Goal: Task Accomplishment & Management: Manage account settings

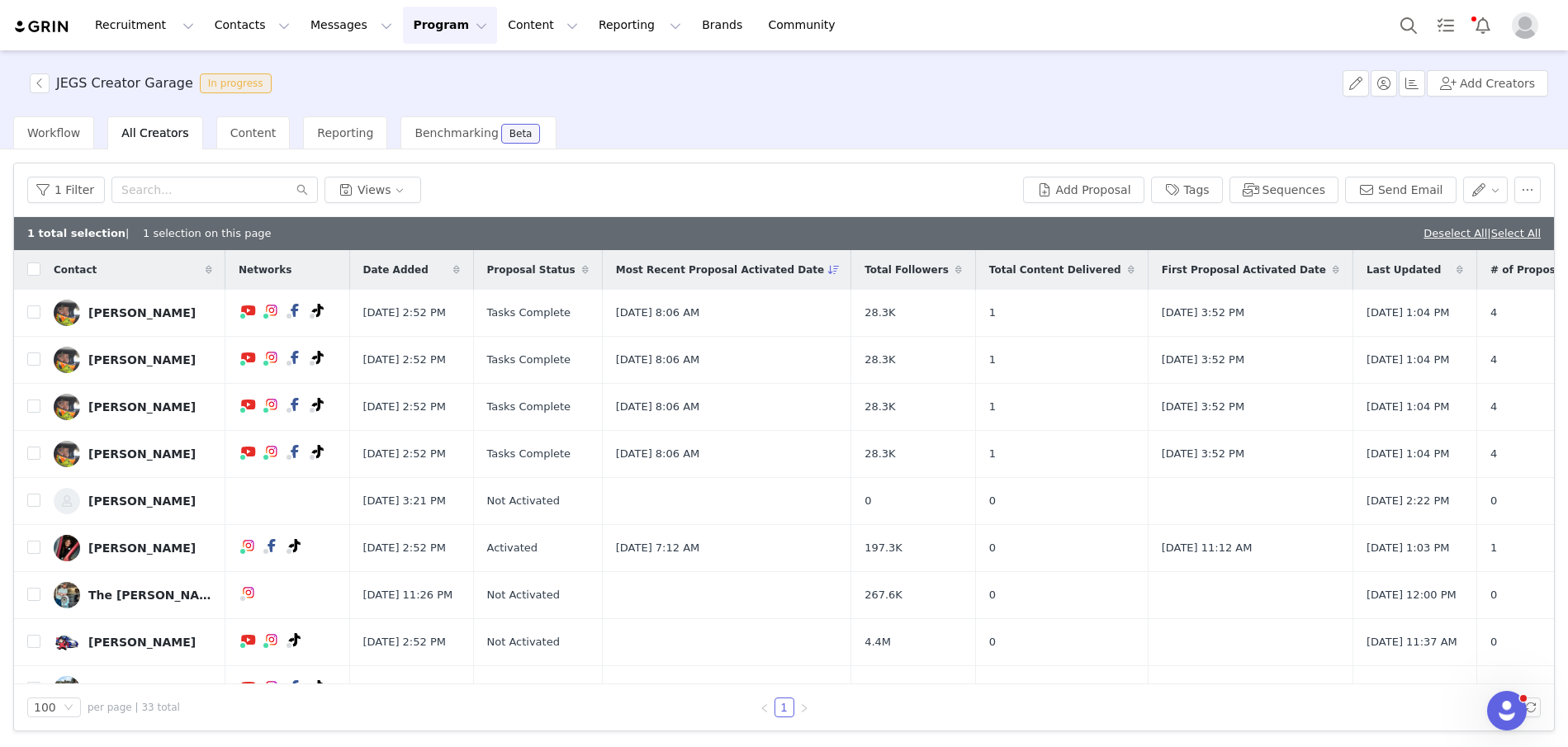
scroll to position [2143, 0]
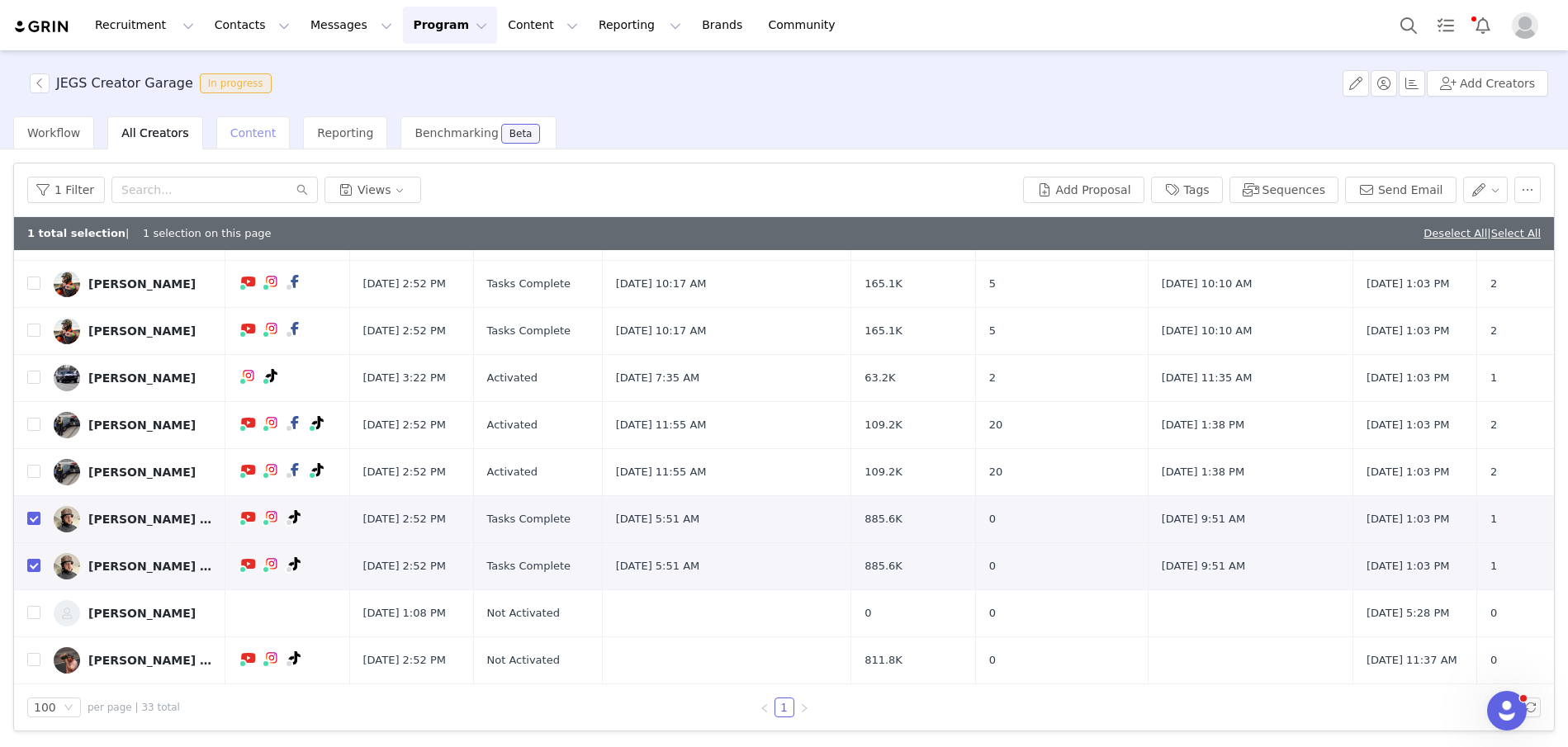
click at [237, 117] on div "Content" at bounding box center [253, 133] width 74 height 33
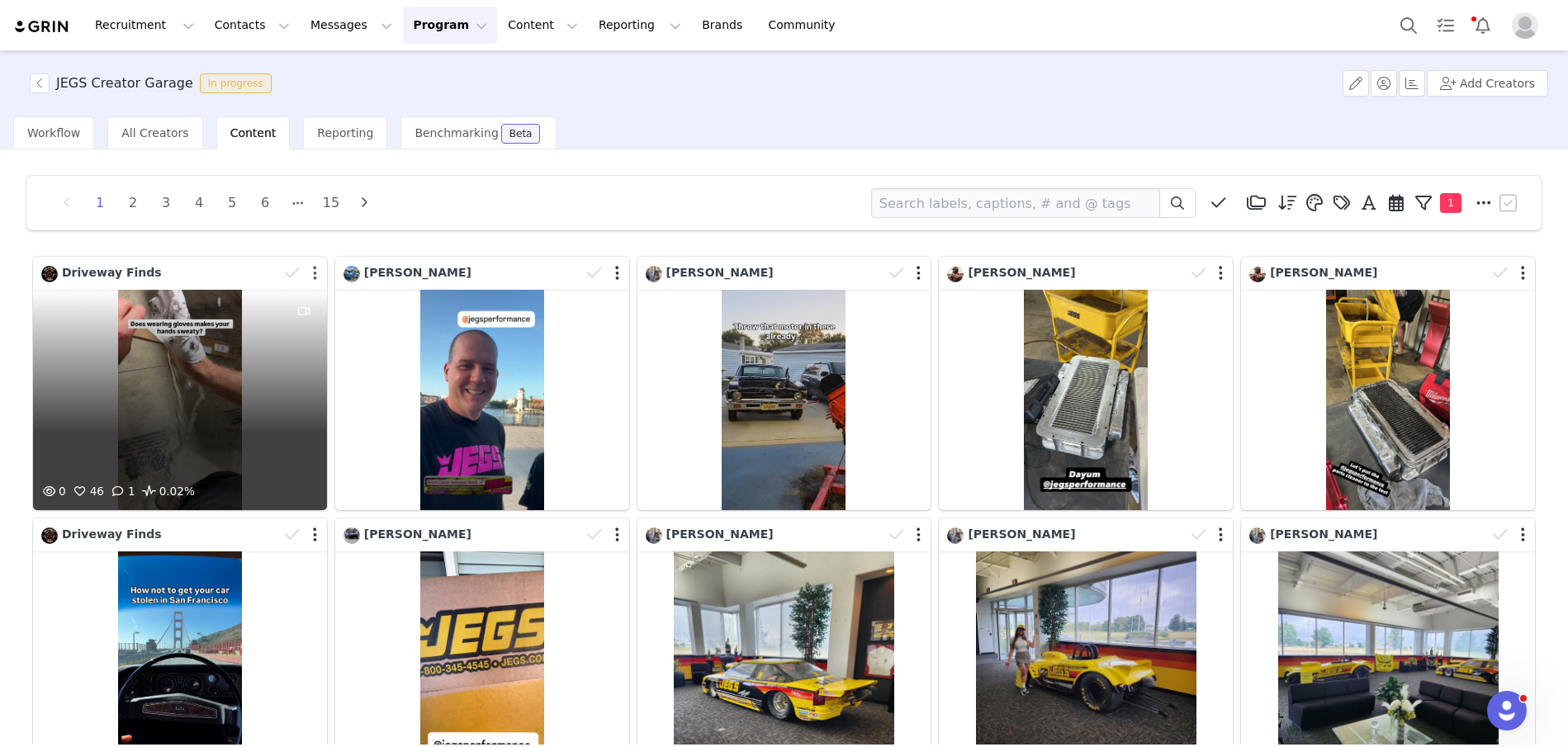
click at [315, 269] on button "button" at bounding box center [315, 273] width 4 height 17
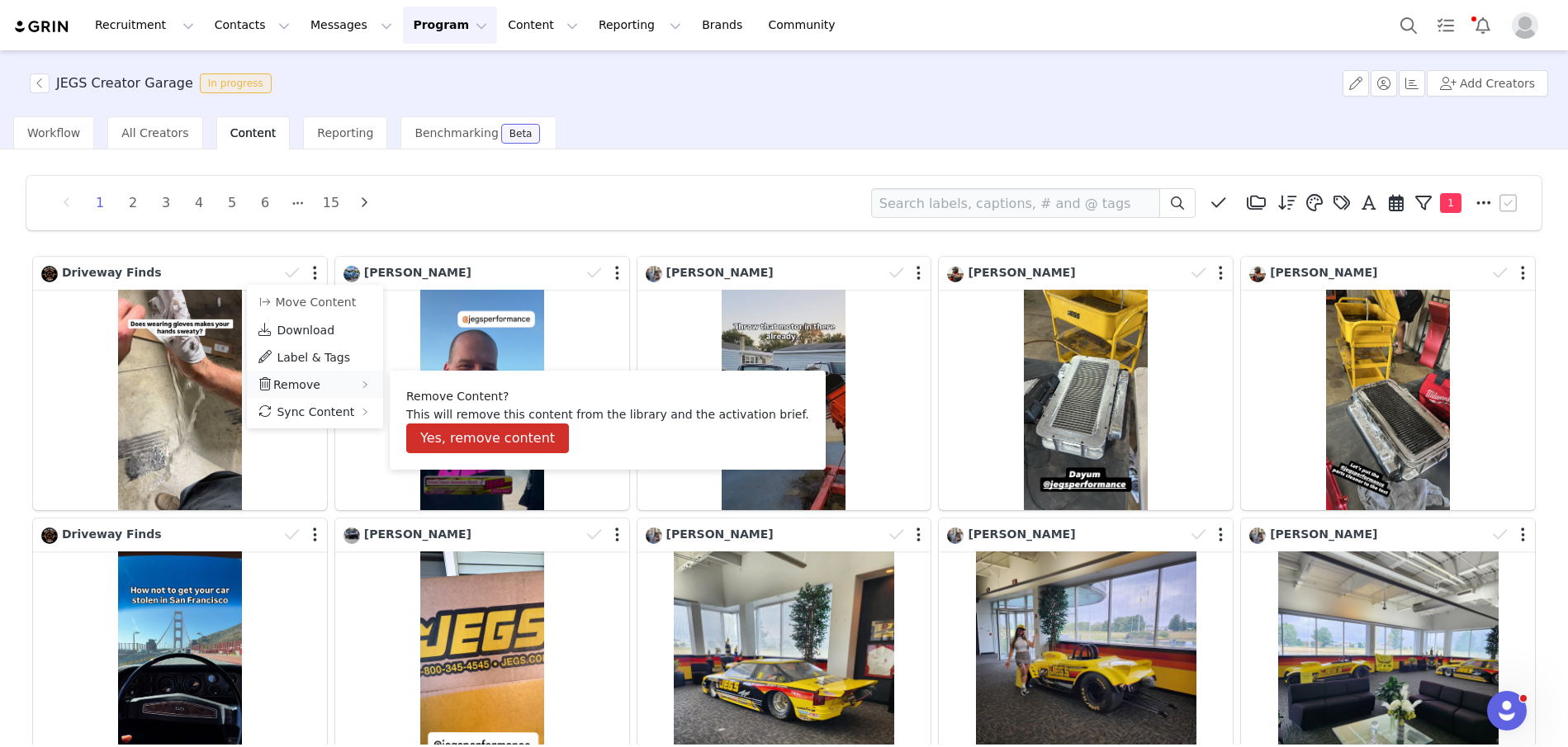
click at [301, 380] on span "Remove" at bounding box center [297, 384] width 47 height 13
click at [464, 440] on button "Yes, remove content" at bounding box center [487, 439] width 163 height 30
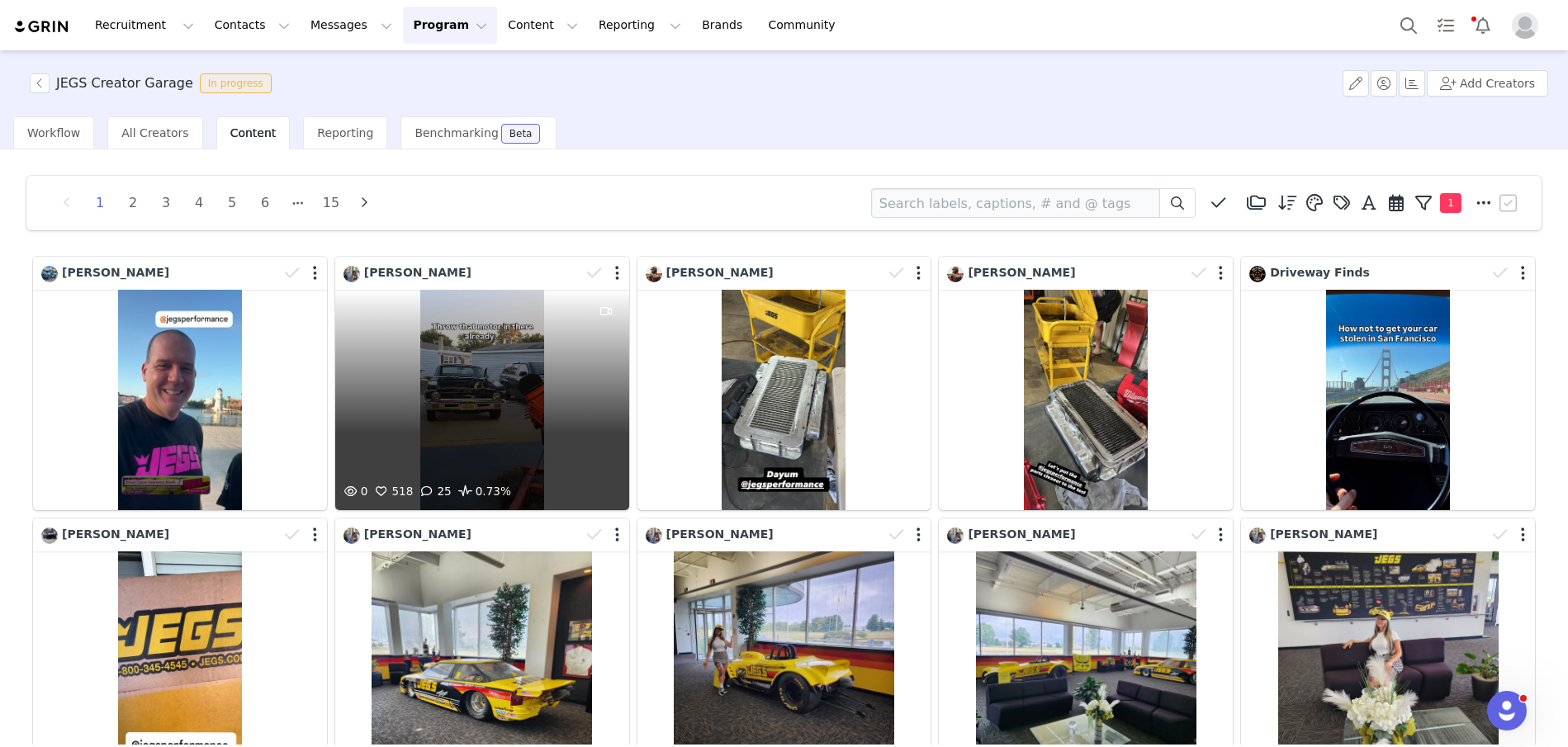
click at [464, 390] on div "0 518 25 0.73%" at bounding box center [482, 400] width 294 height 220
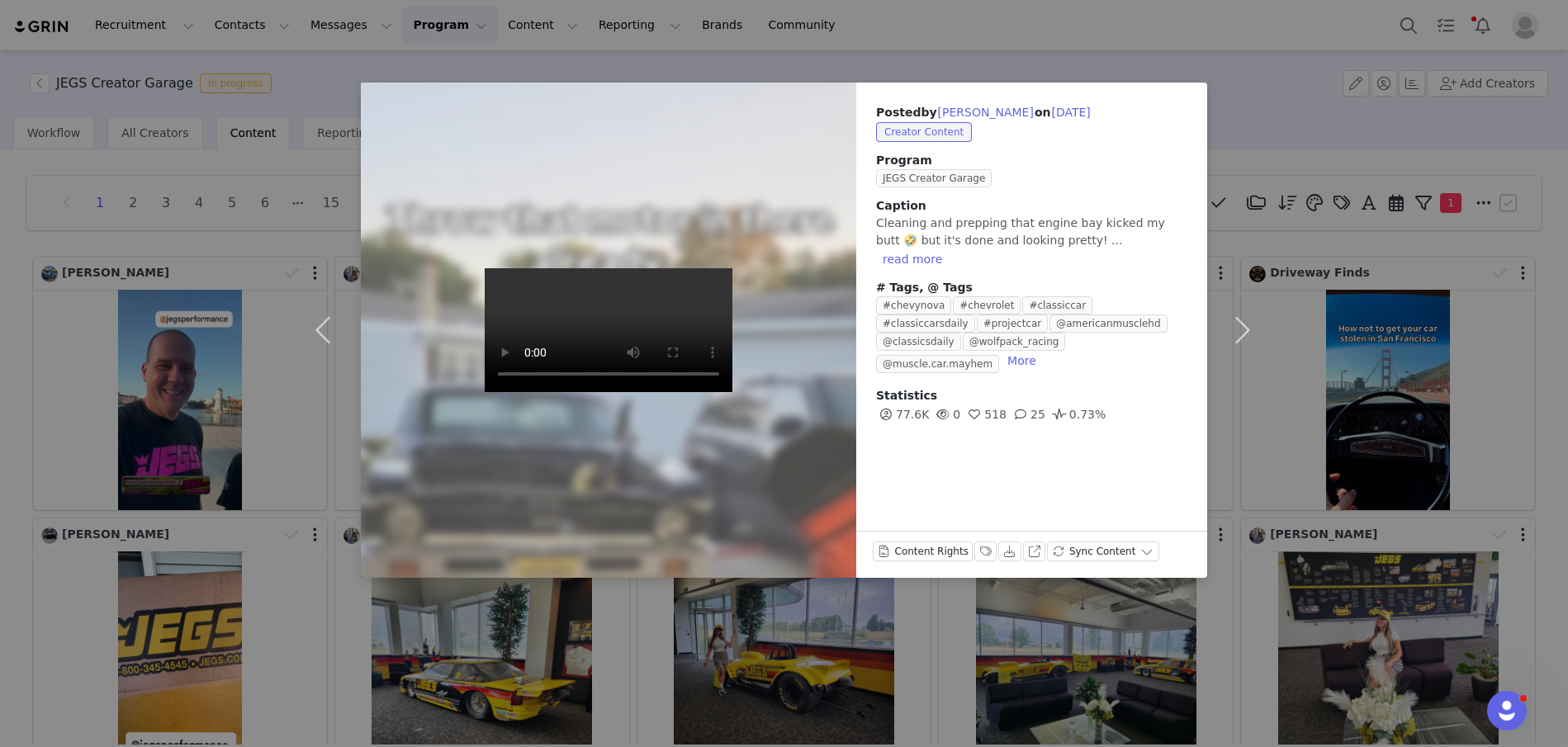
click at [1231, 68] on div "Posted by Christina Migdalias on Sep 30, 2025 Creator Content Program JEGS Crea…" at bounding box center [784, 373] width 1568 height 747
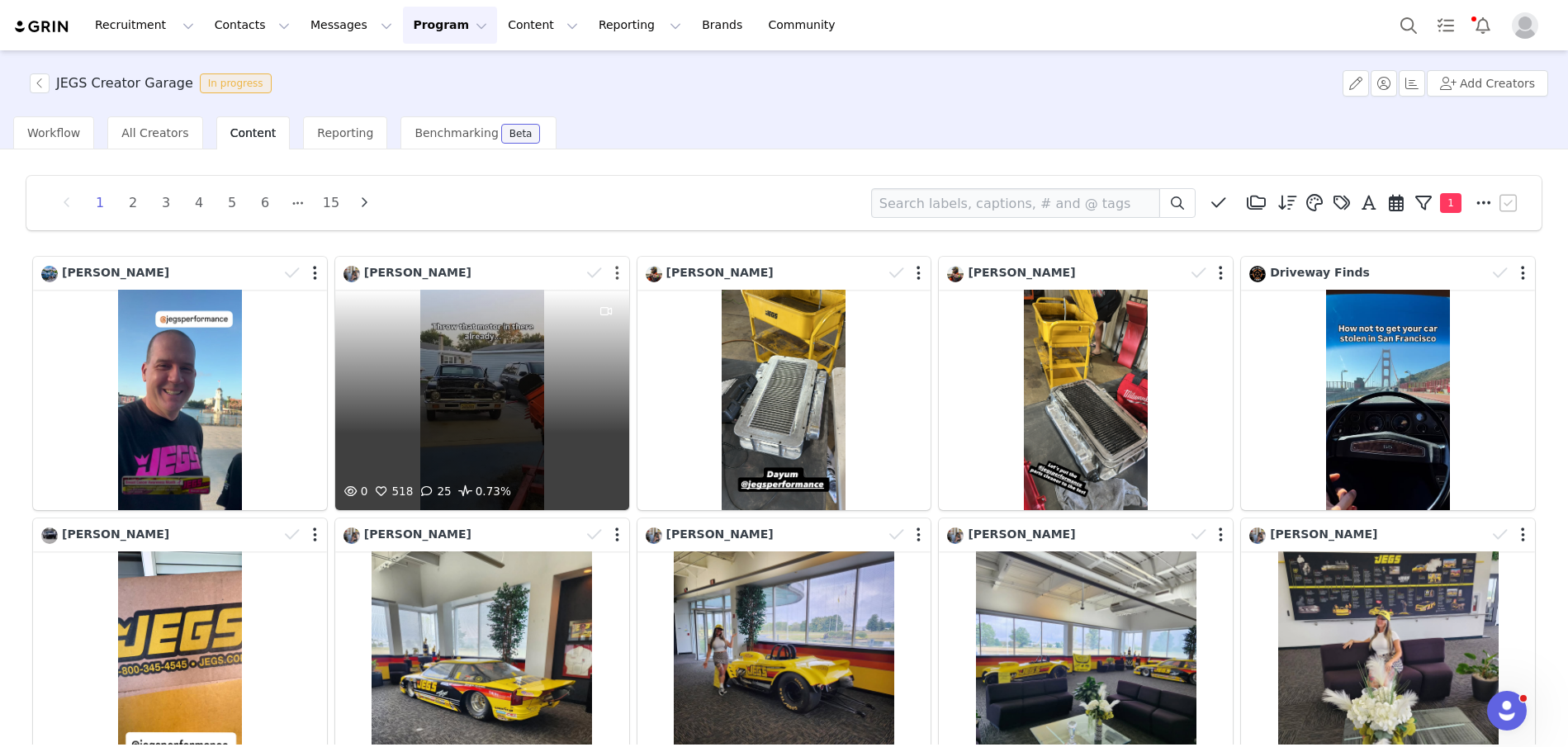
click at [617, 271] on button "button" at bounding box center [617, 273] width 4 height 17
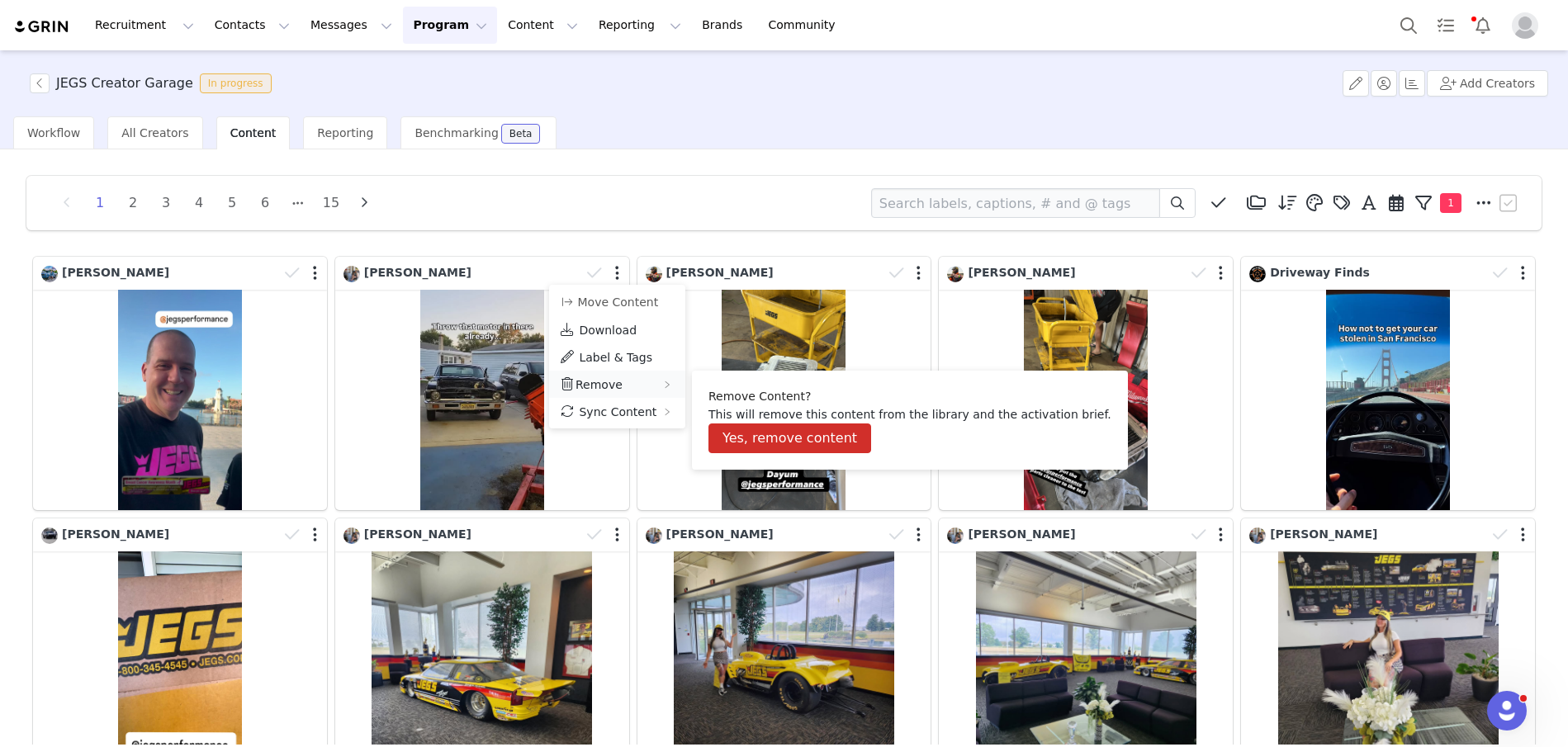
click at [580, 376] on div "Remove" at bounding box center [617, 383] width 137 height 27
click at [738, 437] on button "Yes, remove content" at bounding box center [790, 439] width 163 height 30
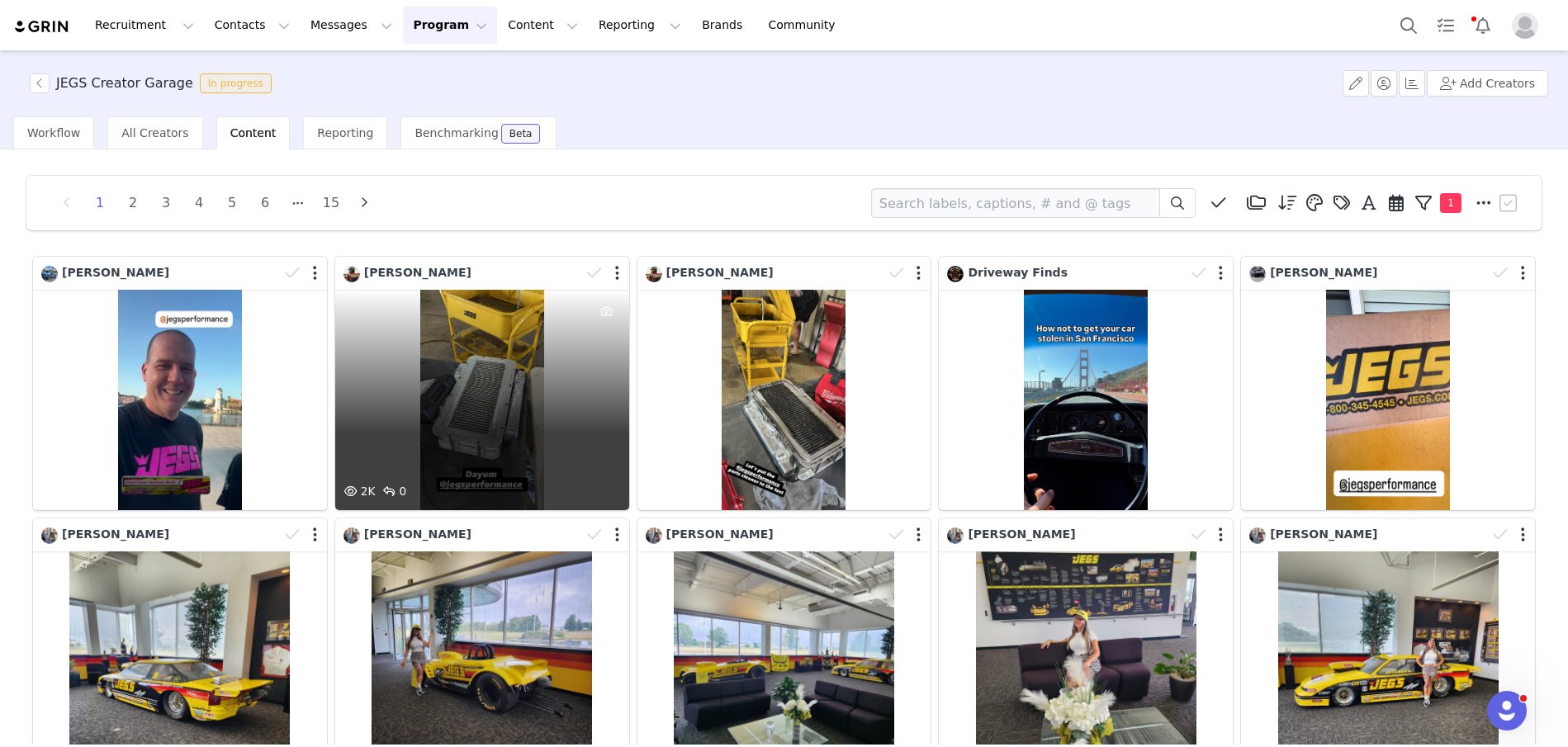
scroll to position [43, 0]
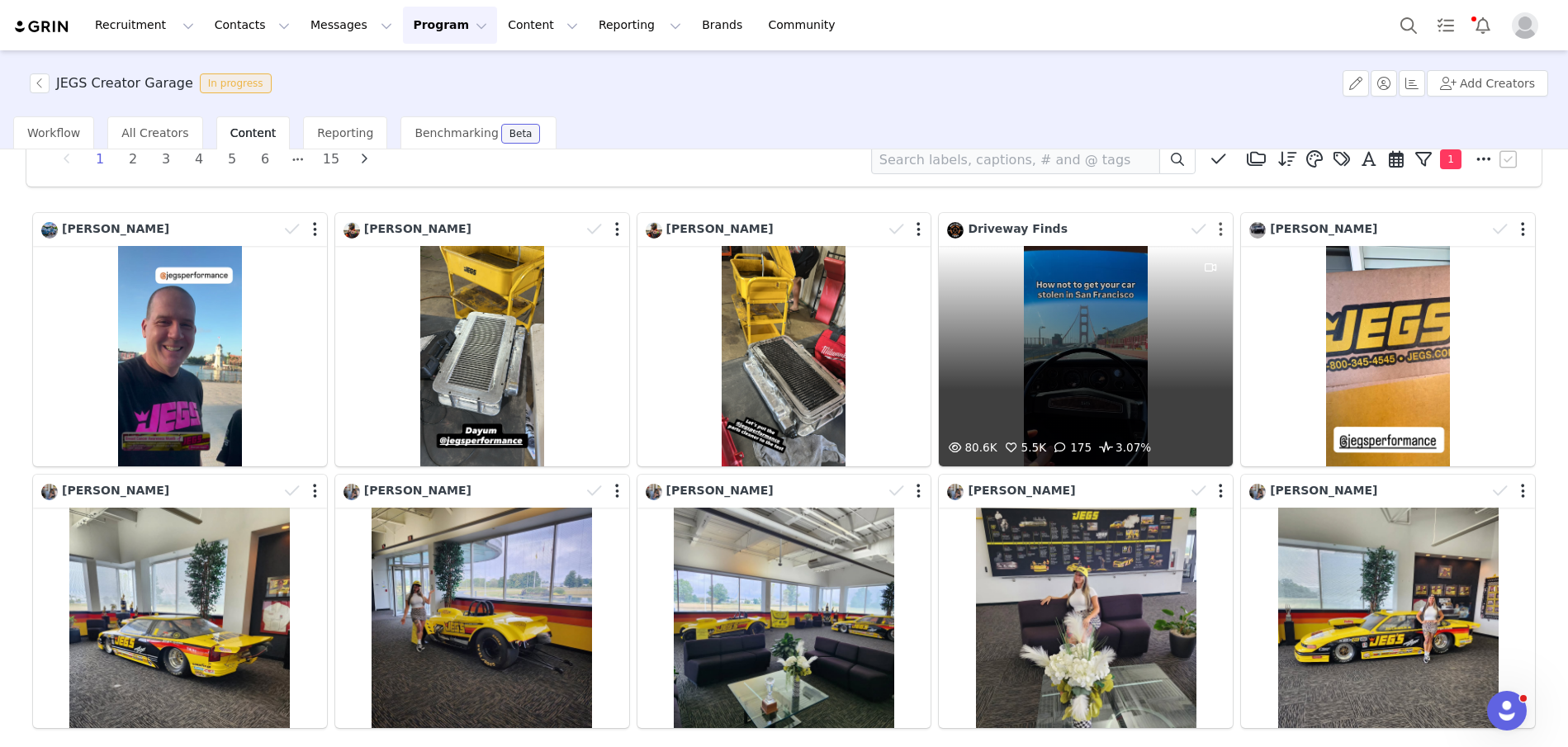
click at [1222, 231] on button "button" at bounding box center [1220, 230] width 4 height 17
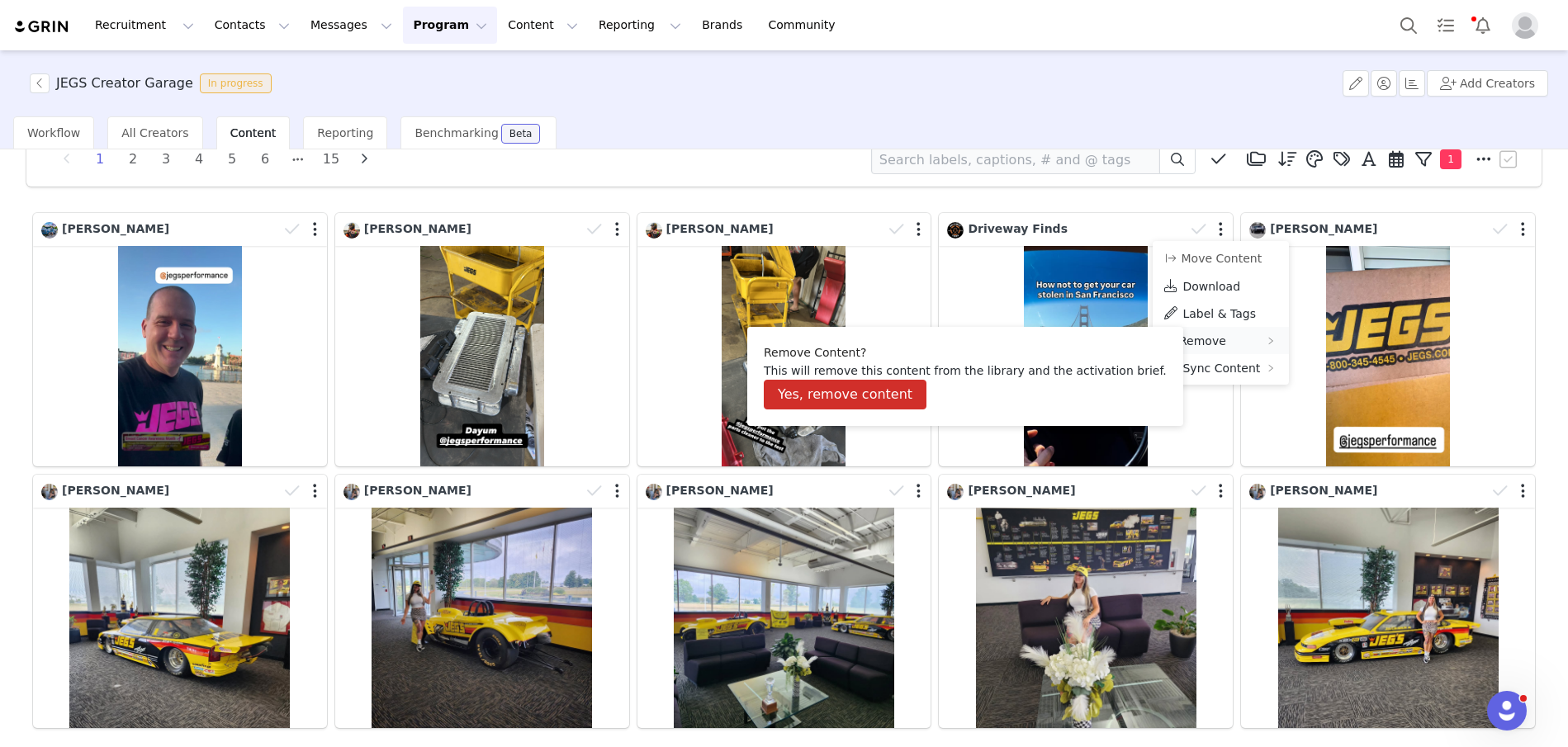
click at [1180, 338] on span "Remove" at bounding box center [1202, 341] width 47 height 13
click at [797, 402] on button "Yes, remove content" at bounding box center [845, 395] width 163 height 30
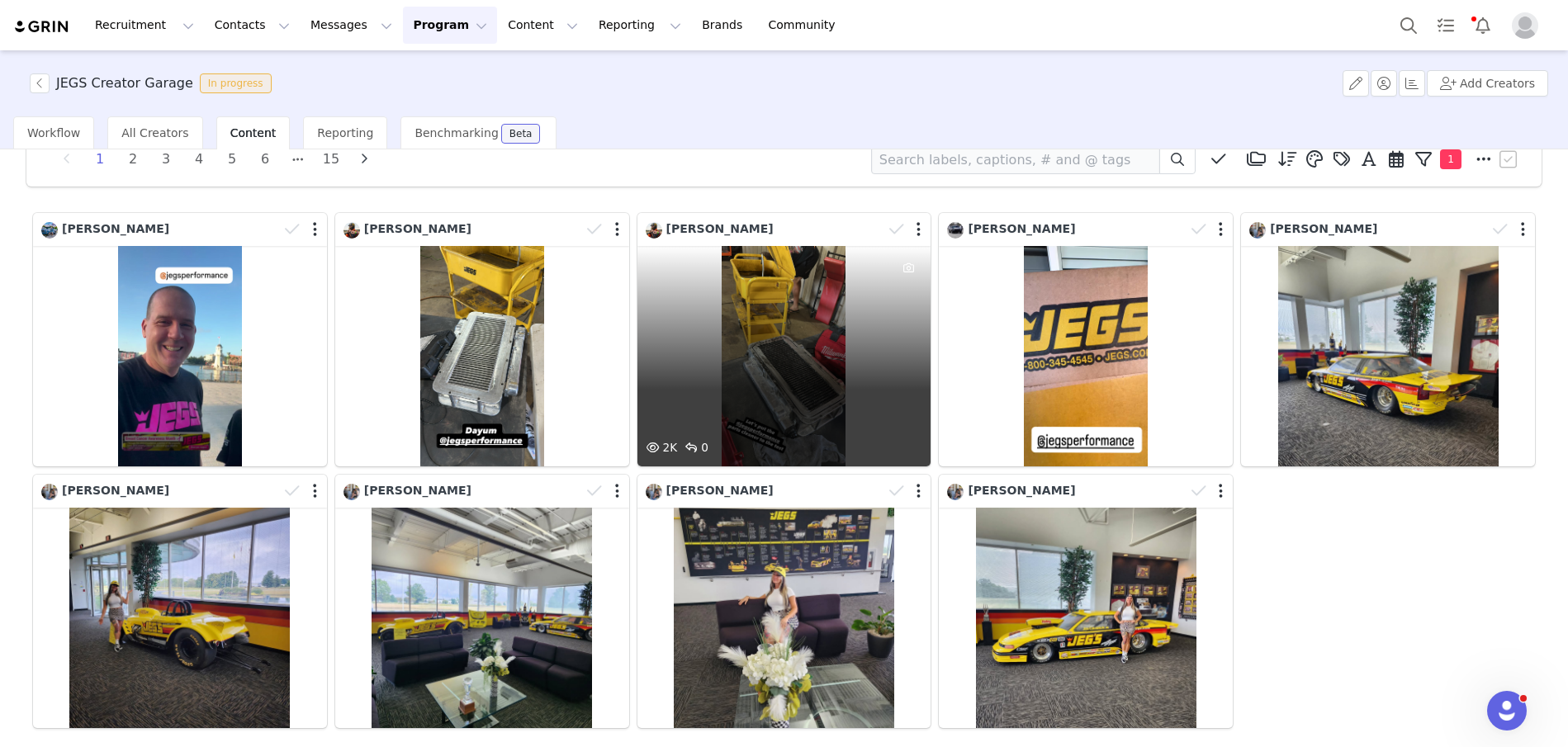
scroll to position [132, 0]
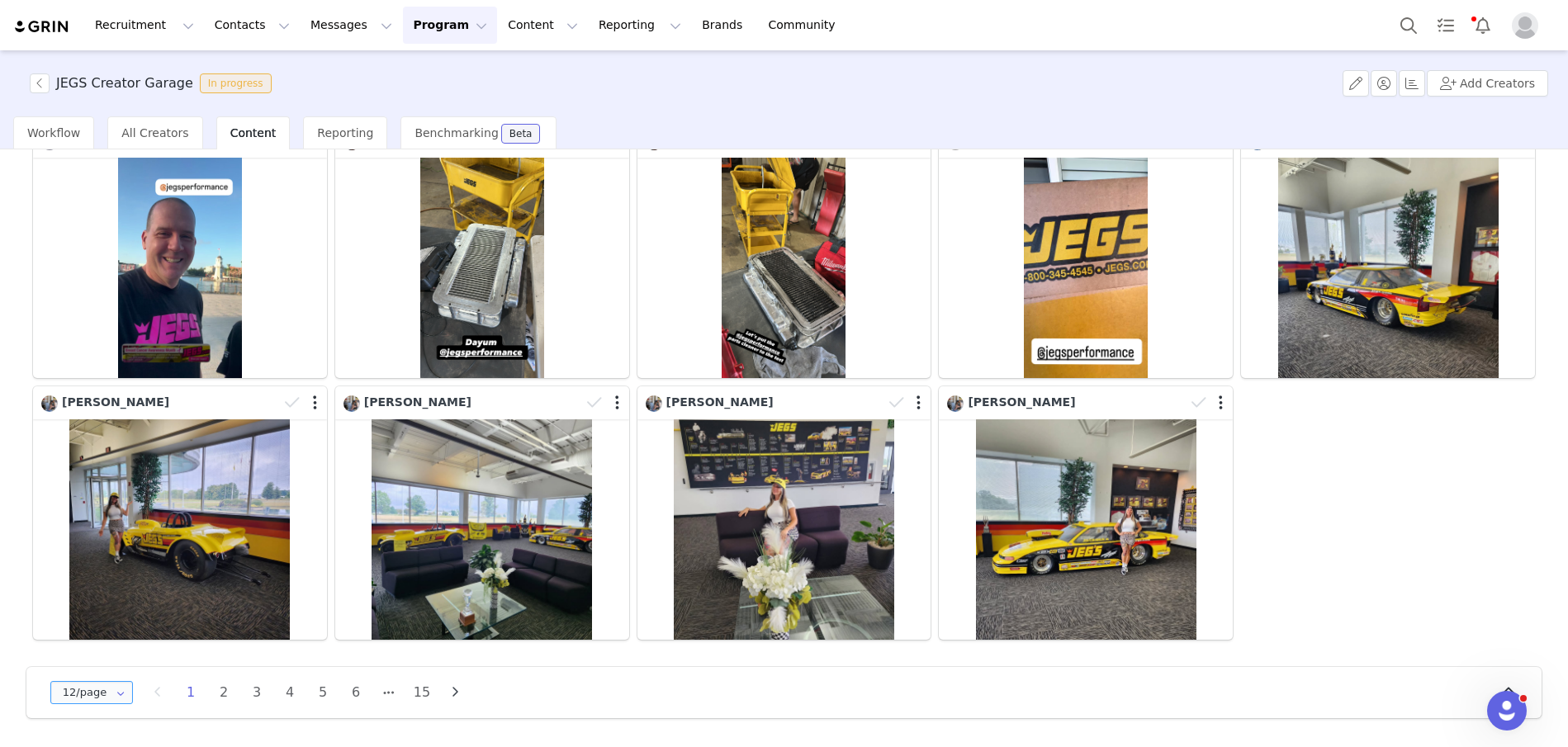
click at [72, 686] on input "12/page" at bounding box center [91, 692] width 83 height 24
click at [102, 647] on span "48/page" at bounding box center [91, 651] width 48 height 13
type input "48/page"
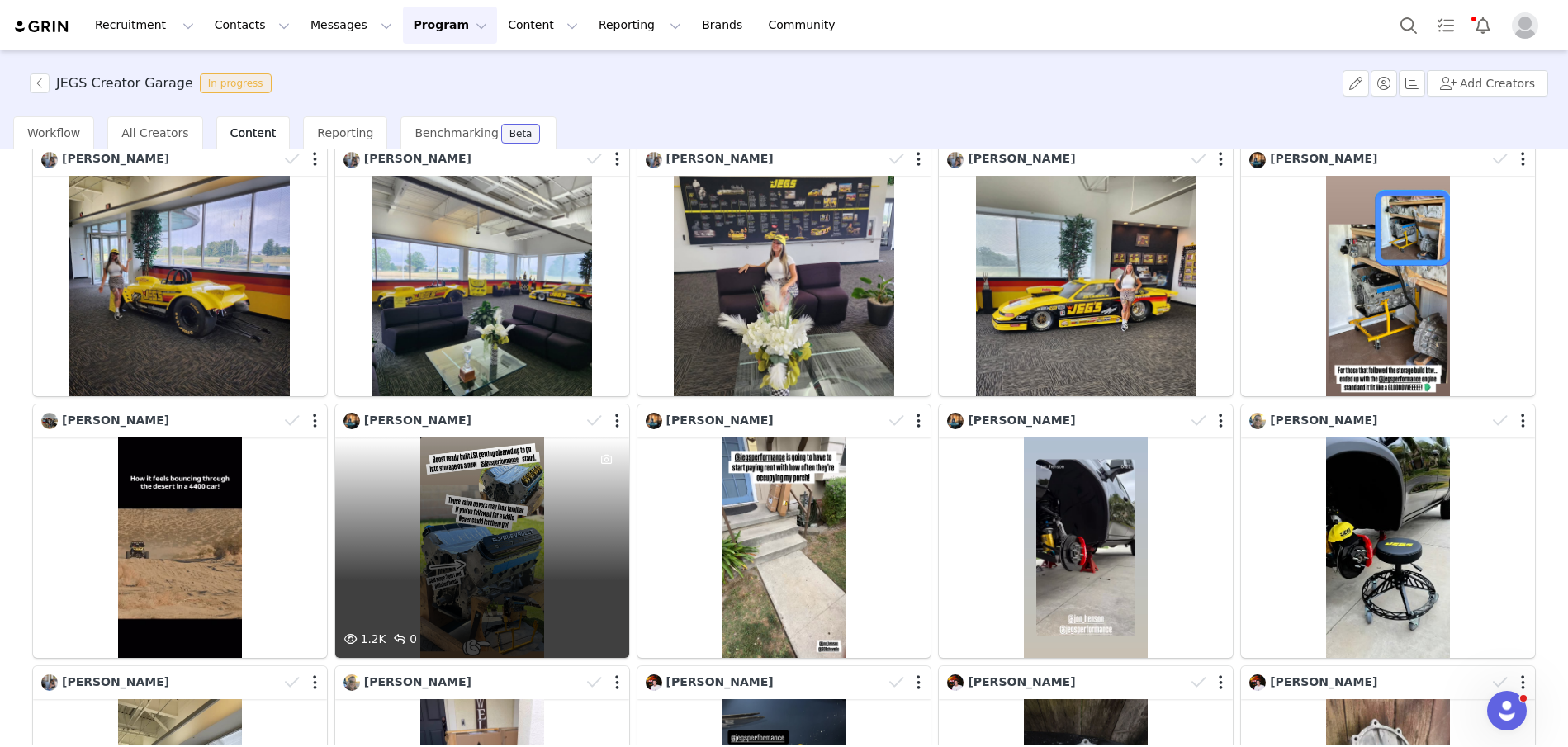
scroll to position [410, 0]
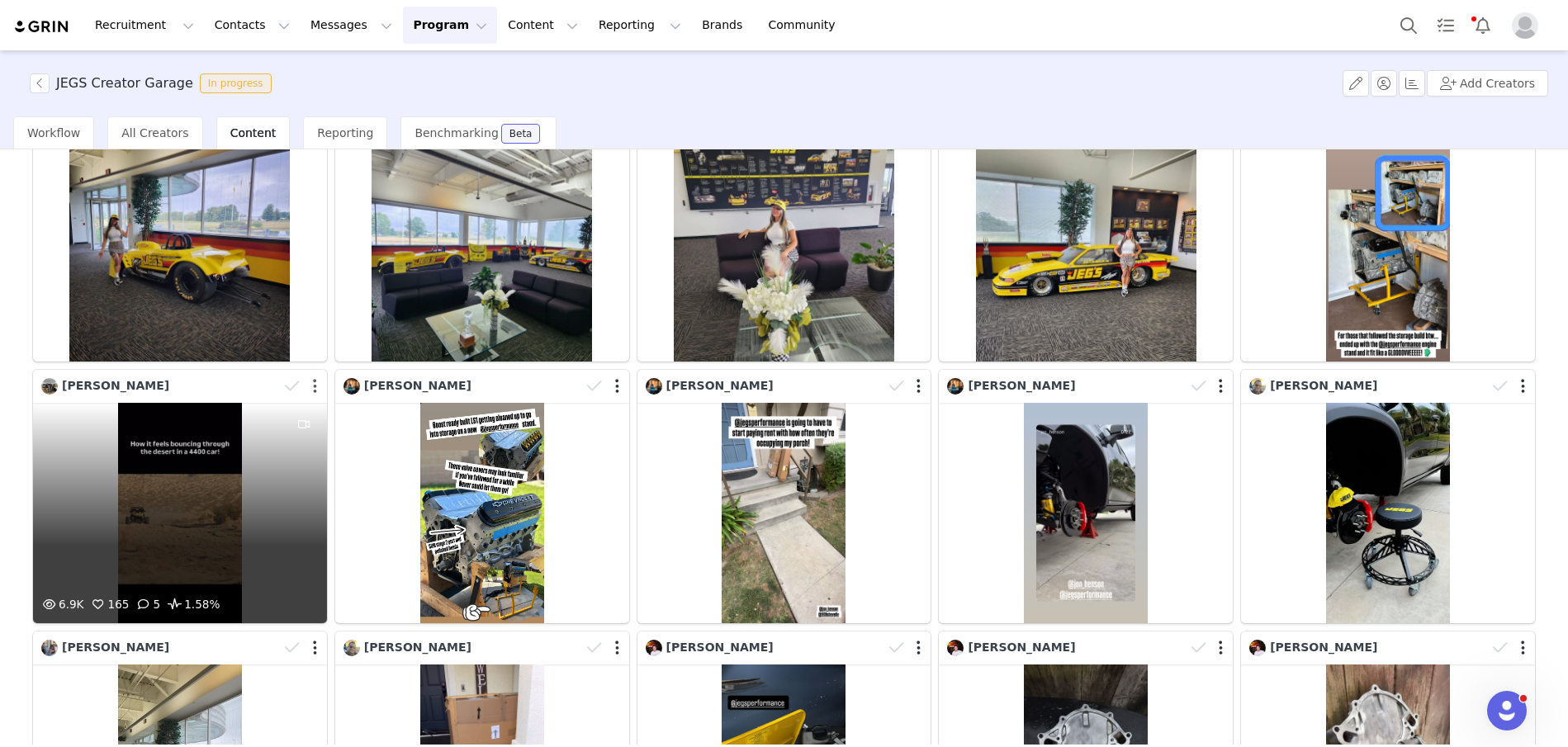
click at [316, 388] on button "button" at bounding box center [315, 386] width 4 height 17
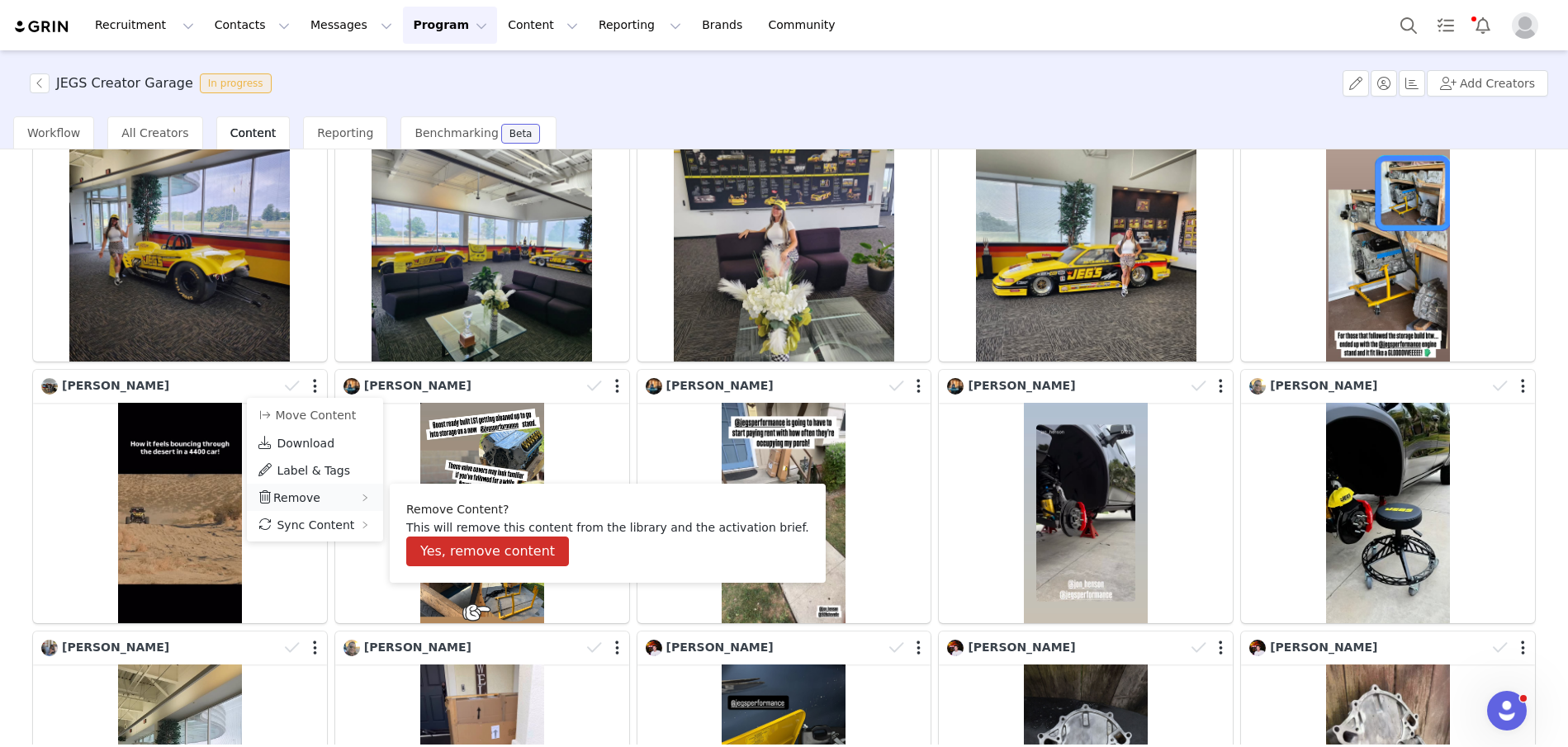
click at [297, 491] on span "Remove" at bounding box center [297, 497] width 47 height 13
click at [439, 552] on button "Yes, remove content" at bounding box center [487, 552] width 163 height 30
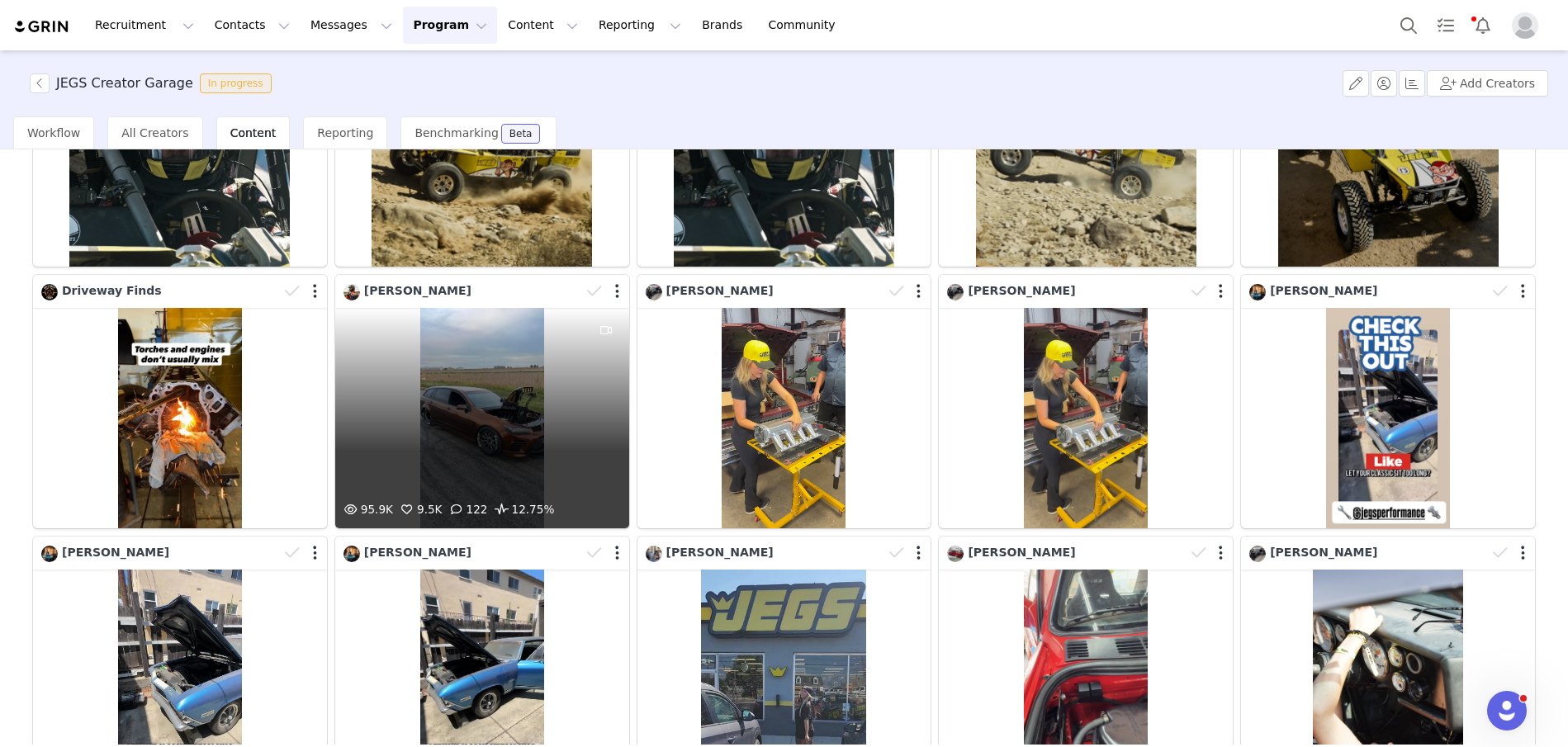
scroll to position [1551, 0]
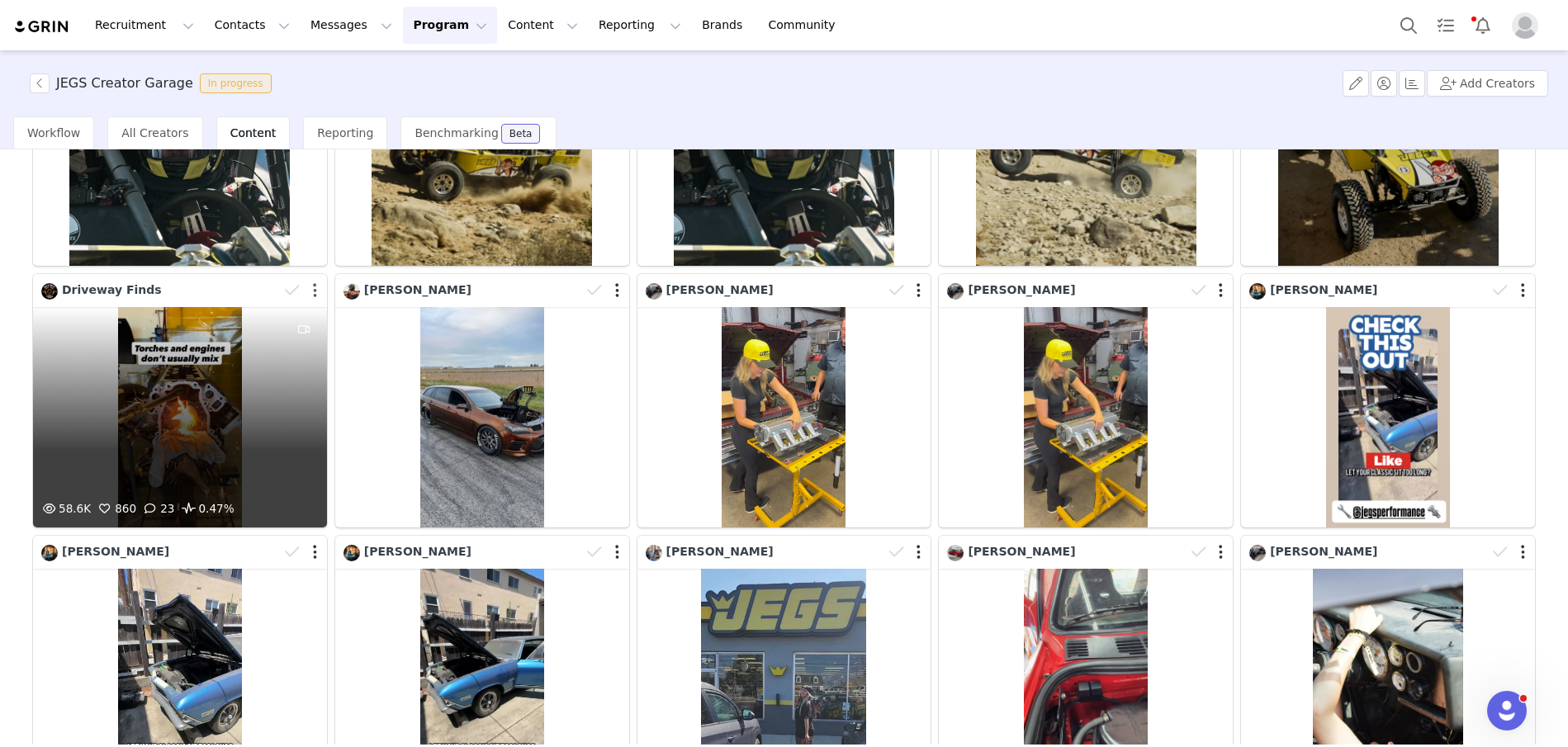
click at [315, 292] on button "button" at bounding box center [315, 291] width 4 height 17
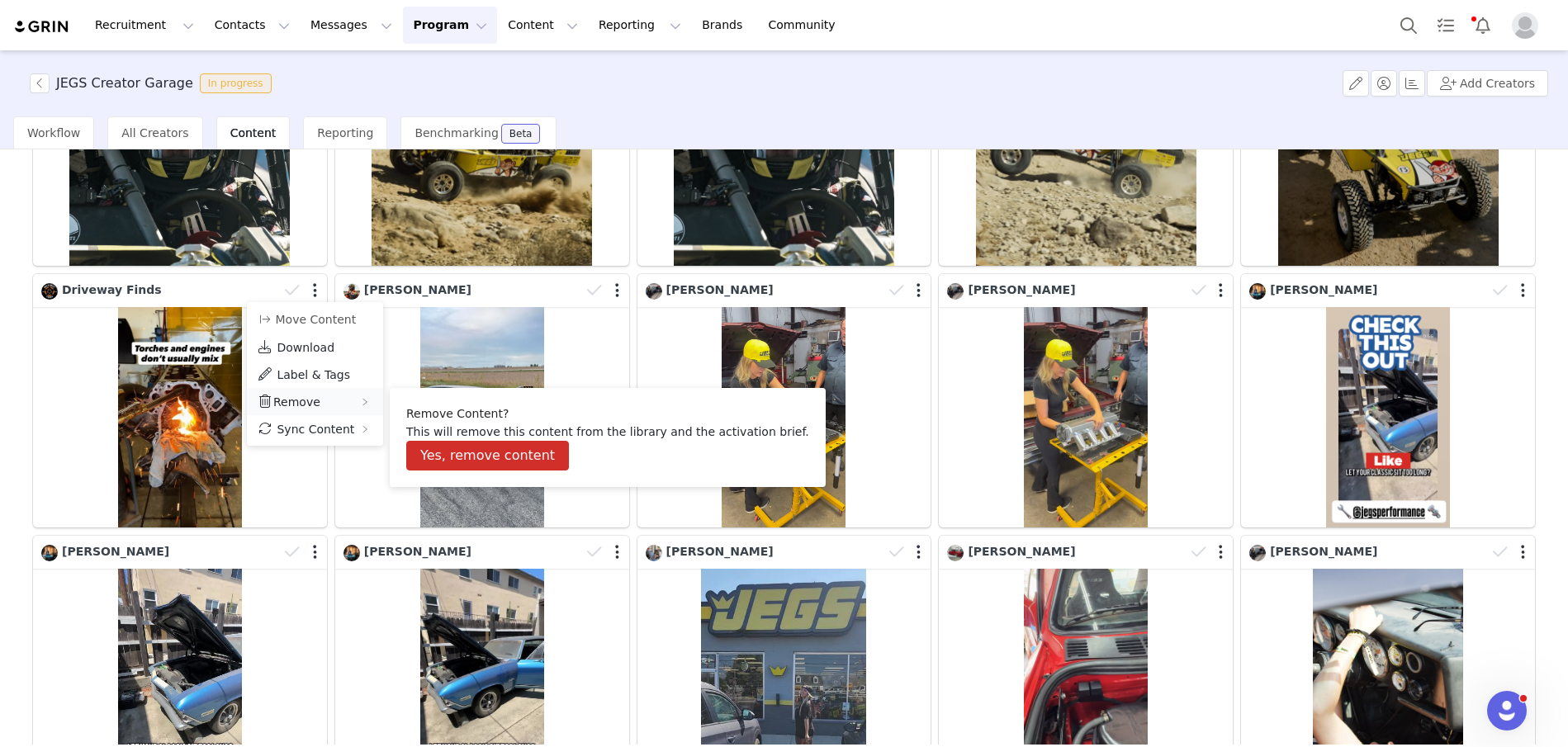
click at [310, 402] on span "Remove" at bounding box center [297, 402] width 47 height 13
click at [457, 460] on button "Yes, remove content" at bounding box center [487, 456] width 163 height 30
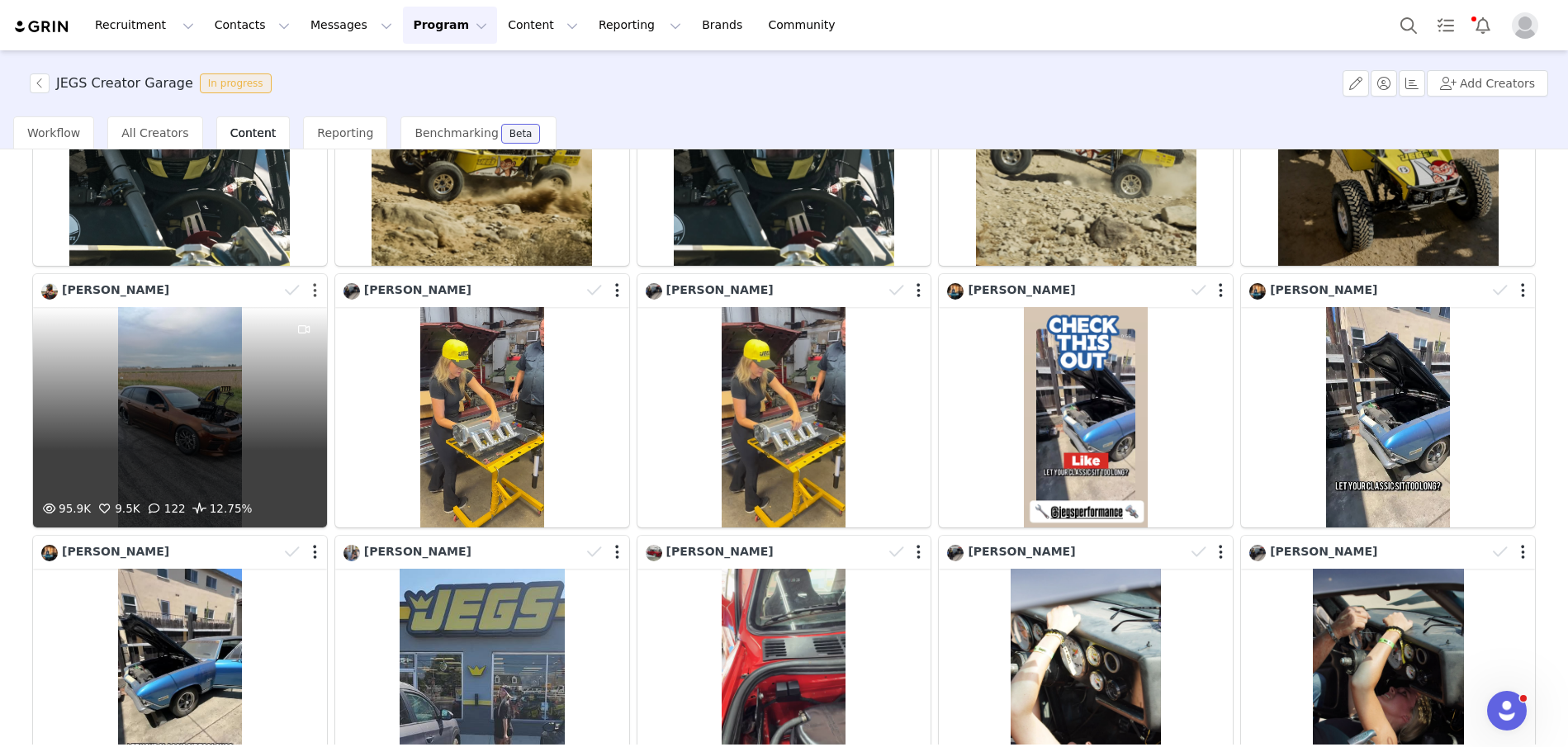
click at [315, 292] on button "button" at bounding box center [315, 291] width 4 height 17
click at [143, 389] on div "95.9K 9.5K 122 12.75%" at bounding box center [180, 417] width 294 height 220
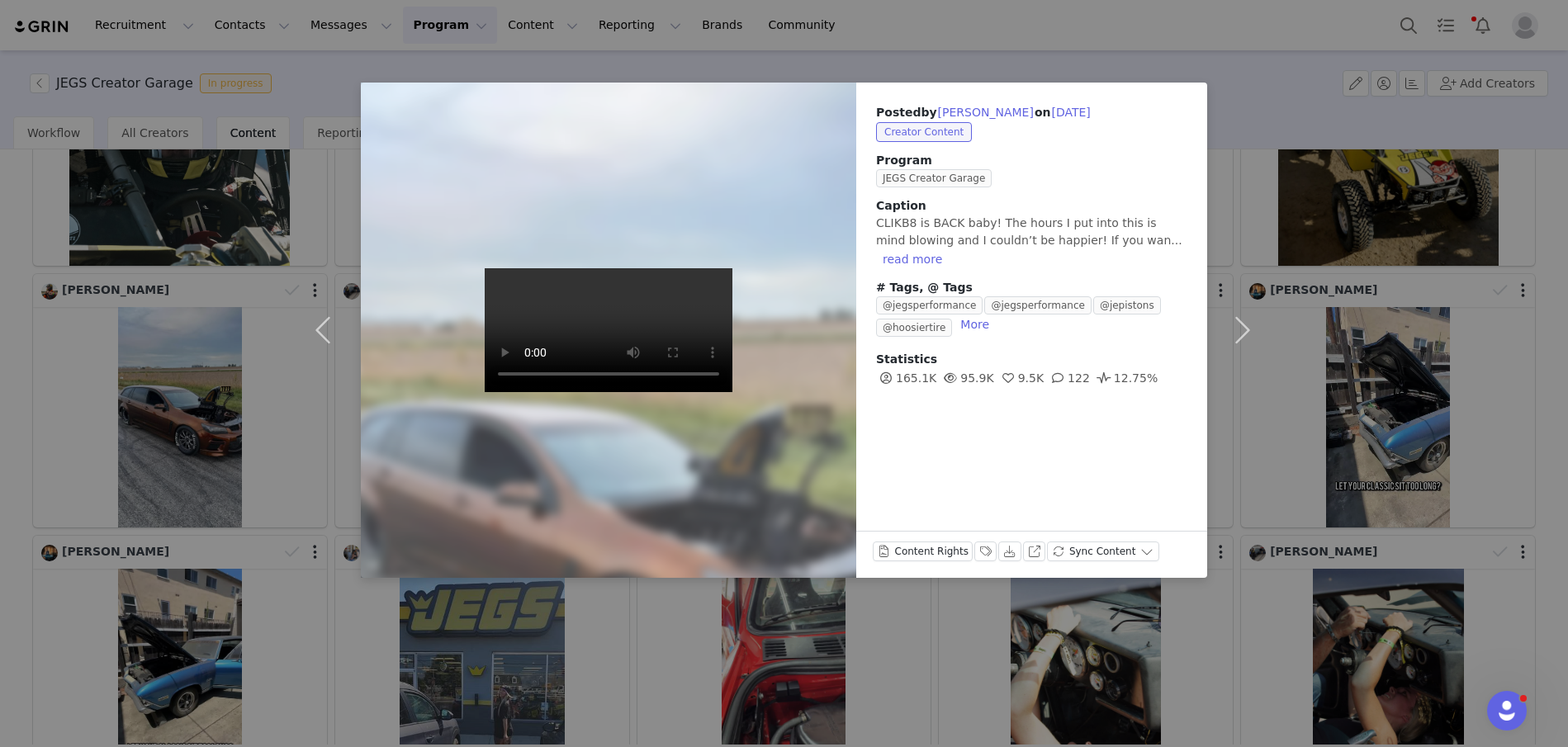
click at [1179, 40] on div "Posted by Mick Hinchy on Sep 25, 2025 Creator Content Program JEGS Creator Gara…" at bounding box center [784, 373] width 1568 height 747
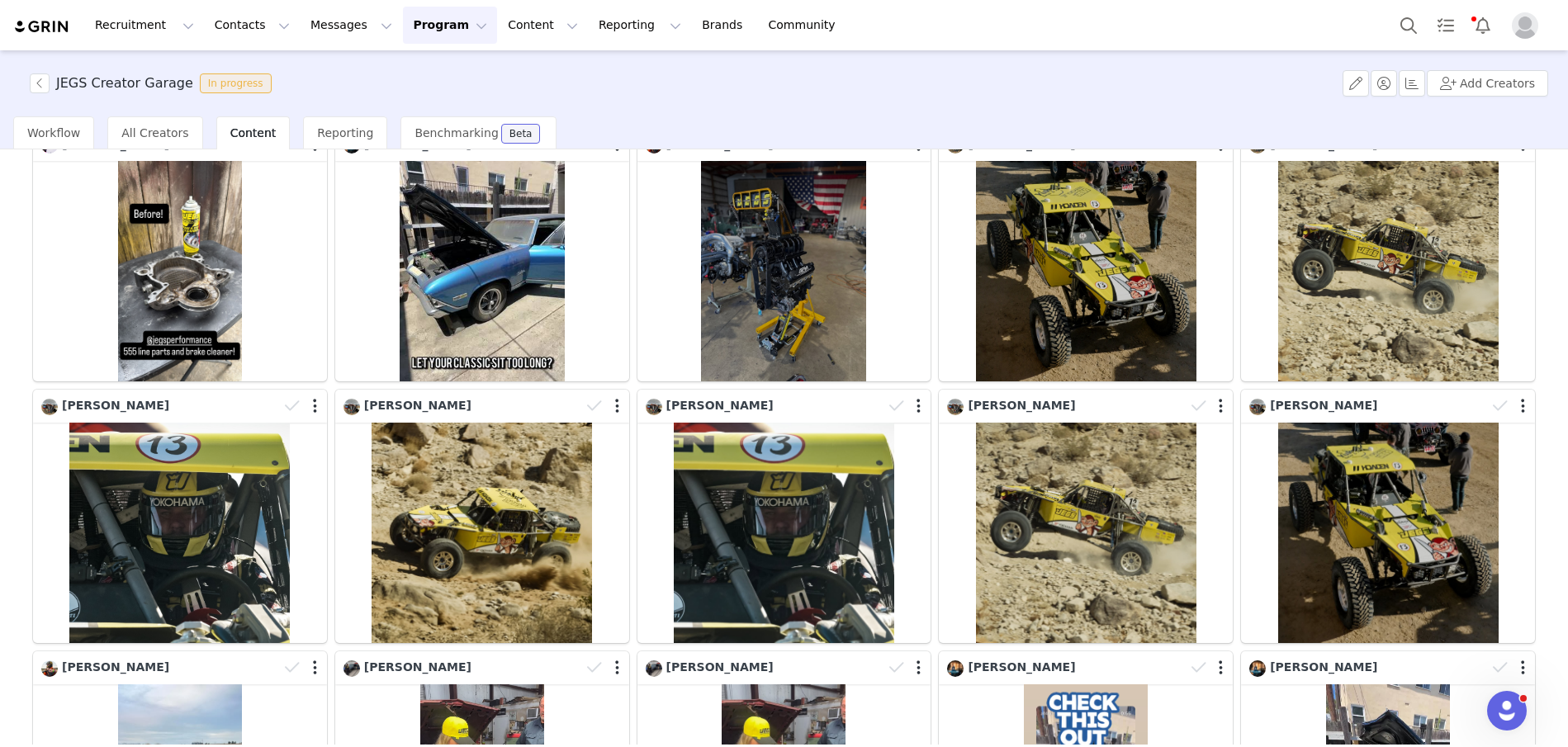
scroll to position [946, 0]
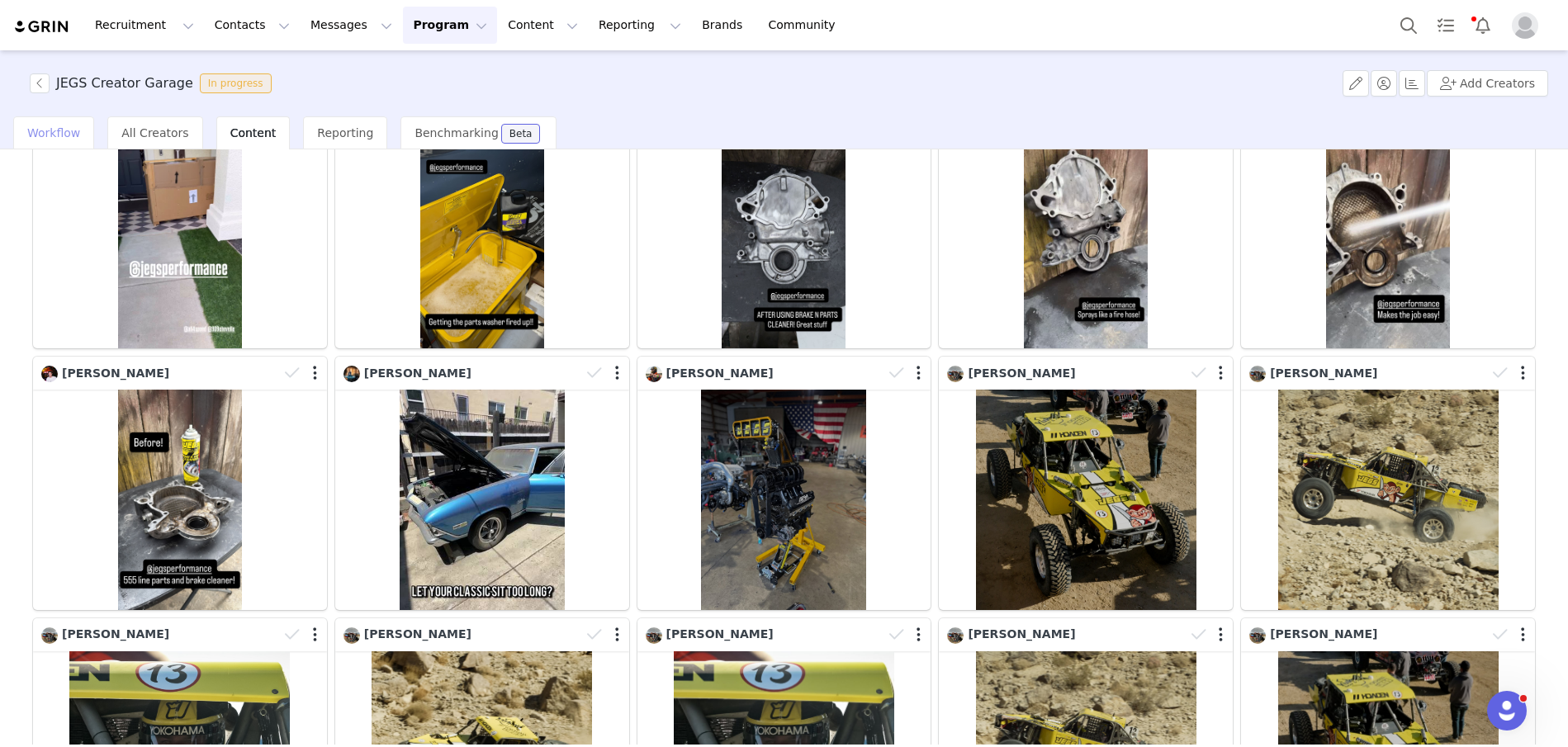
click at [53, 127] on span "Workflow" at bounding box center [54, 133] width 53 height 13
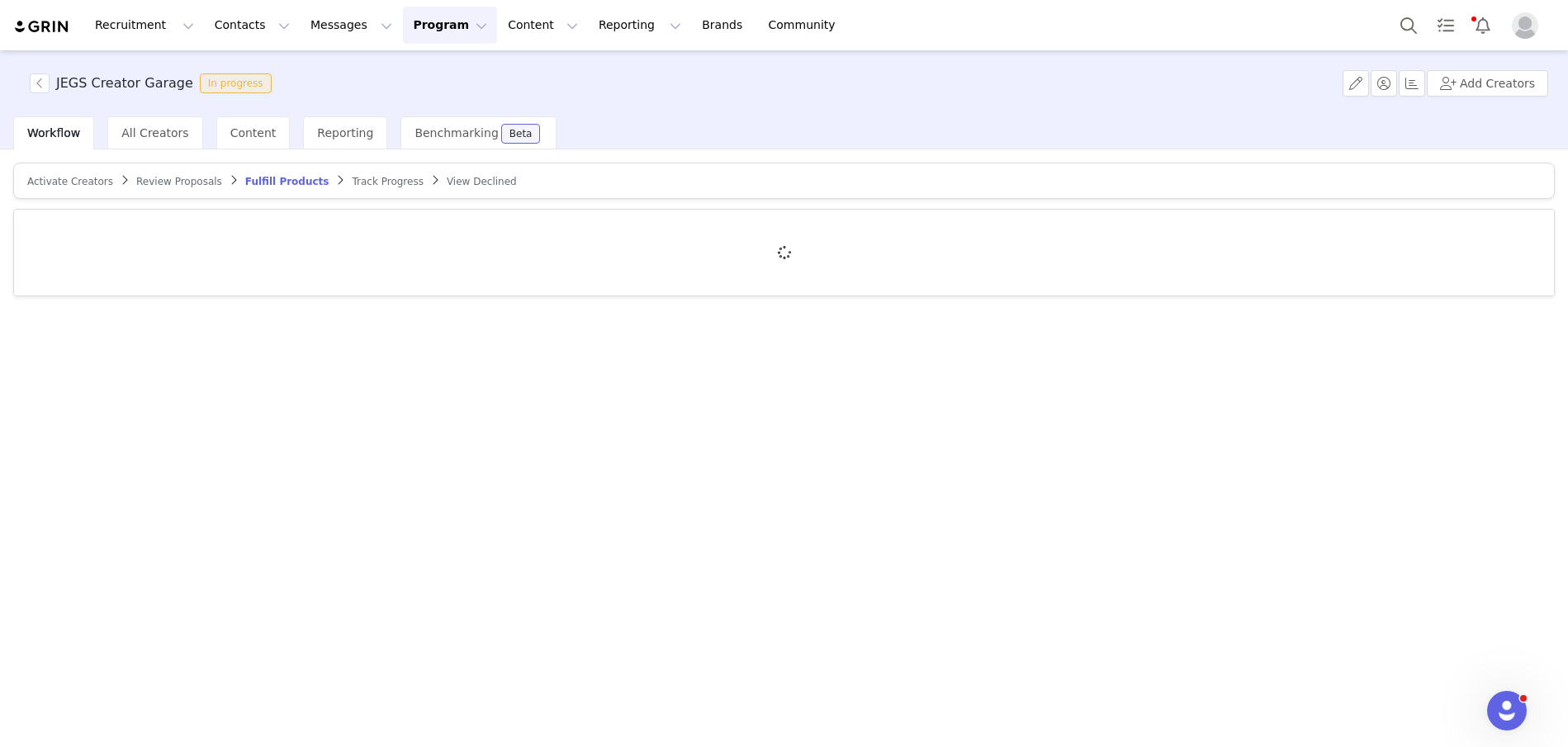
click at [171, 177] on span "Review Proposals" at bounding box center [179, 182] width 86 height 11
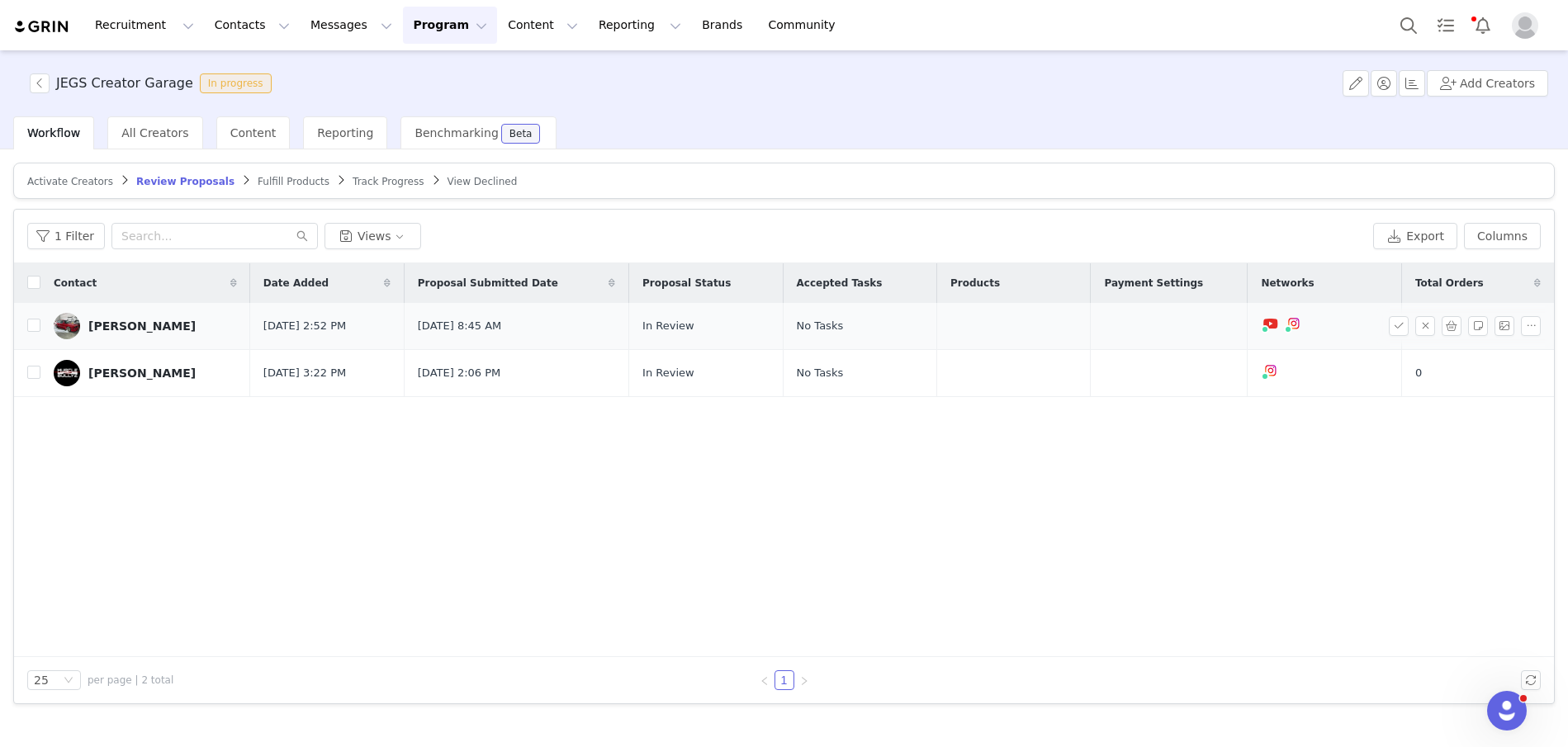
click at [132, 324] on div "Mark Livarchuk" at bounding box center [142, 326] width 107 height 13
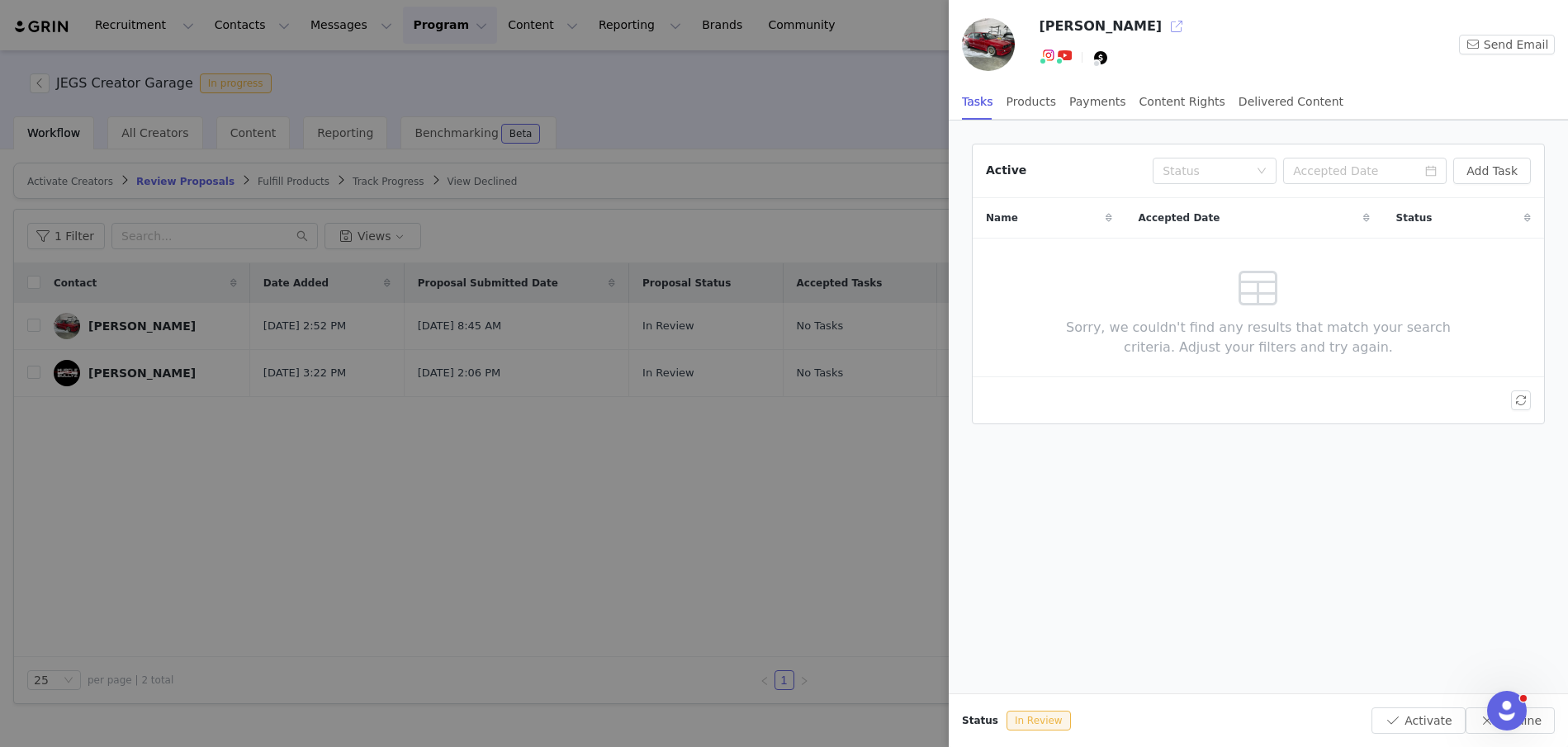
click at [1164, 24] on button "button" at bounding box center [1177, 26] width 26 height 26
click at [1044, 100] on div "Products" at bounding box center [1031, 101] width 50 height 37
click at [1097, 101] on div "Payments" at bounding box center [1098, 101] width 57 height 37
click at [1169, 101] on div "Content Rights" at bounding box center [1182, 101] width 86 height 37
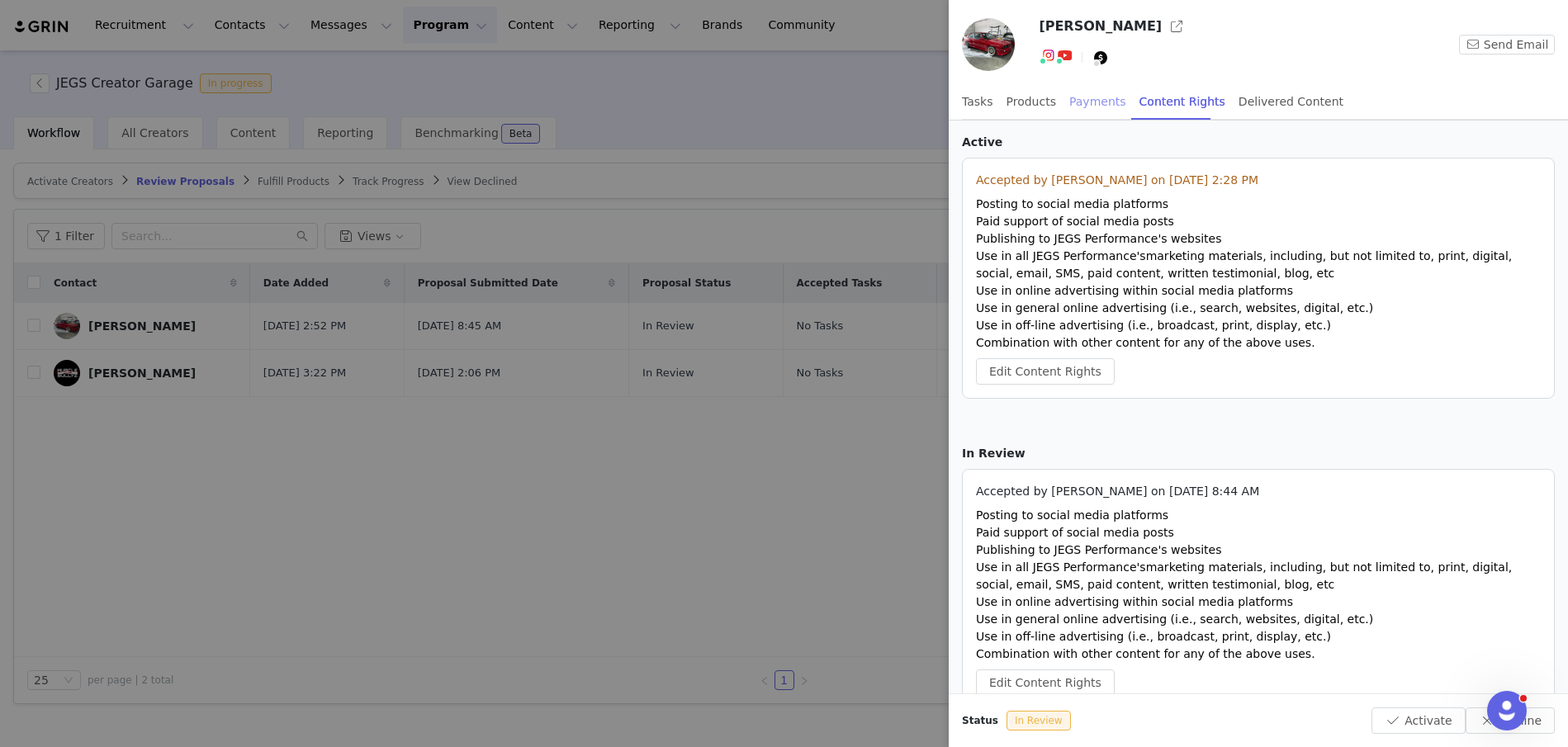
click at [1099, 97] on div "Payments" at bounding box center [1098, 101] width 57 height 37
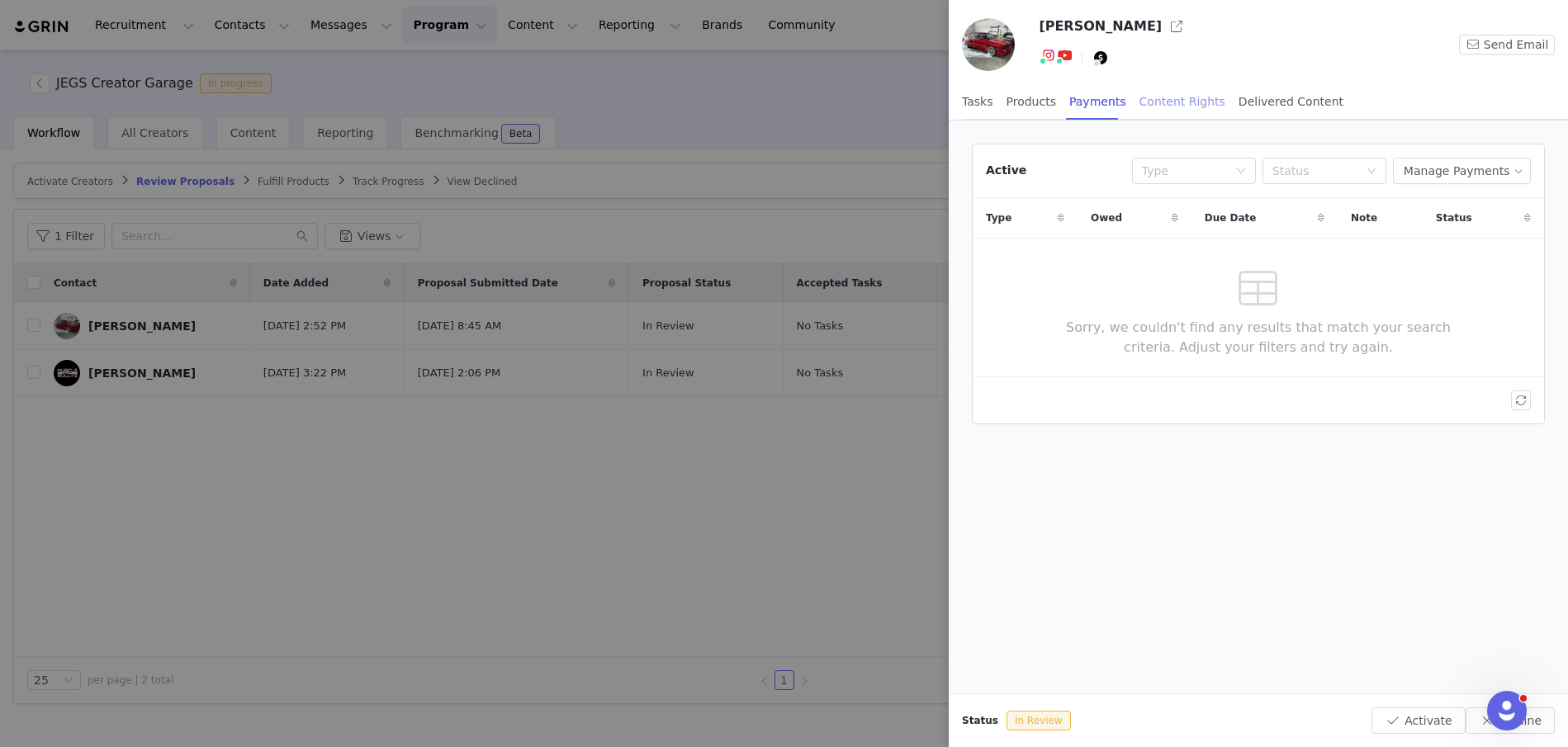
click at [1175, 108] on div "Content Rights" at bounding box center [1182, 101] width 86 height 37
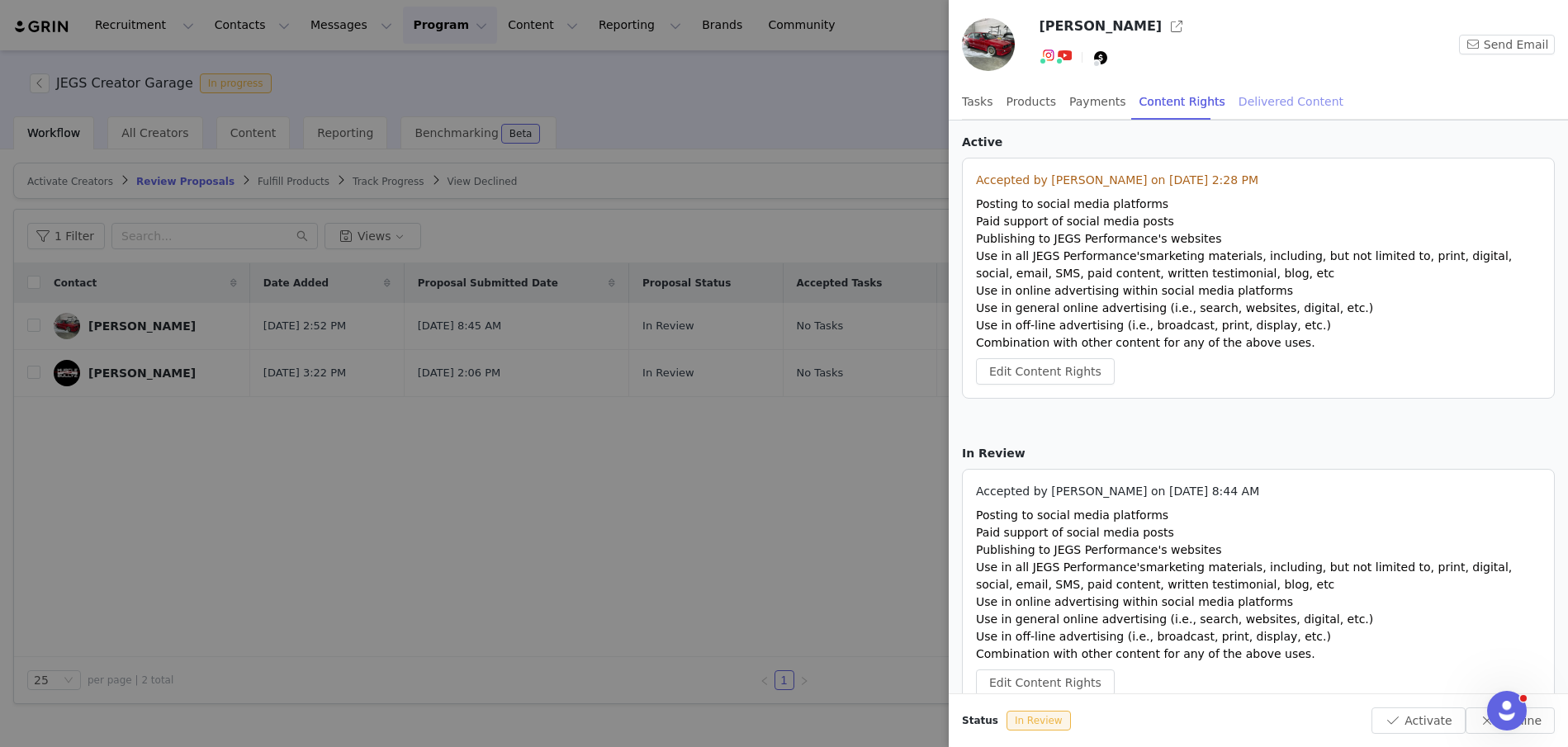
click at [1256, 110] on div "Delivered Content" at bounding box center [1290, 101] width 105 height 37
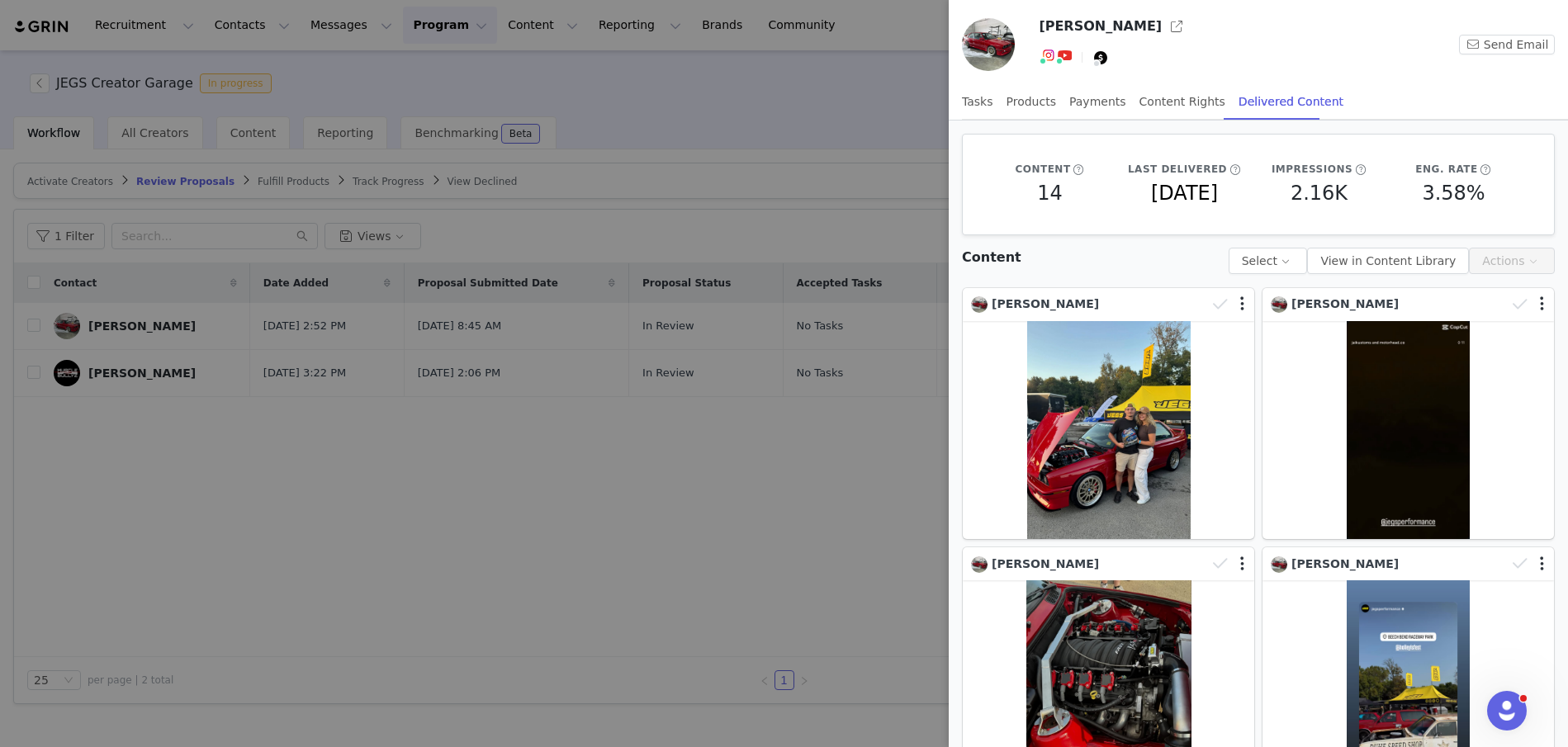
click at [775, 112] on div at bounding box center [784, 373] width 1568 height 747
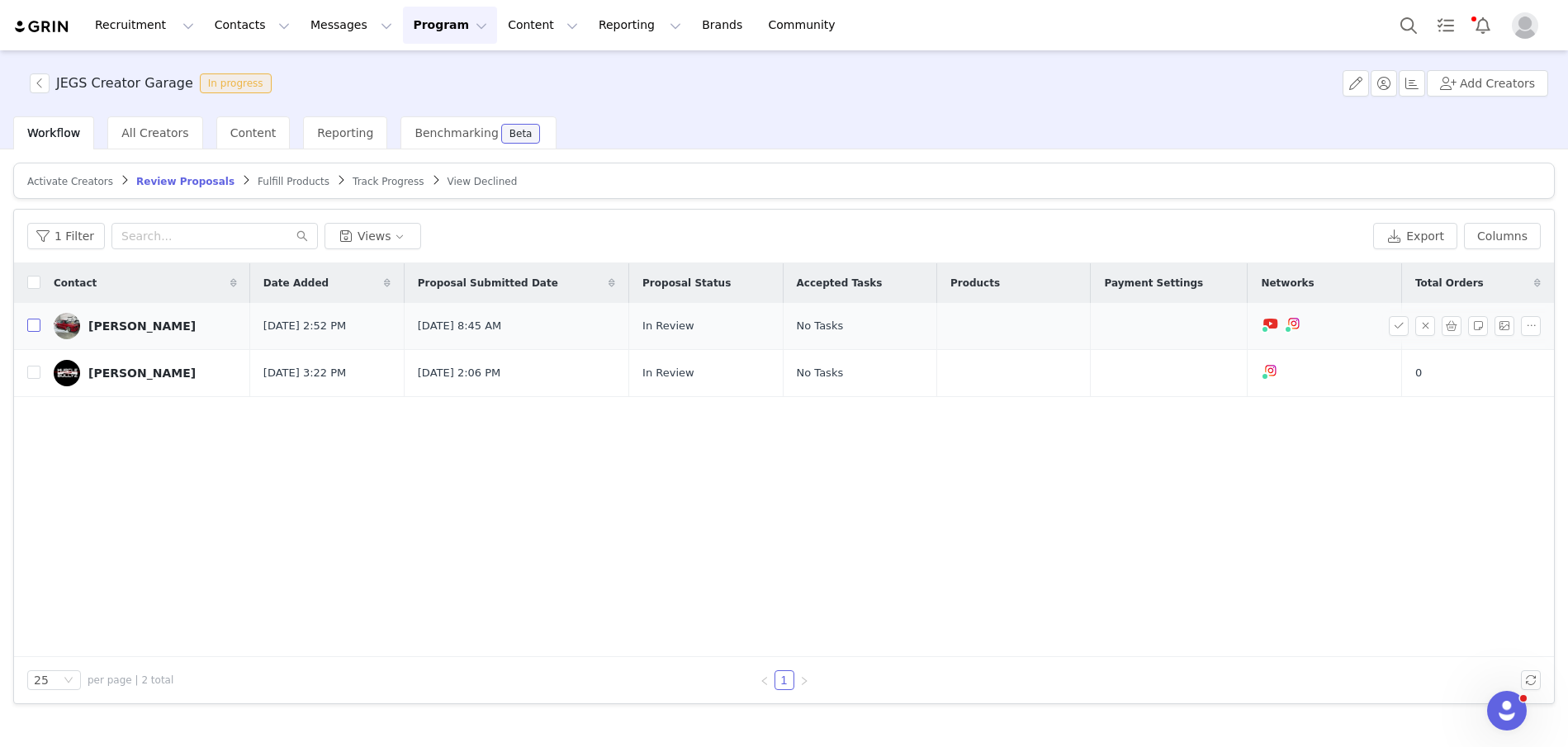
click at [32, 322] on input "checkbox" at bounding box center [34, 325] width 13 height 13
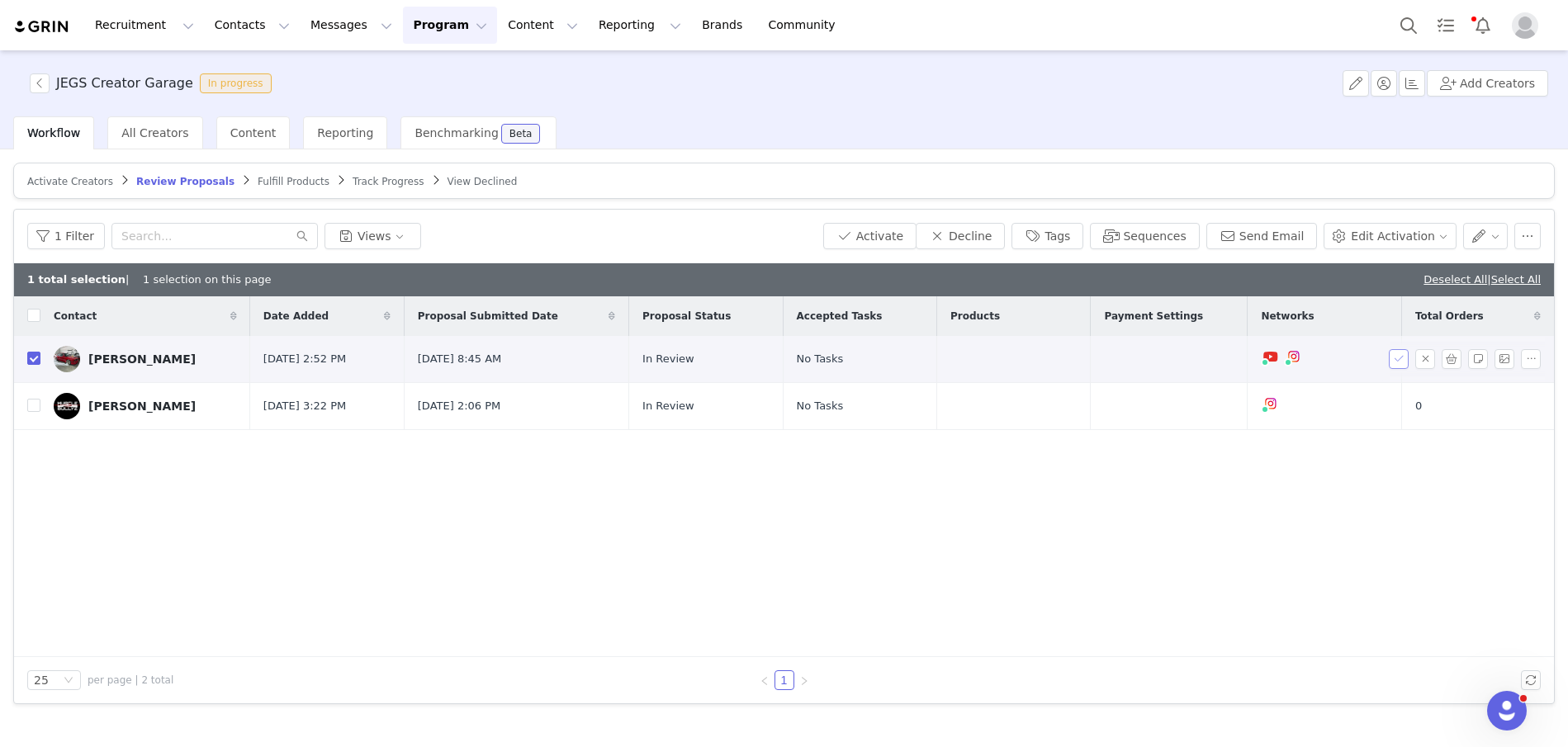
click at [1397, 357] on button "button" at bounding box center [1398, 359] width 20 height 20
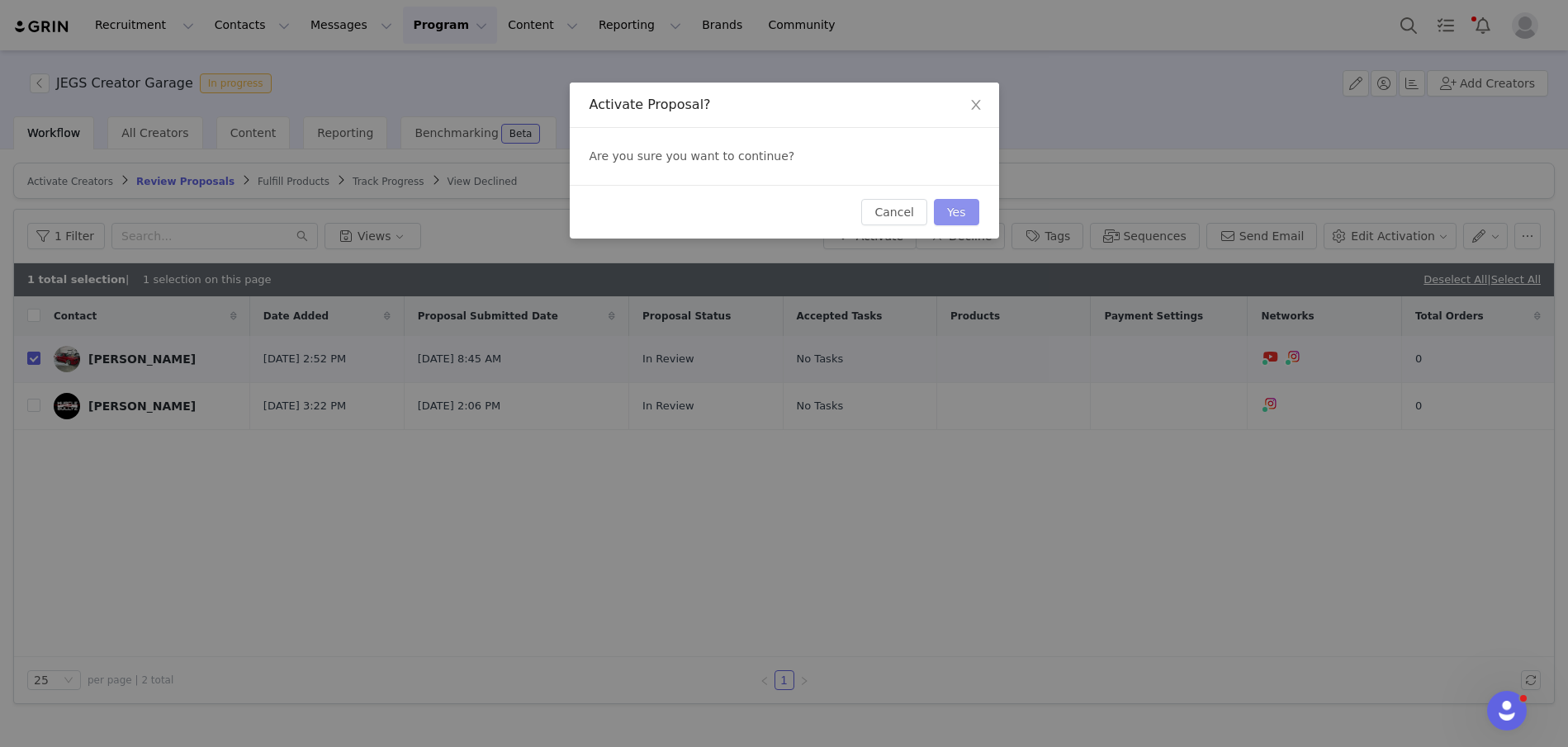
click at [966, 213] on button "Yes" at bounding box center [956, 212] width 45 height 26
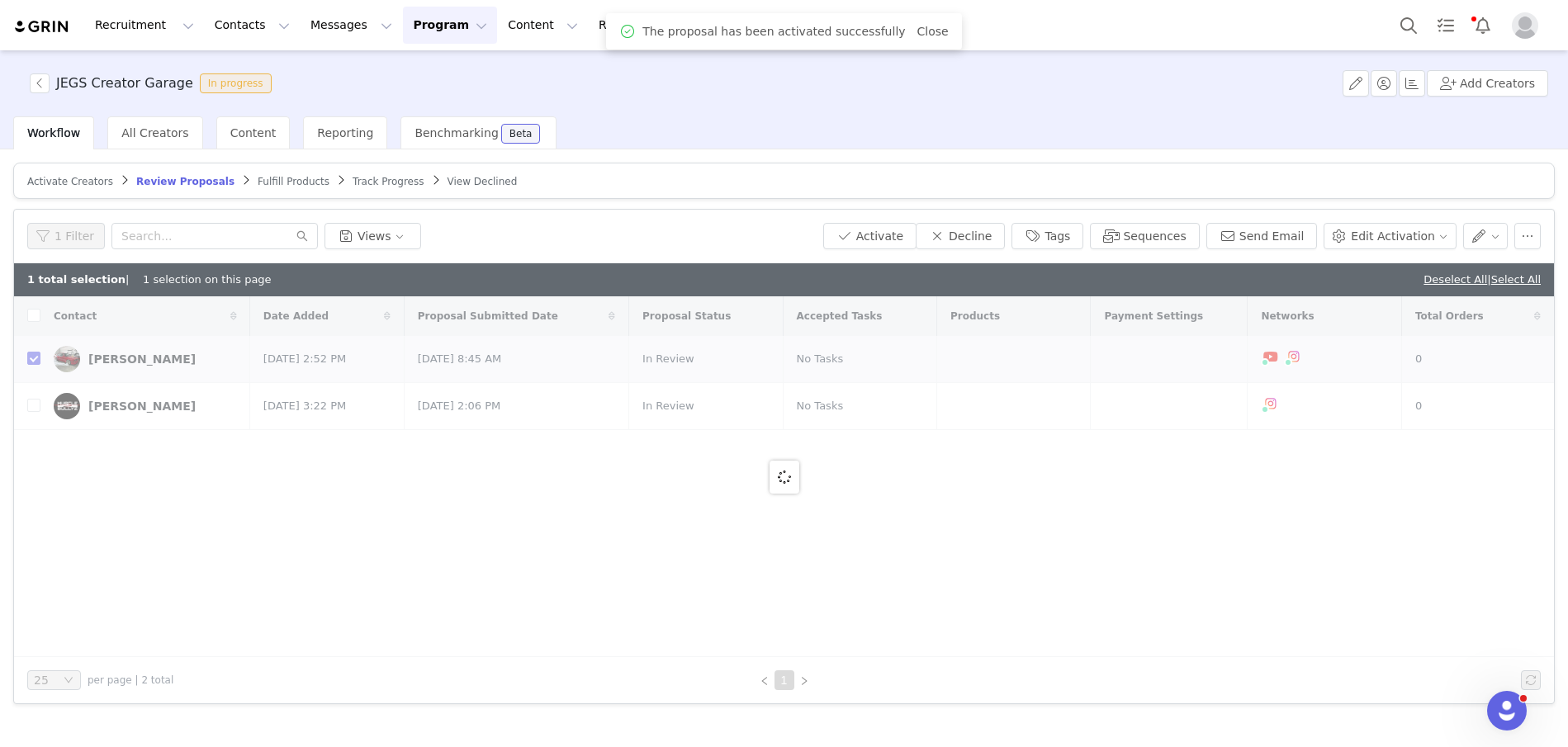
checkbox input "false"
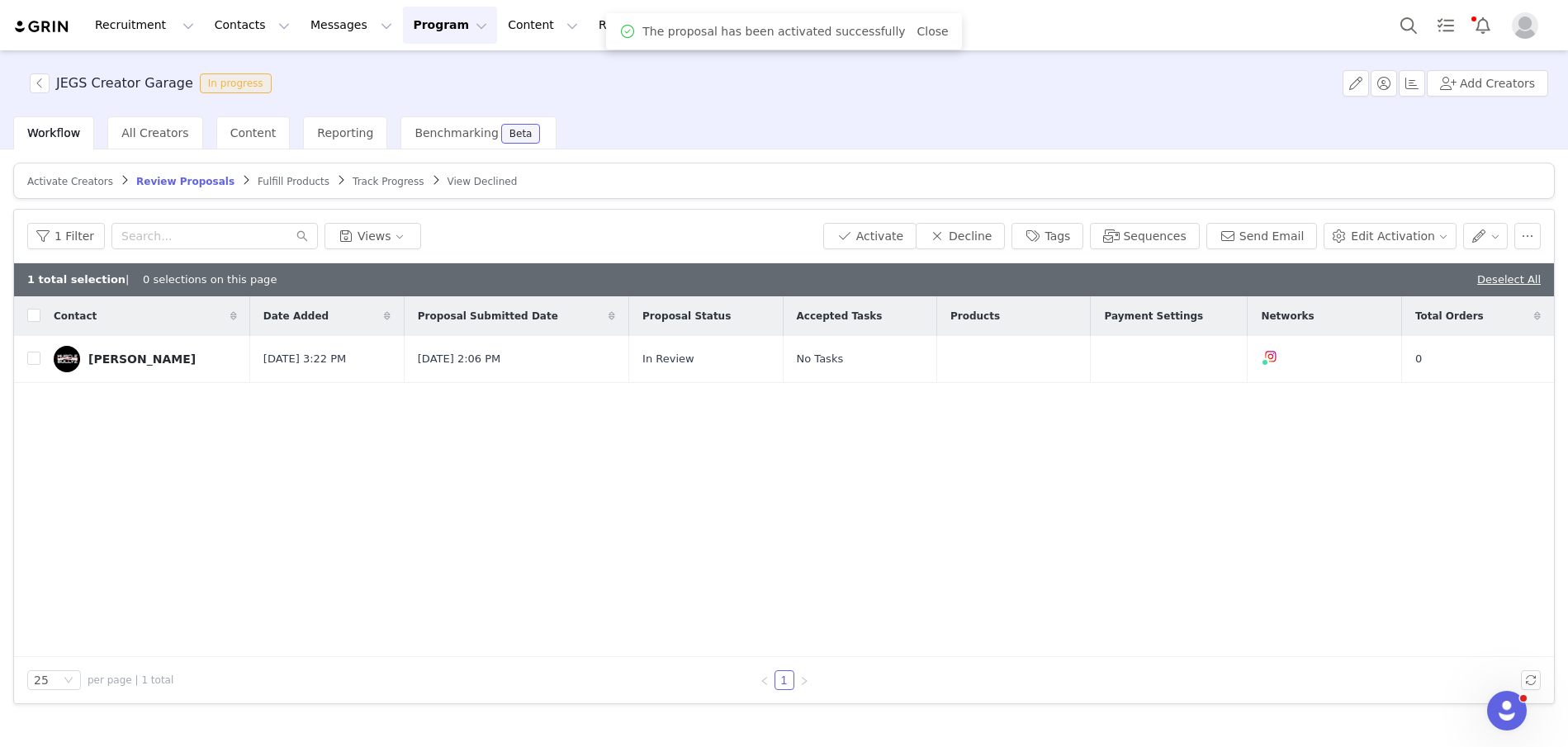
click at [369, 176] on span "Track Progress" at bounding box center [387, 182] width 71 height 11
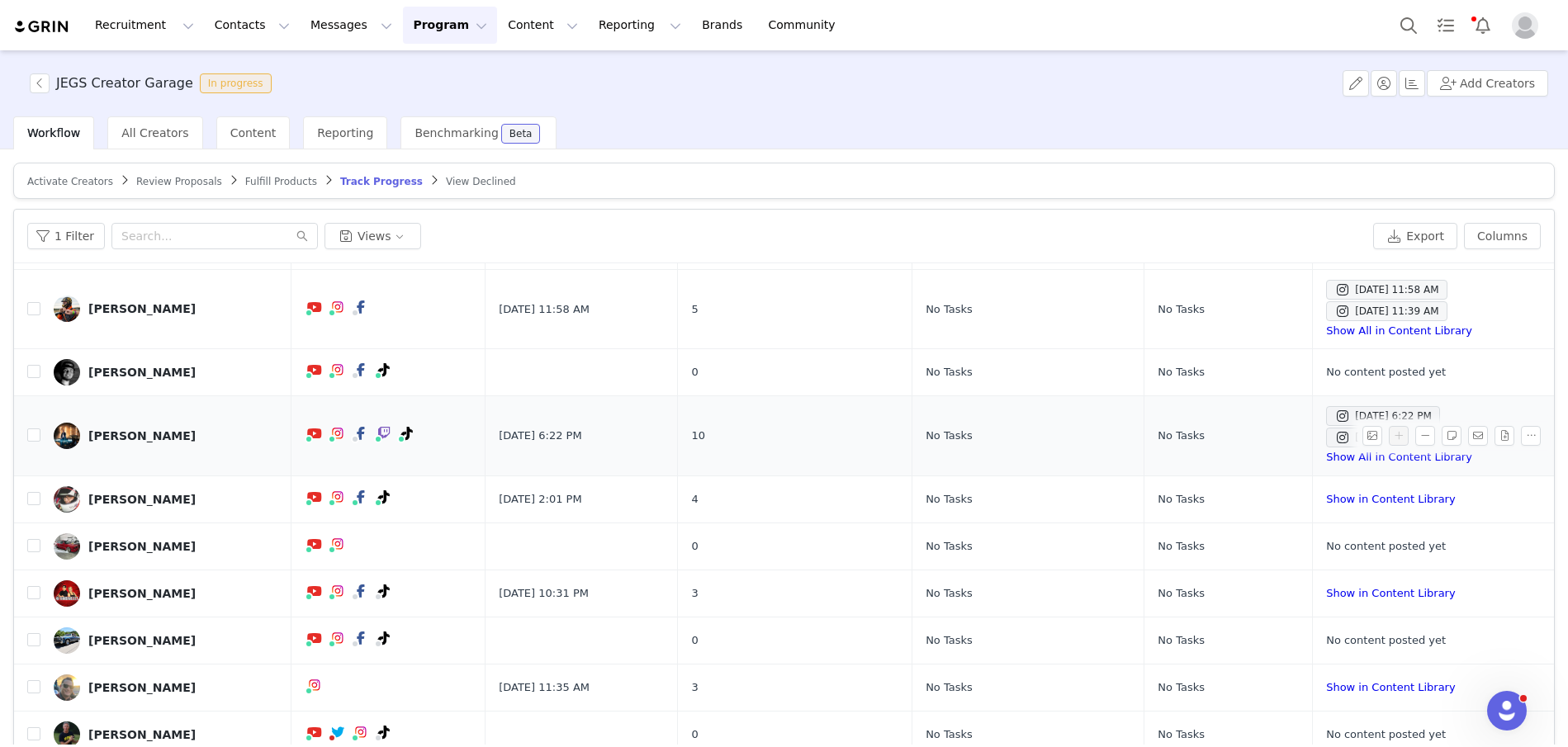
scroll to position [140, 0]
click at [34, 542] on input "checkbox" at bounding box center [34, 544] width 13 height 13
checkbox input "true"
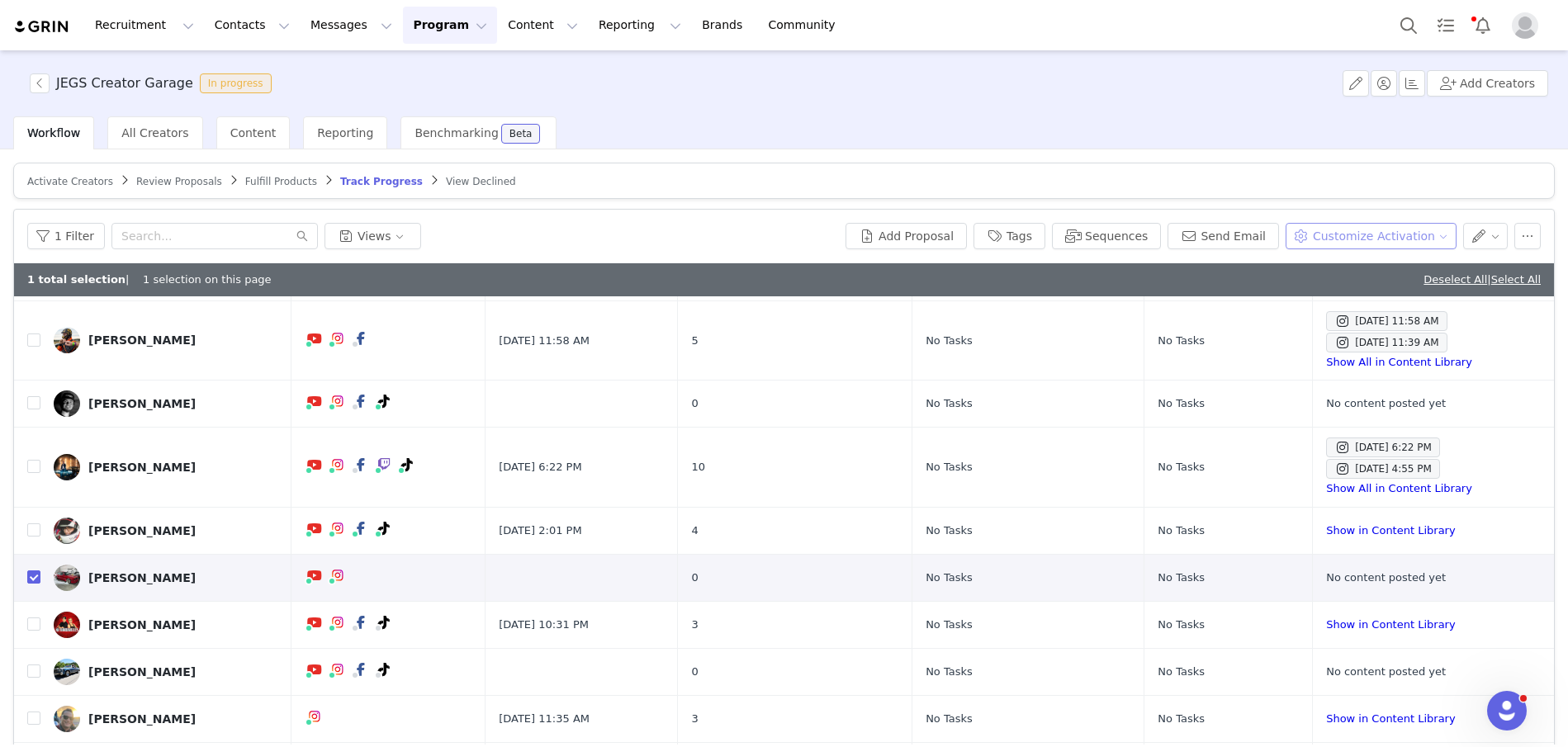
click at [1380, 235] on button "Customize Activation" at bounding box center [1370, 236] width 171 height 26
click at [1375, 317] on span "Add Product Order" at bounding box center [1378, 321] width 106 height 18
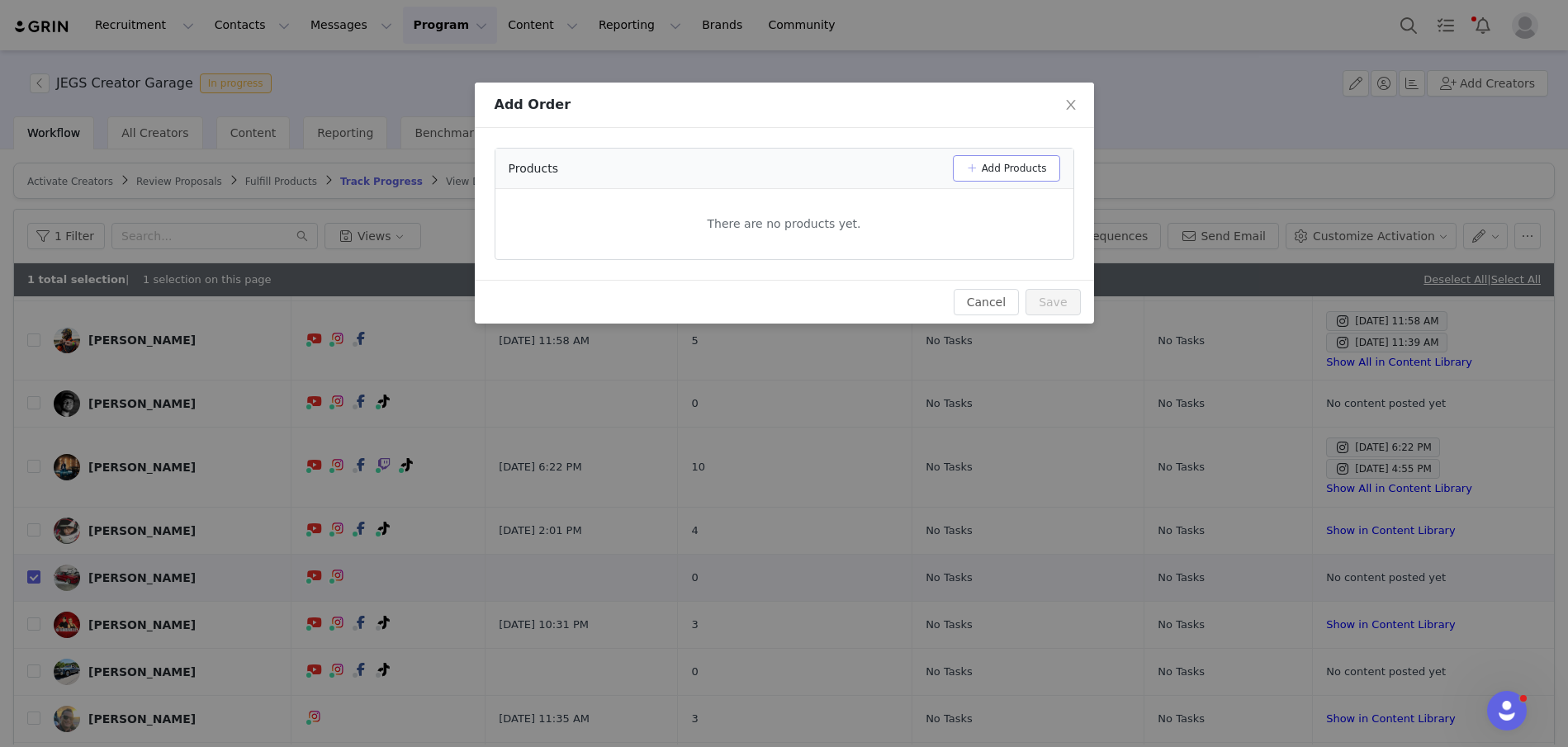
click at [993, 155] on button "Add Products" at bounding box center [1006, 169] width 107 height 26
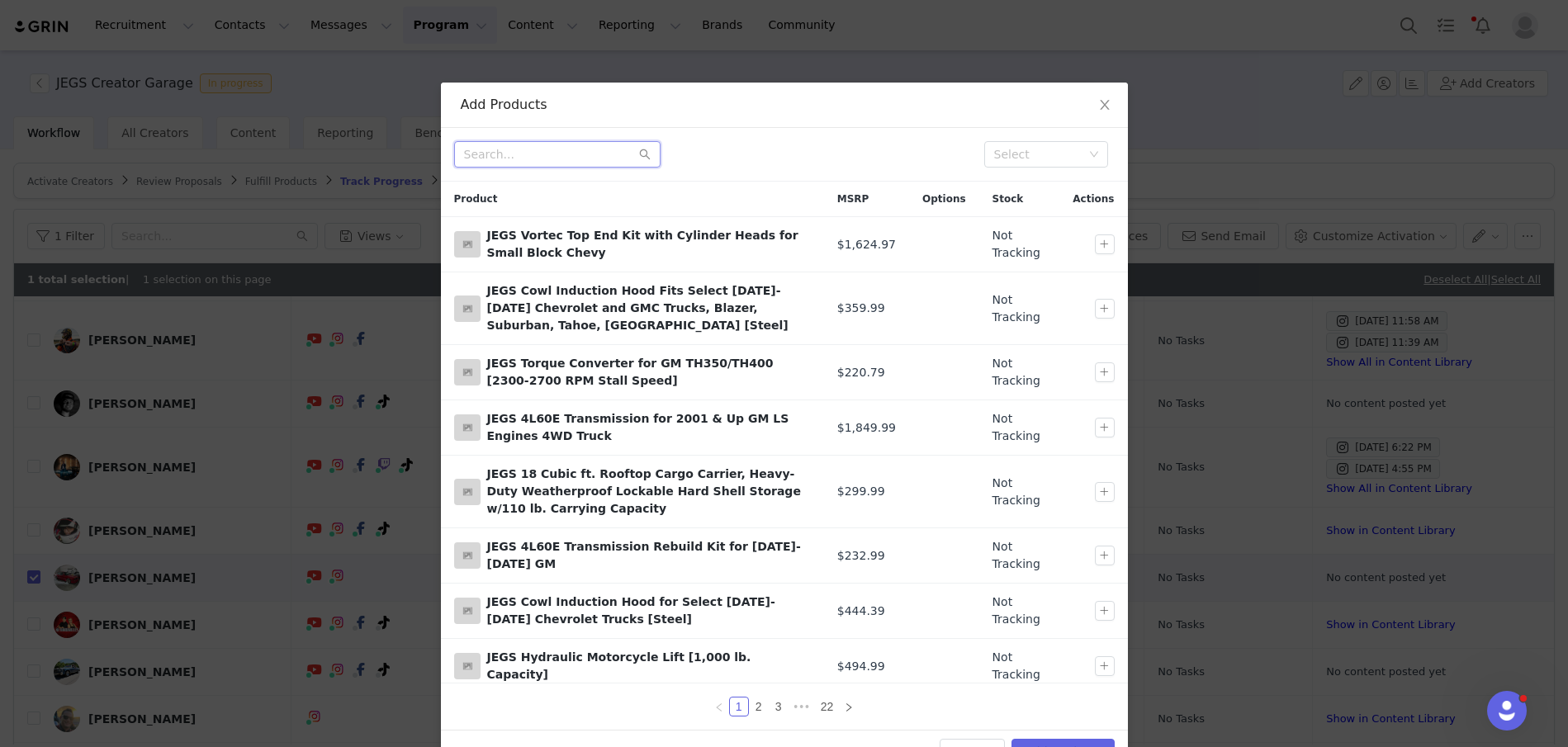
click at [570, 145] on input "text" at bounding box center [557, 154] width 206 height 26
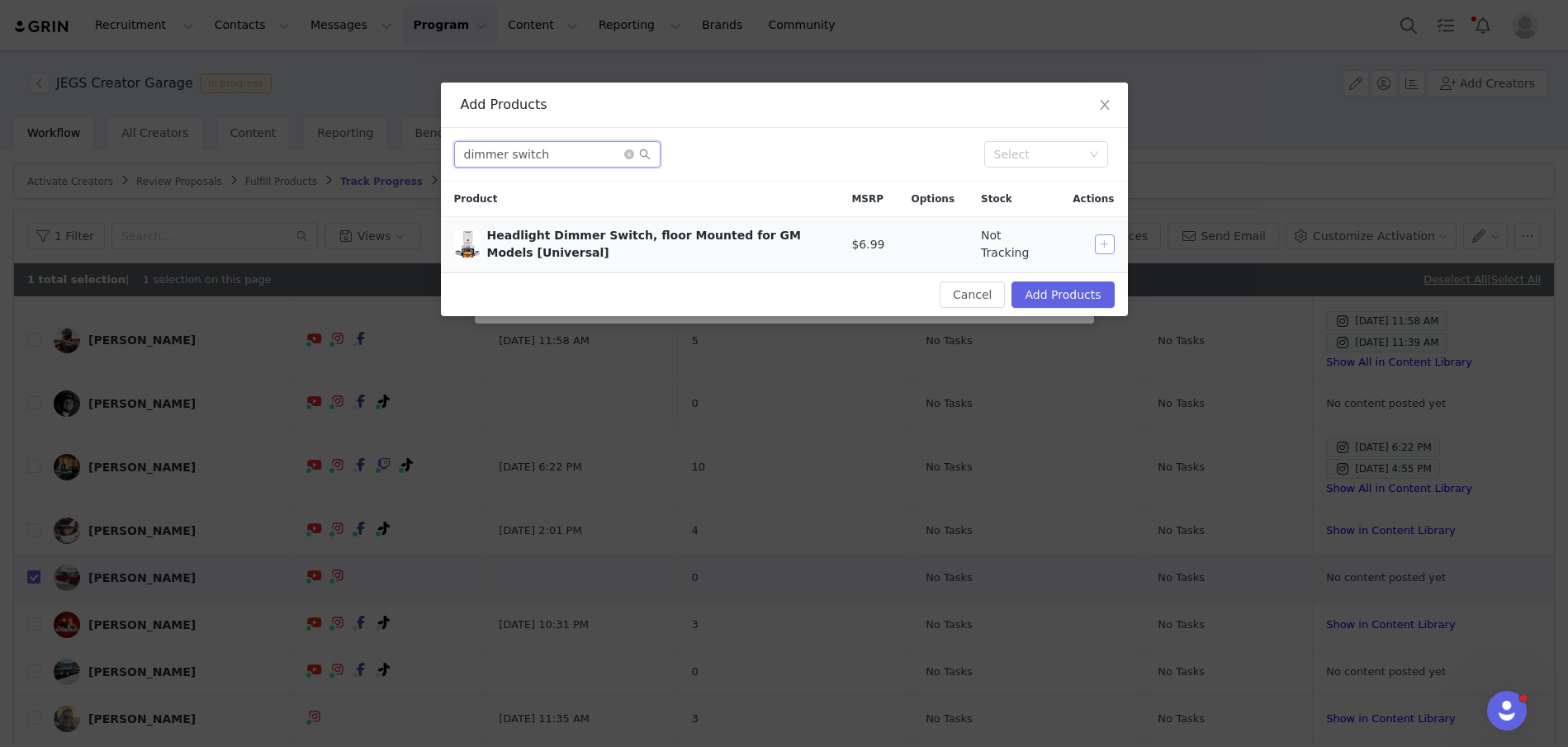
type input "dimmer switch"
click at [1105, 245] on button "button" at bounding box center [1104, 244] width 20 height 20
click at [514, 150] on input "dimmer switch" at bounding box center [557, 154] width 206 height 26
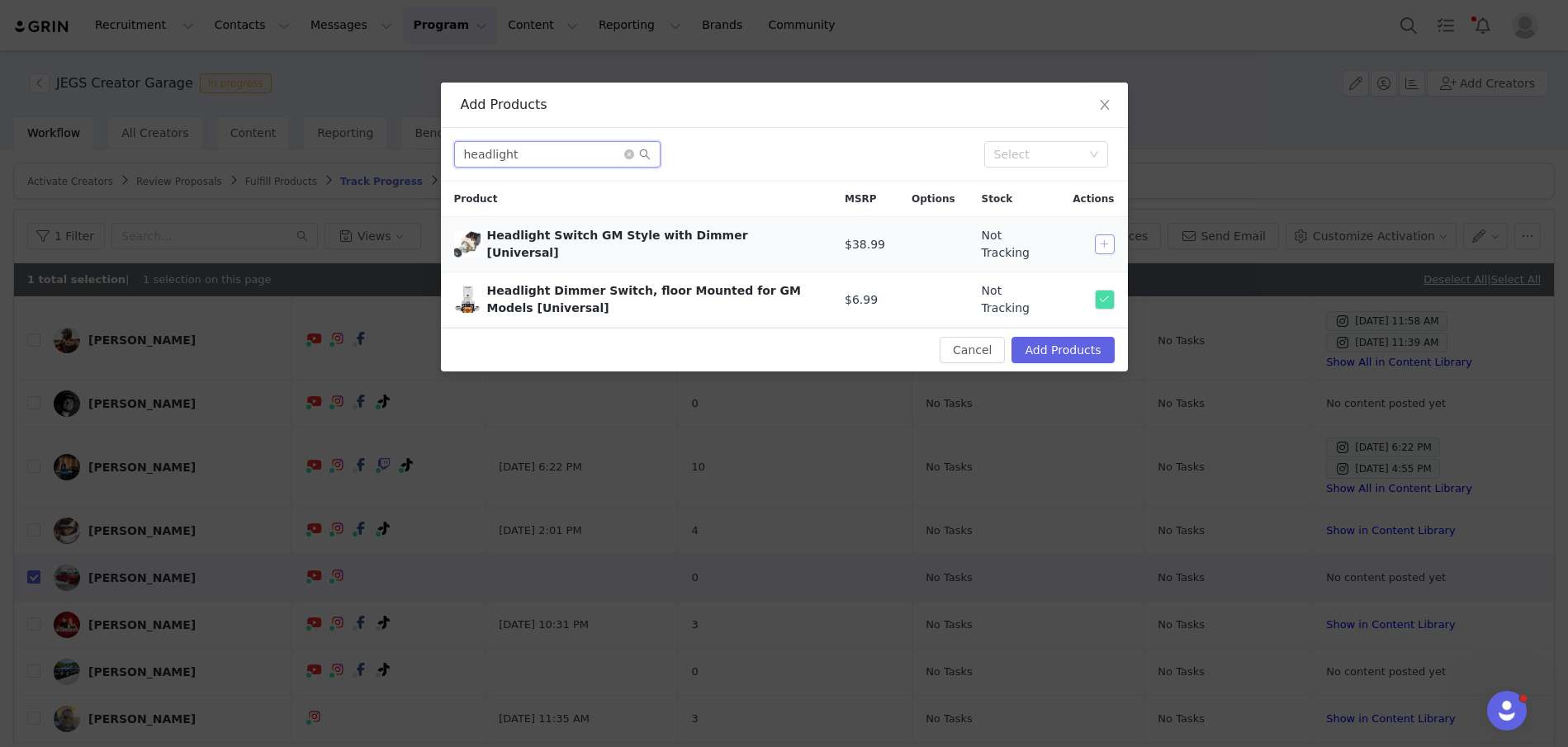
type input "headlight"
click at [1112, 243] on button "button" at bounding box center [1104, 244] width 20 height 20
click at [634, 154] on span at bounding box center [637, 154] width 26 height 11
click at [630, 154] on icon "icon: close-circle" at bounding box center [629, 154] width 10 height 10
click at [544, 152] on input "text" at bounding box center [557, 154] width 206 height 26
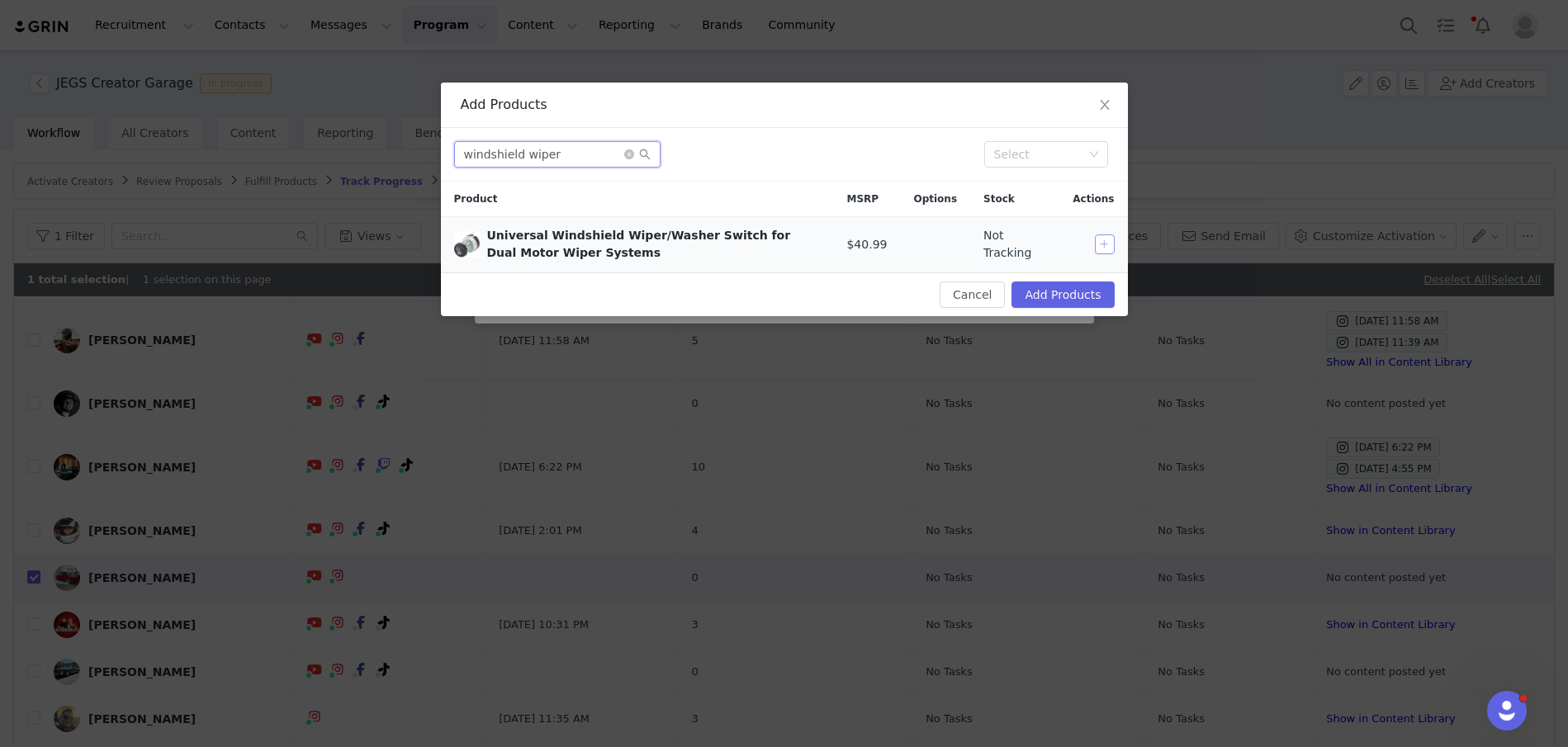
type input "windshield wiper"
click at [1102, 240] on button "button" at bounding box center [1104, 244] width 20 height 20
click at [629, 153] on icon "icon: close-circle" at bounding box center [629, 154] width 10 height 10
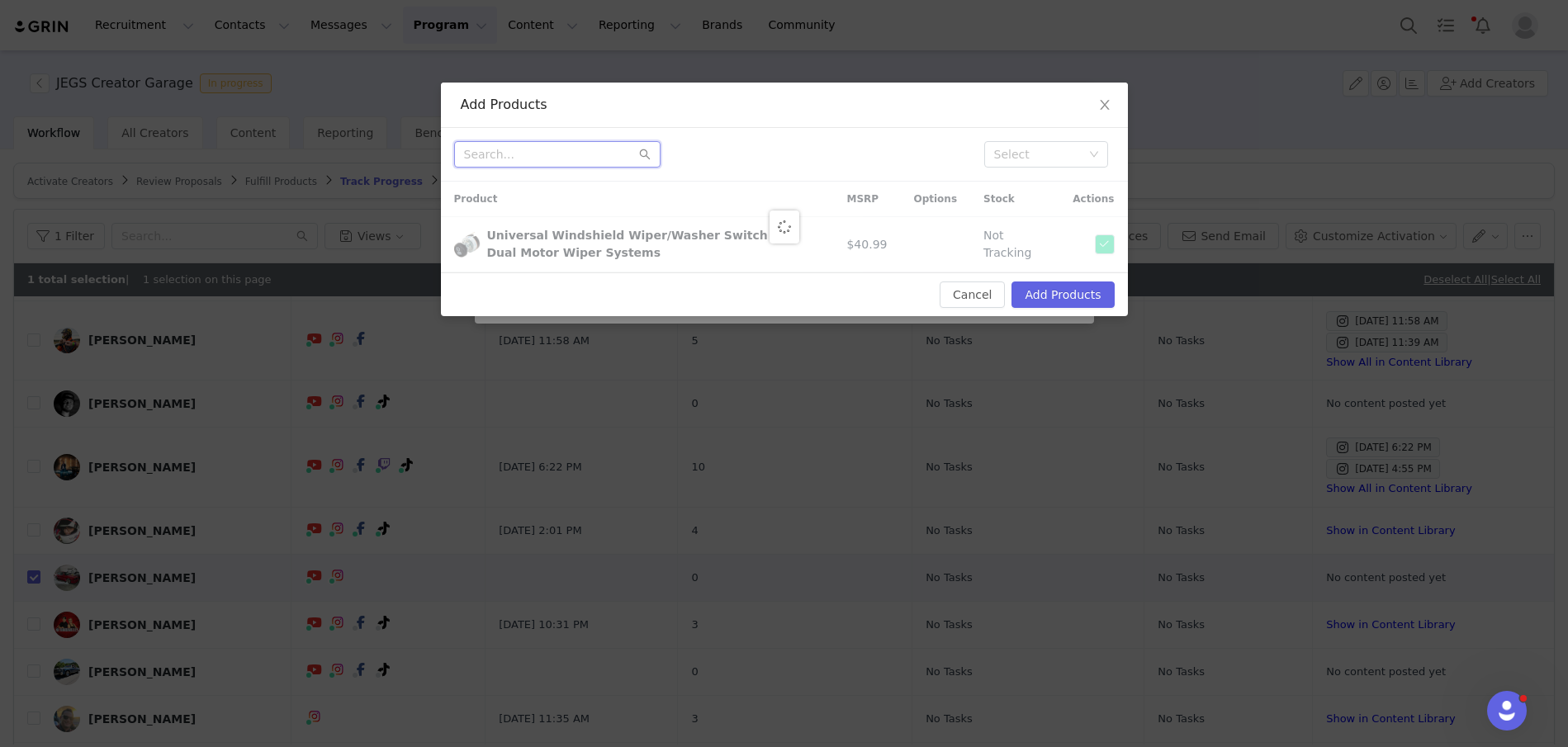
click at [577, 150] on input "text" at bounding box center [557, 154] width 206 height 26
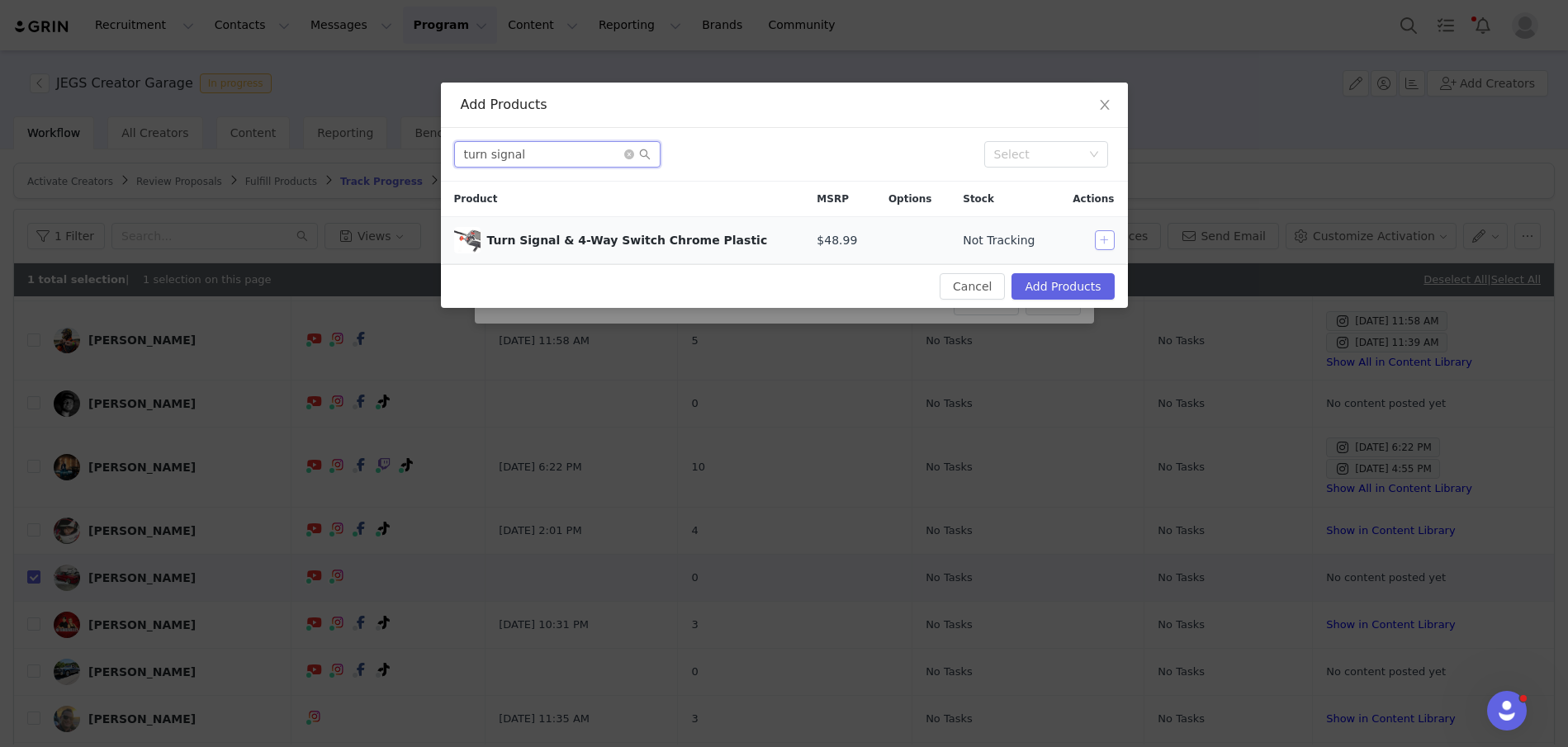
type input "turn signal"
click at [1102, 235] on button "button" at bounding box center [1104, 239] width 20 height 20
click at [629, 150] on icon "icon: close-circle" at bounding box center [629, 154] width 10 height 10
click at [547, 154] on input "text" at bounding box center [557, 154] width 206 height 26
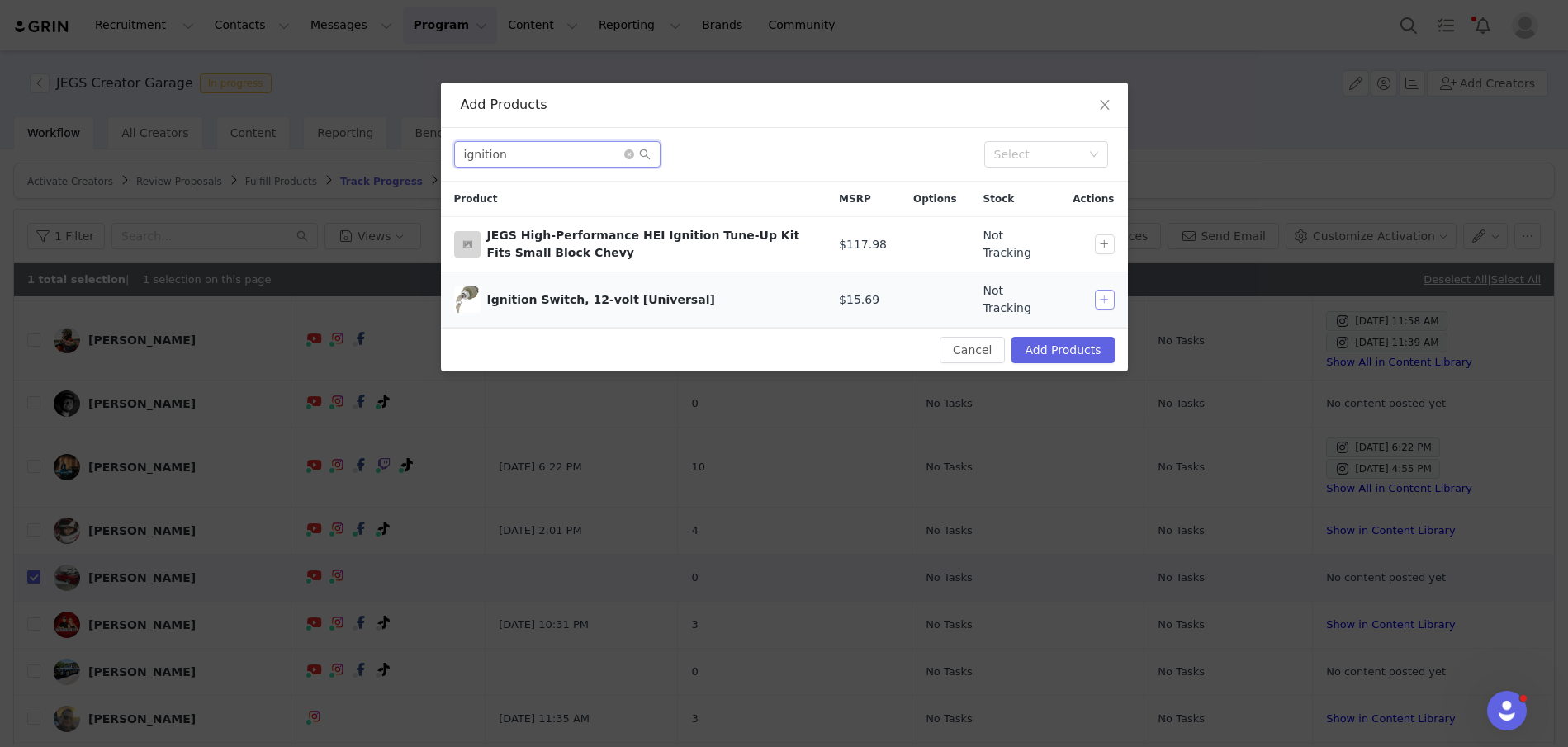
type input "ignition"
click at [1102, 292] on button "button" at bounding box center [1104, 300] width 20 height 20
click at [590, 152] on input "ignition" at bounding box center [557, 154] width 206 height 26
click at [639, 152] on icon "icon: search" at bounding box center [645, 154] width 11 height 11
click at [633, 154] on span at bounding box center [637, 154] width 26 height 11
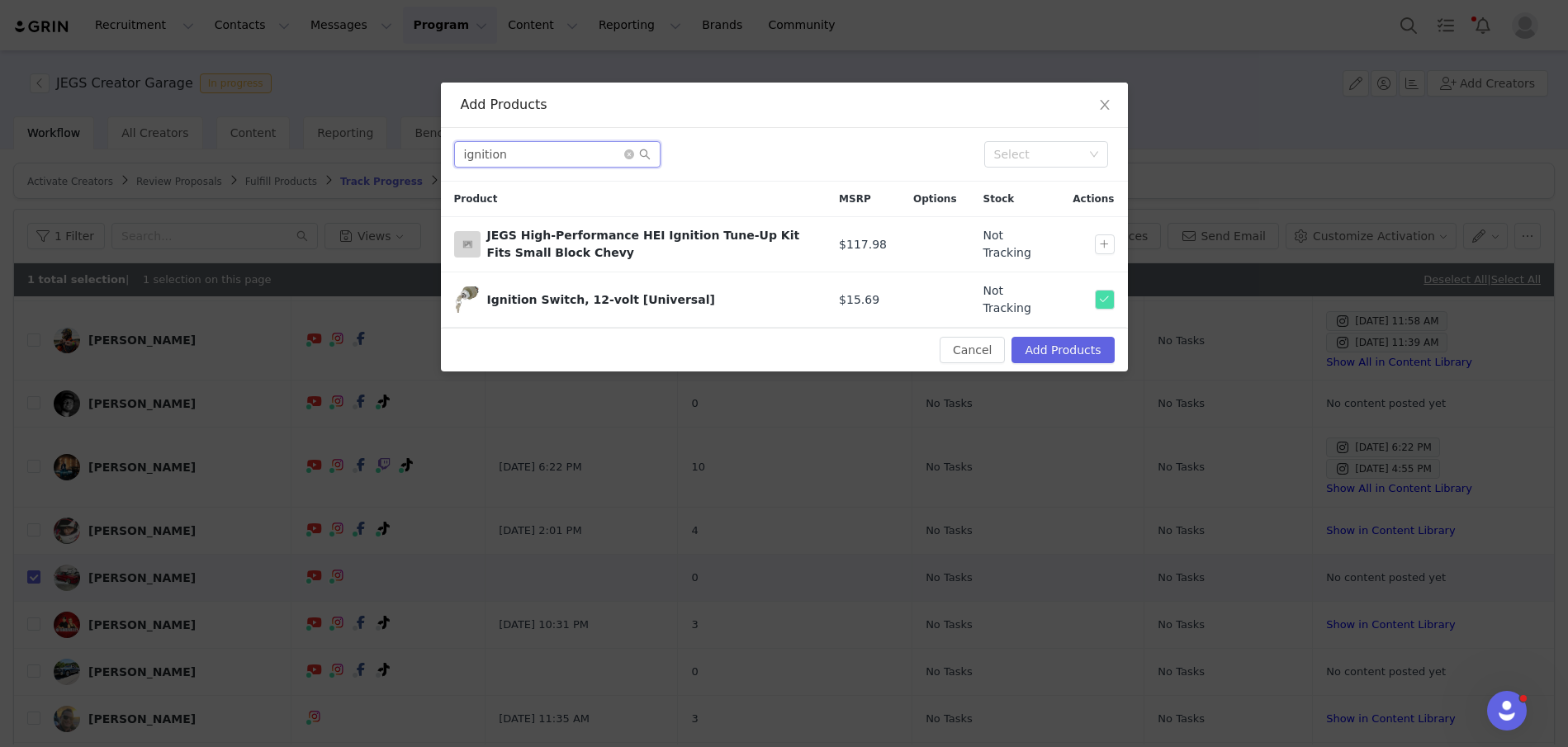
click at [570, 158] on input "ignition" at bounding box center [557, 154] width 206 height 26
click at [626, 154] on icon "icon: close-circle" at bounding box center [629, 154] width 10 height 10
click at [571, 154] on input "text" at bounding box center [557, 154] width 206 height 26
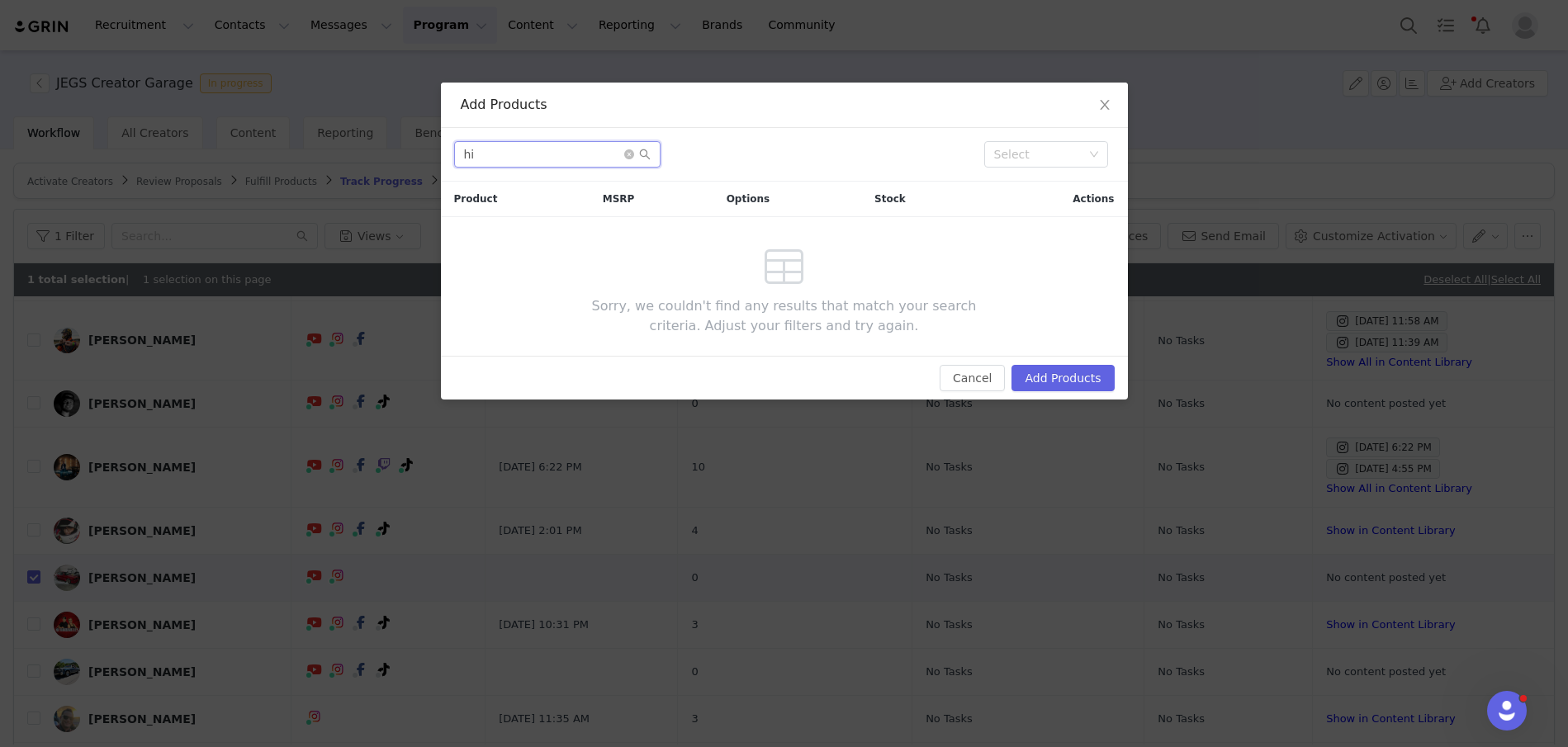
type input "h"
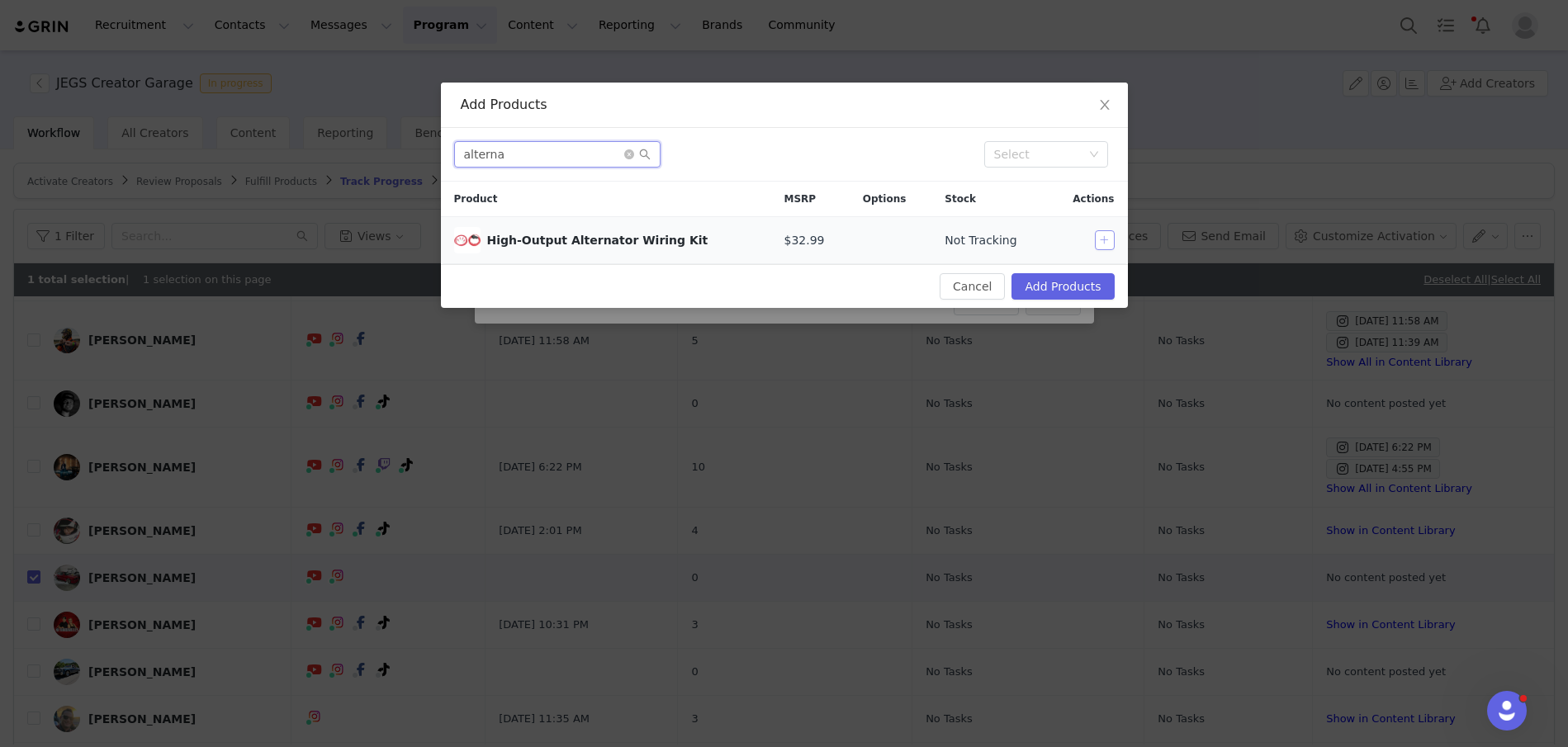
type input "alterna"
click at [1107, 236] on button "button" at bounding box center [1104, 239] width 20 height 20
click at [625, 155] on icon "icon: close-circle" at bounding box center [629, 154] width 10 height 10
click at [530, 155] on input "text" at bounding box center [557, 154] width 206 height 26
type input "braided"
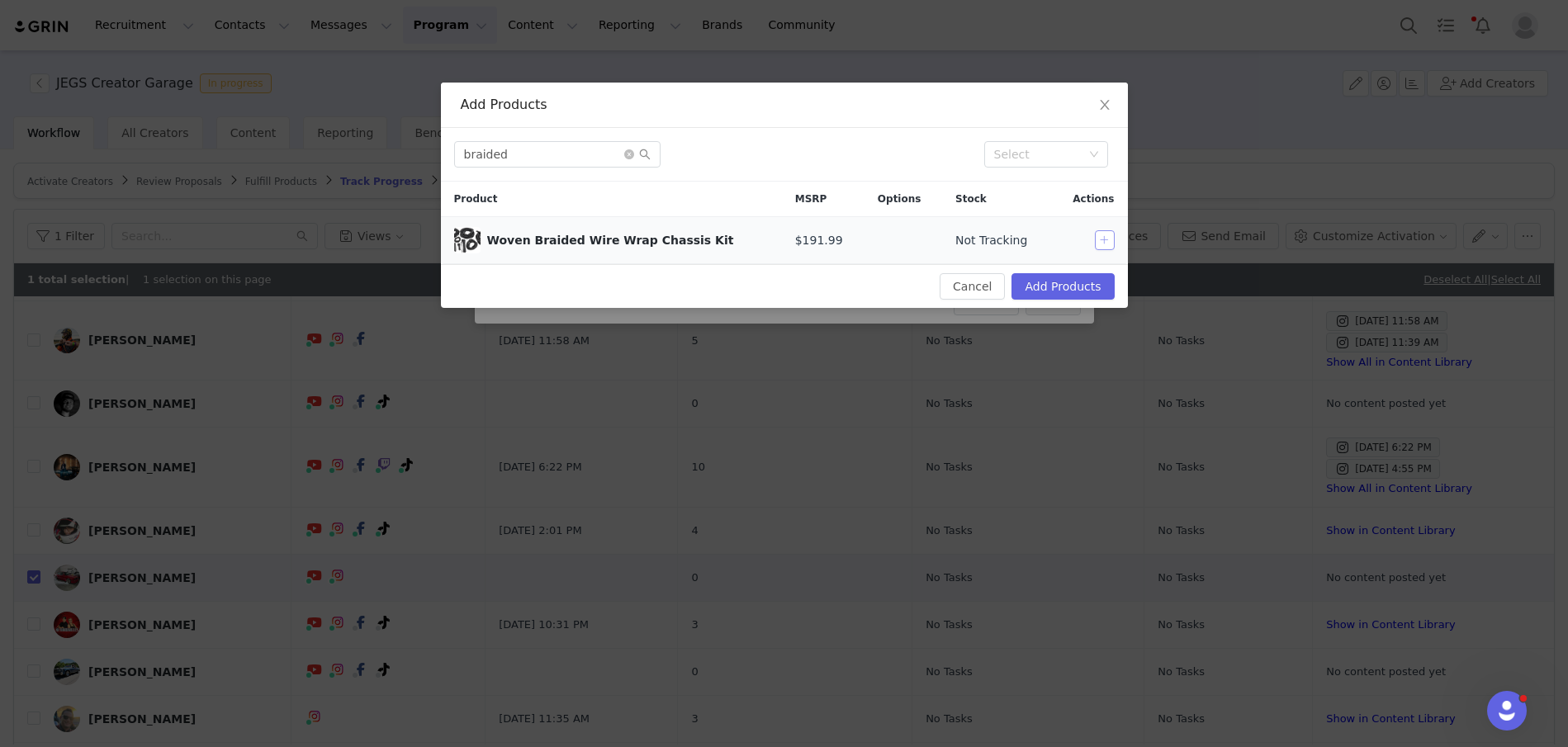
click at [1099, 236] on button "button" at bounding box center [1104, 239] width 20 height 20
click at [1073, 279] on button "Add Products" at bounding box center [1062, 286] width 103 height 26
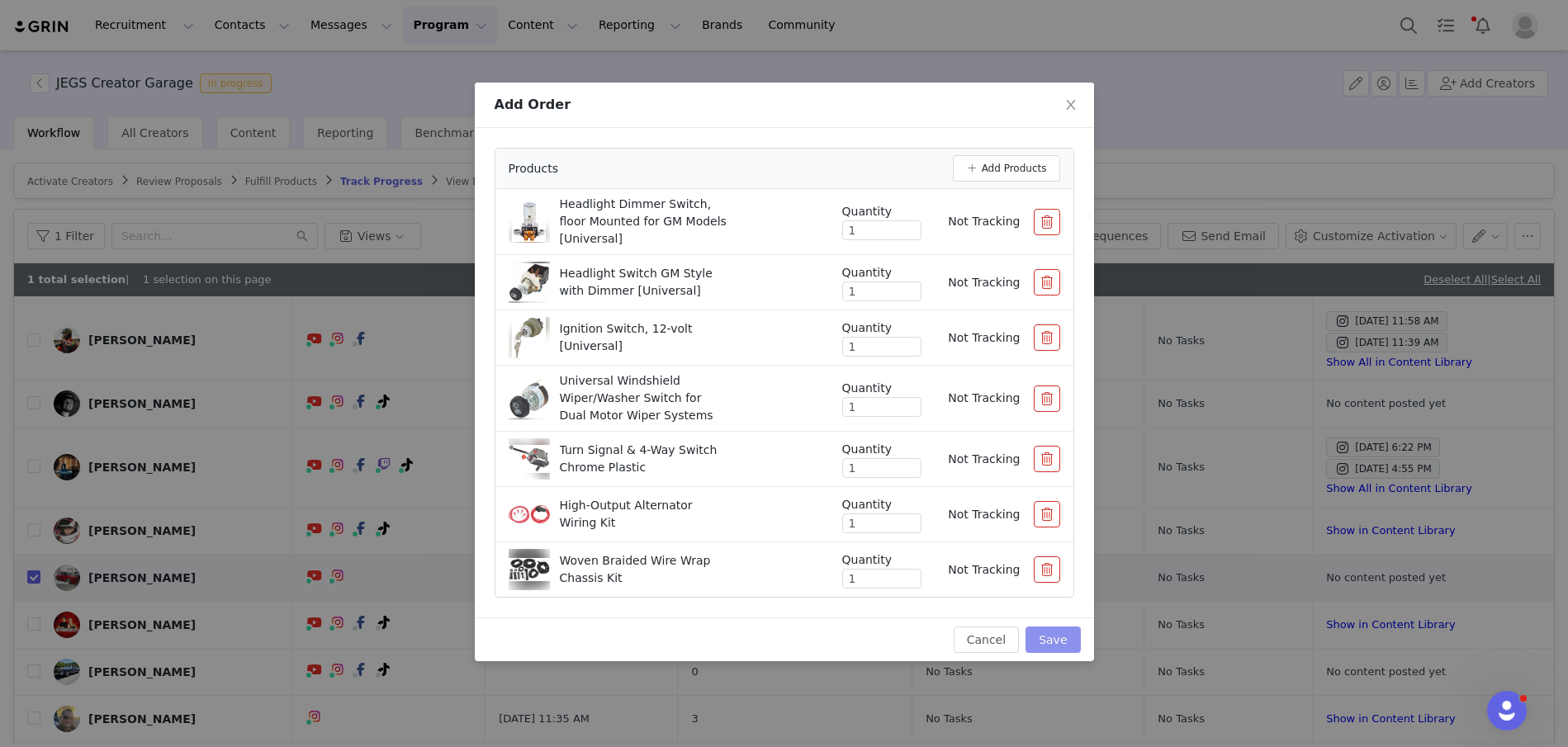
click at [1057, 646] on button "Save" at bounding box center [1053, 640] width 55 height 26
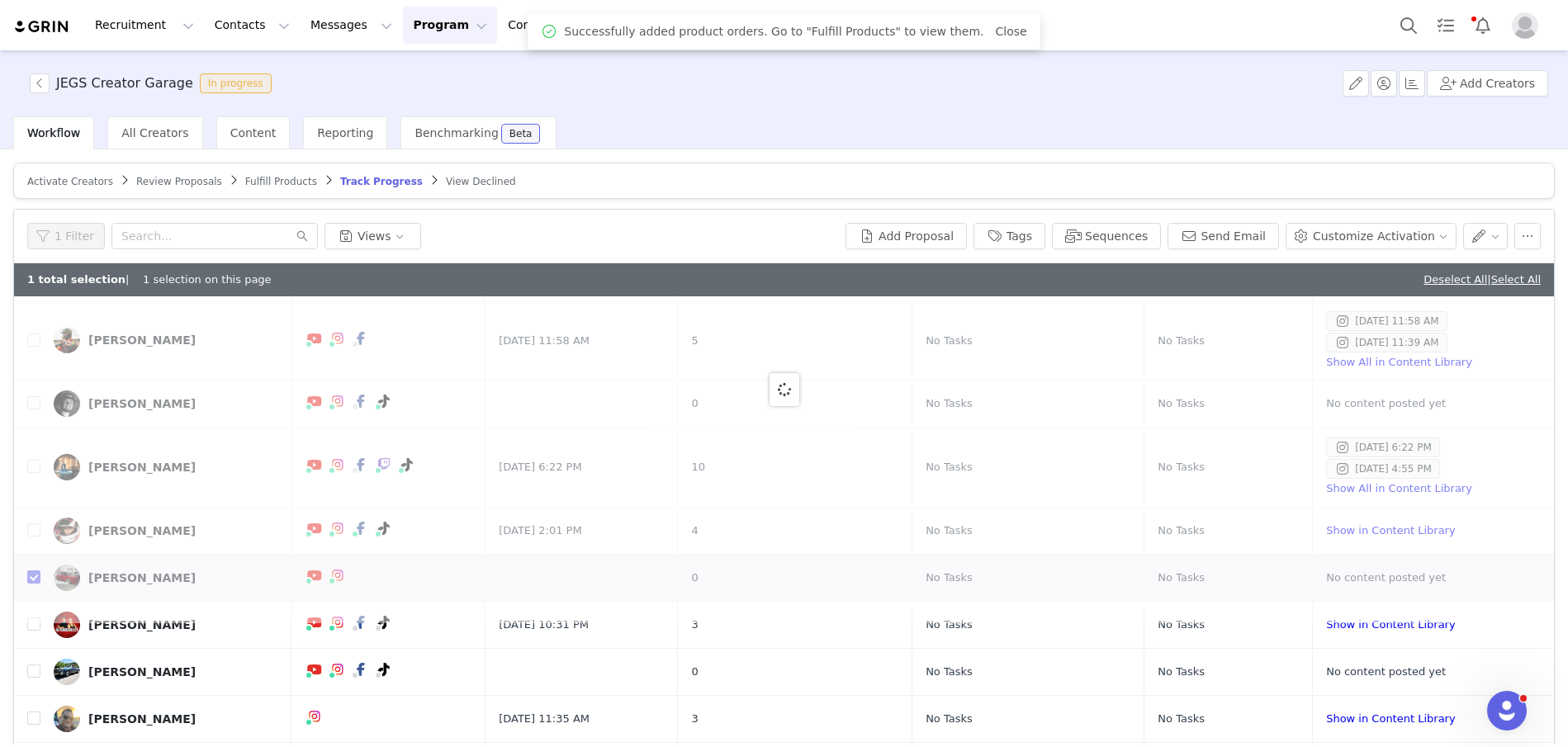
scroll to position [0, 0]
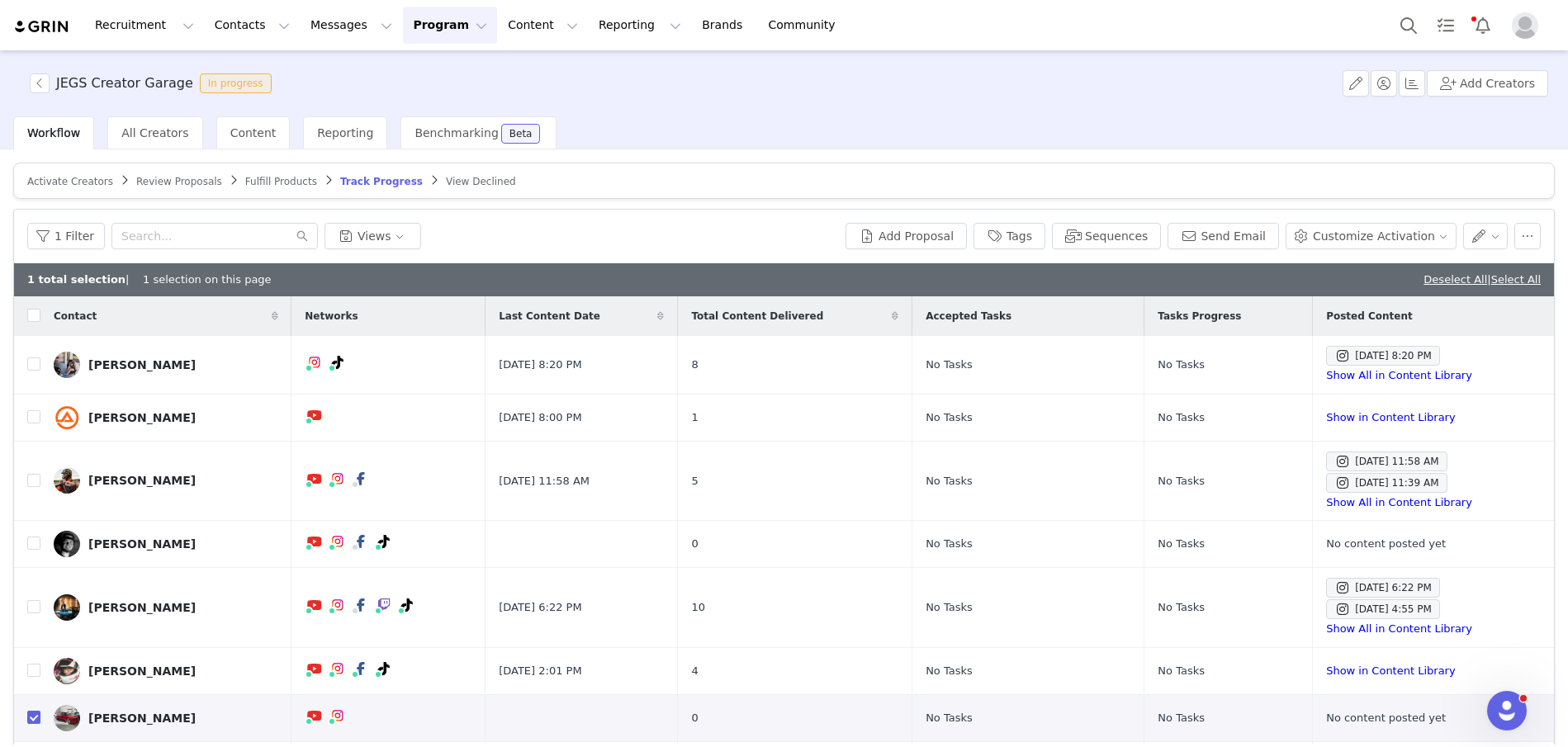
click at [270, 178] on span "Fulfill Products" at bounding box center [281, 182] width 72 height 11
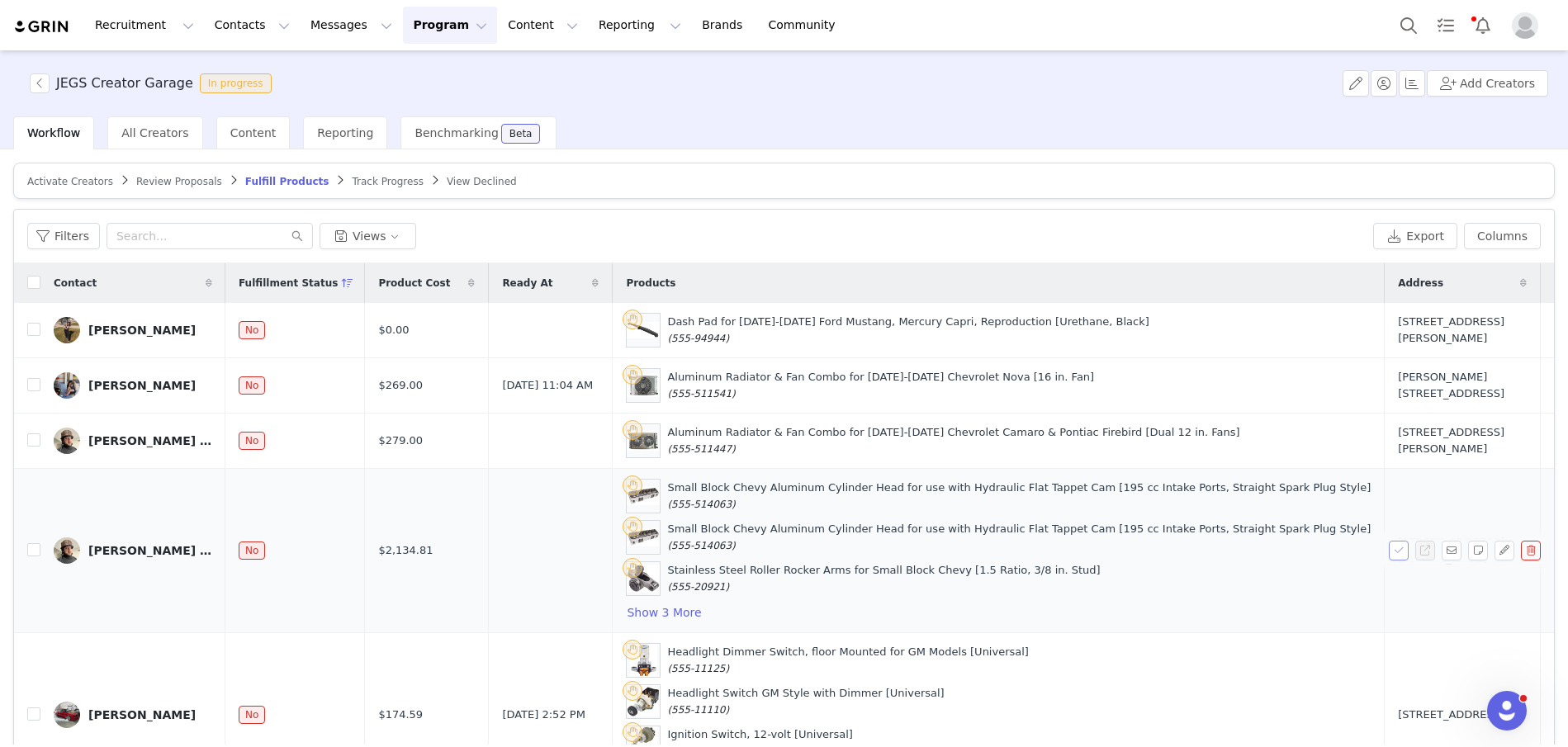
click at [1397, 560] on button "button" at bounding box center [1398, 550] width 20 height 20
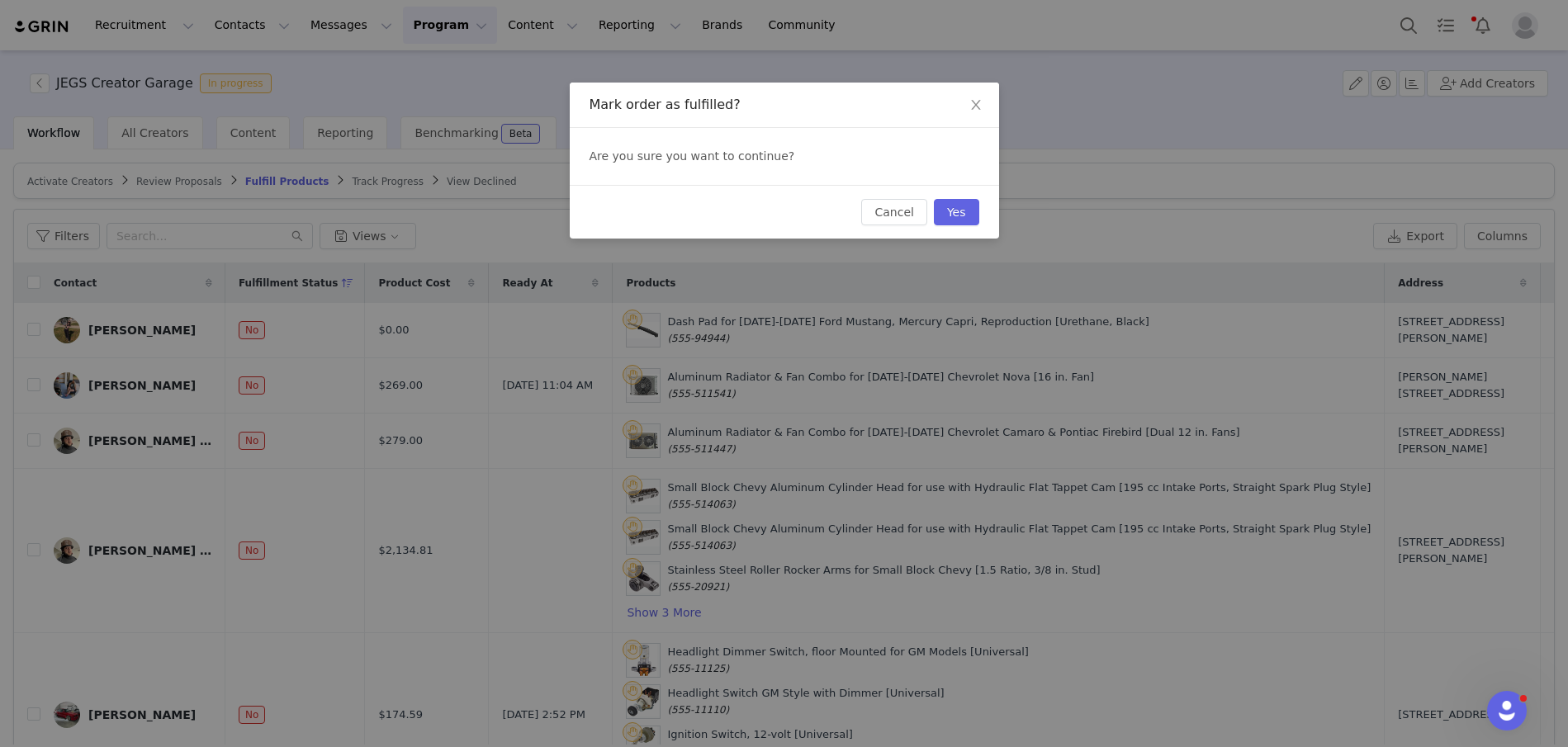
click at [959, 194] on div "Cancel Yes" at bounding box center [785, 211] width 430 height 54
click at [960, 210] on button "Yes" at bounding box center [956, 212] width 45 height 26
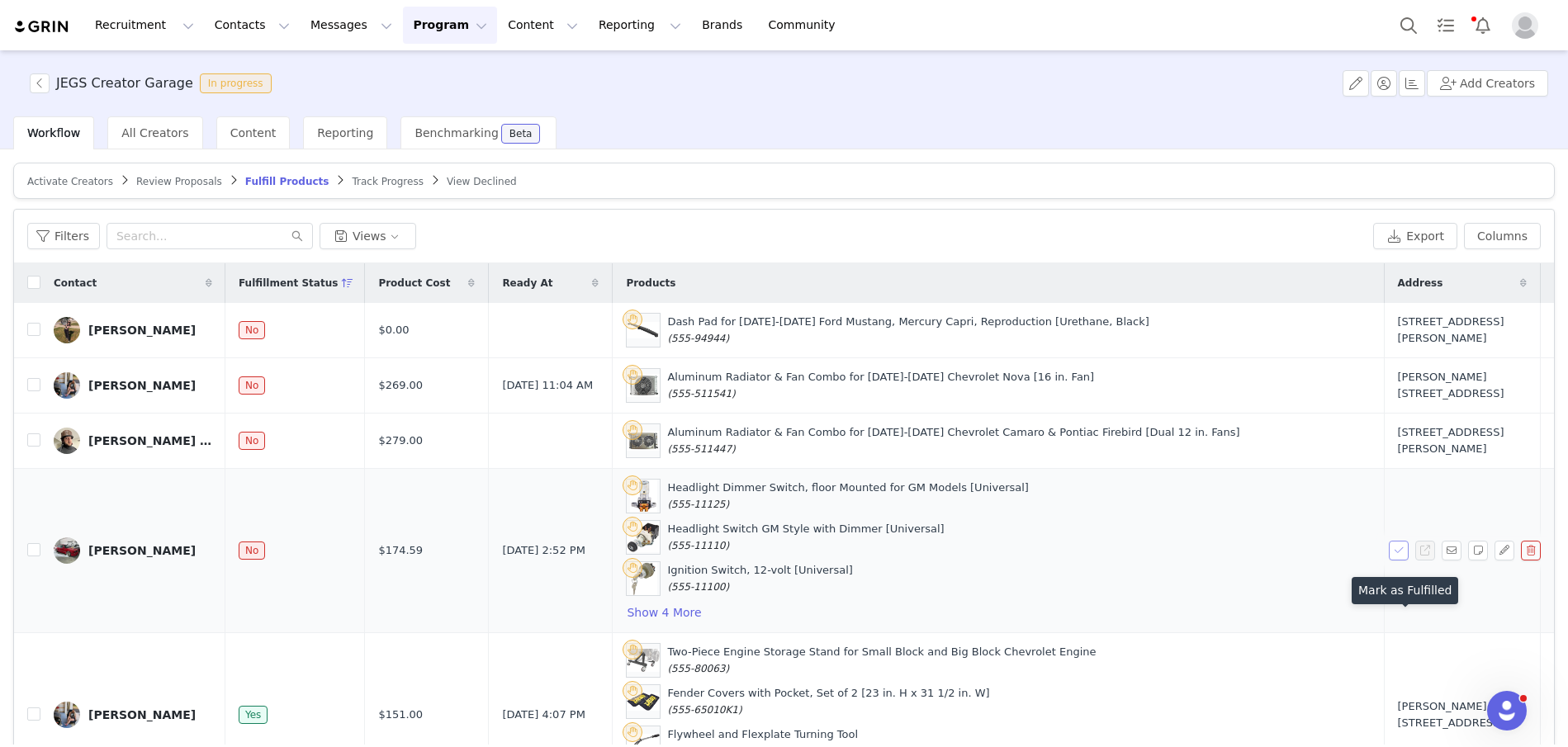
click at [1394, 560] on button "button" at bounding box center [1398, 550] width 20 height 20
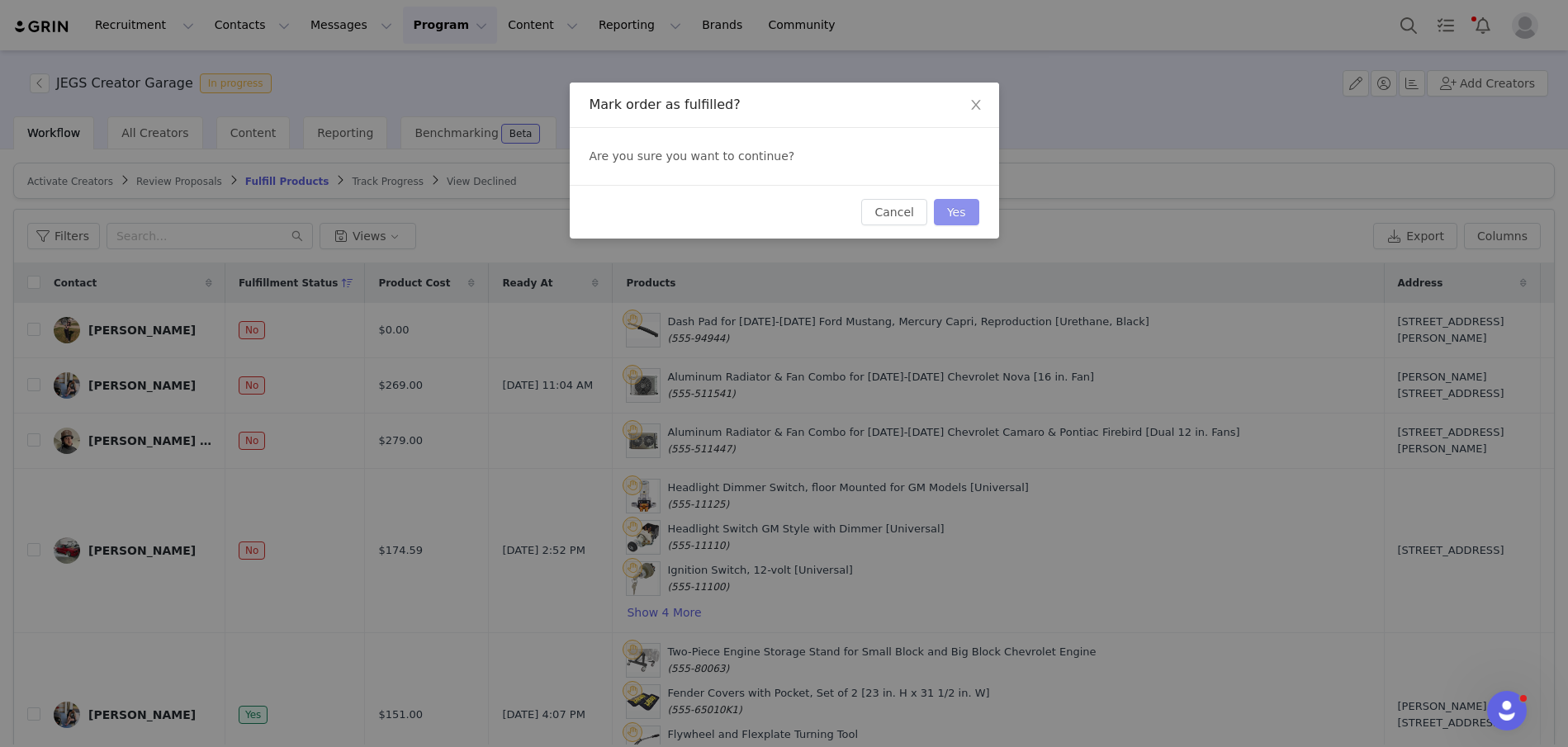
click at [962, 207] on button "Yes" at bounding box center [956, 212] width 45 height 26
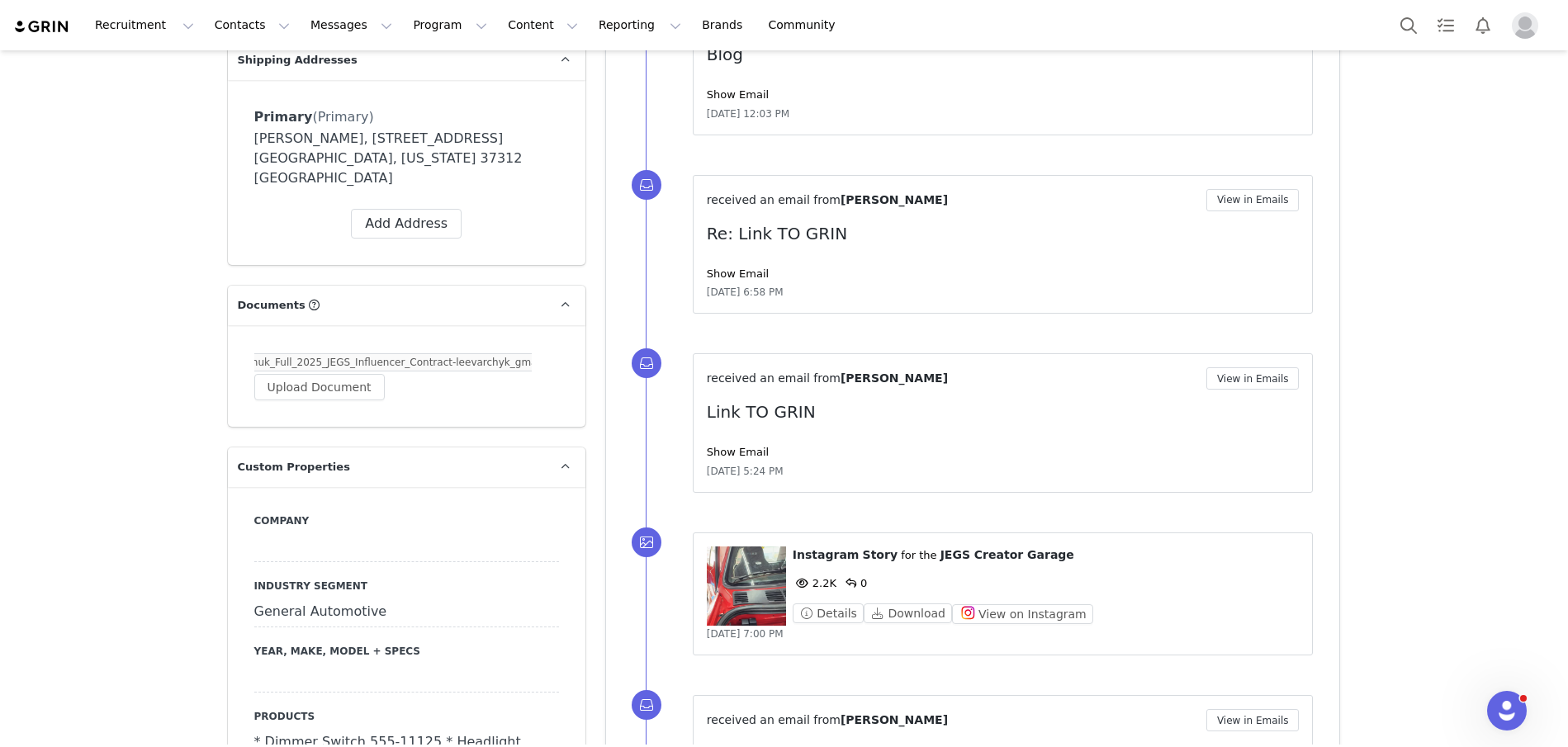
scroll to position [776, 0]
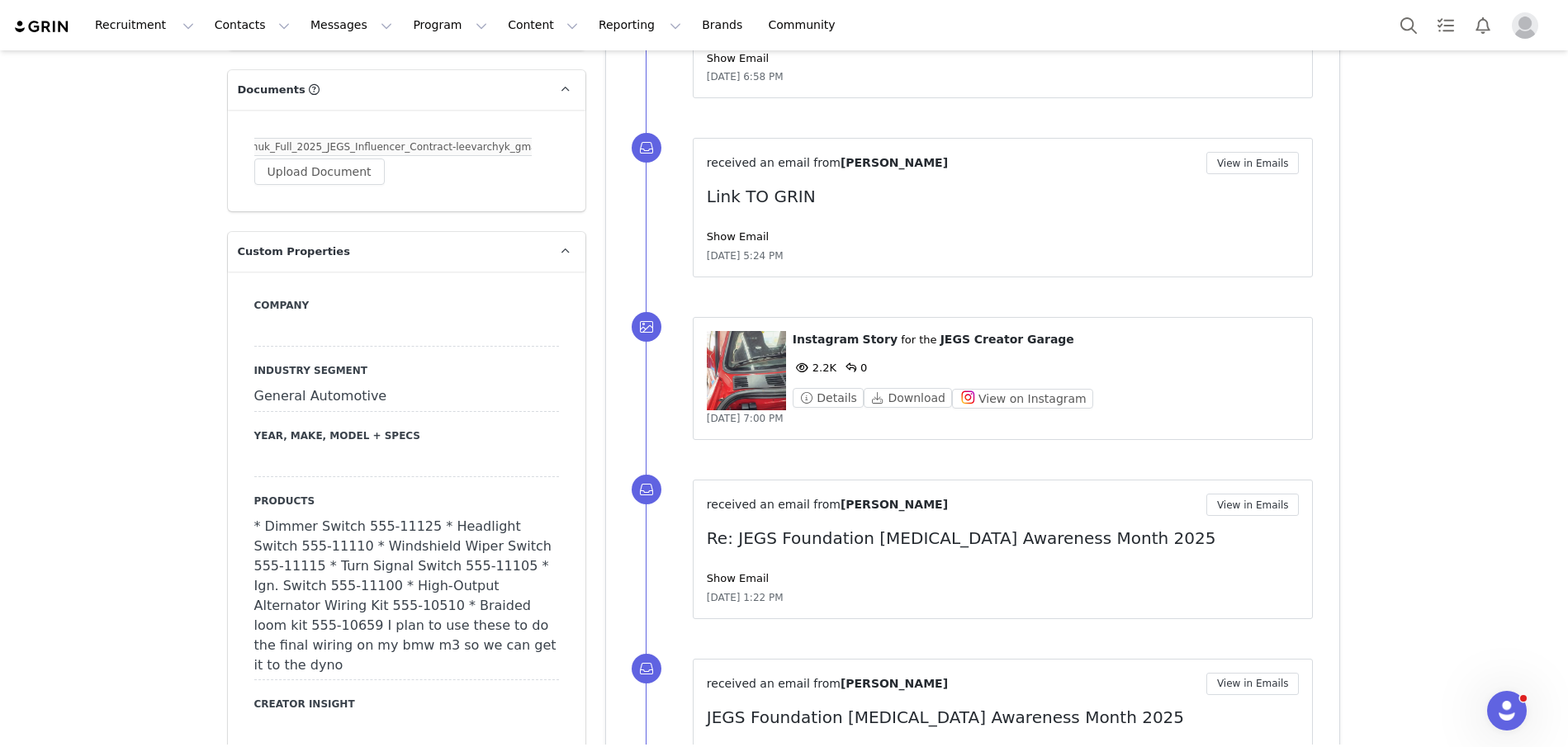
click at [369, 611] on div "* Dimmer Switch 555-11125 * Headlight Switch 555-11110 * Windshield Wiper Switc…" at bounding box center [406, 596] width 304 height 168
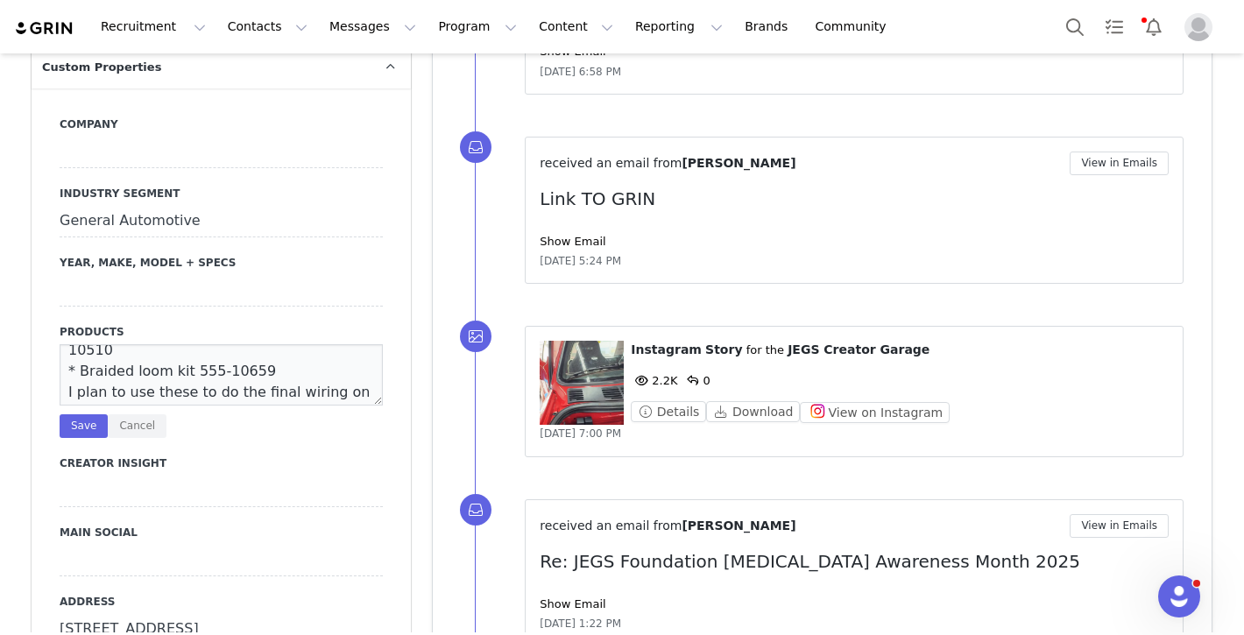
scroll to position [138, 0]
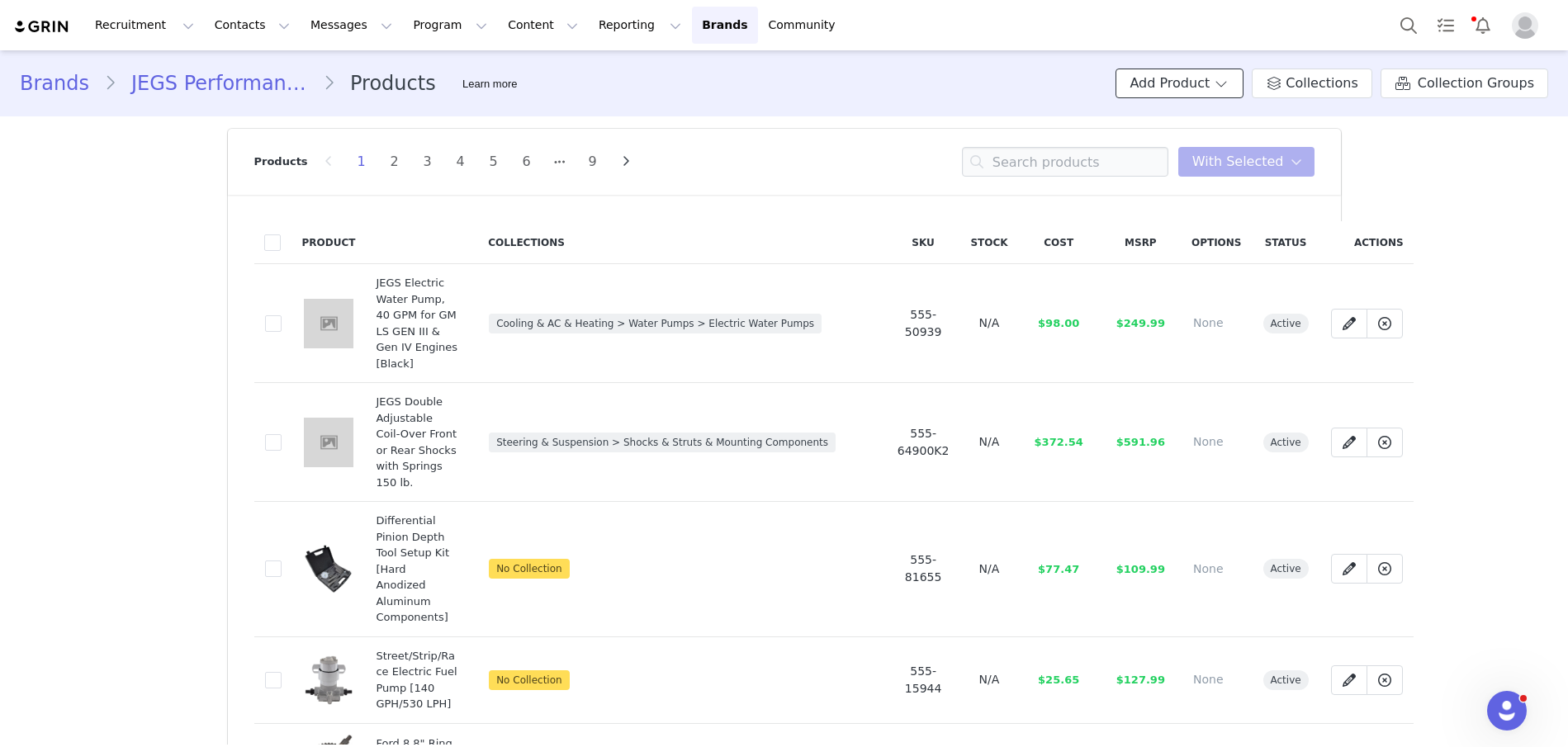
click at [1182, 77] on button "Add Product" at bounding box center [1180, 84] width 128 height 30
click at [1187, 109] on link "New Product" at bounding box center [1198, 118] width 123 height 27
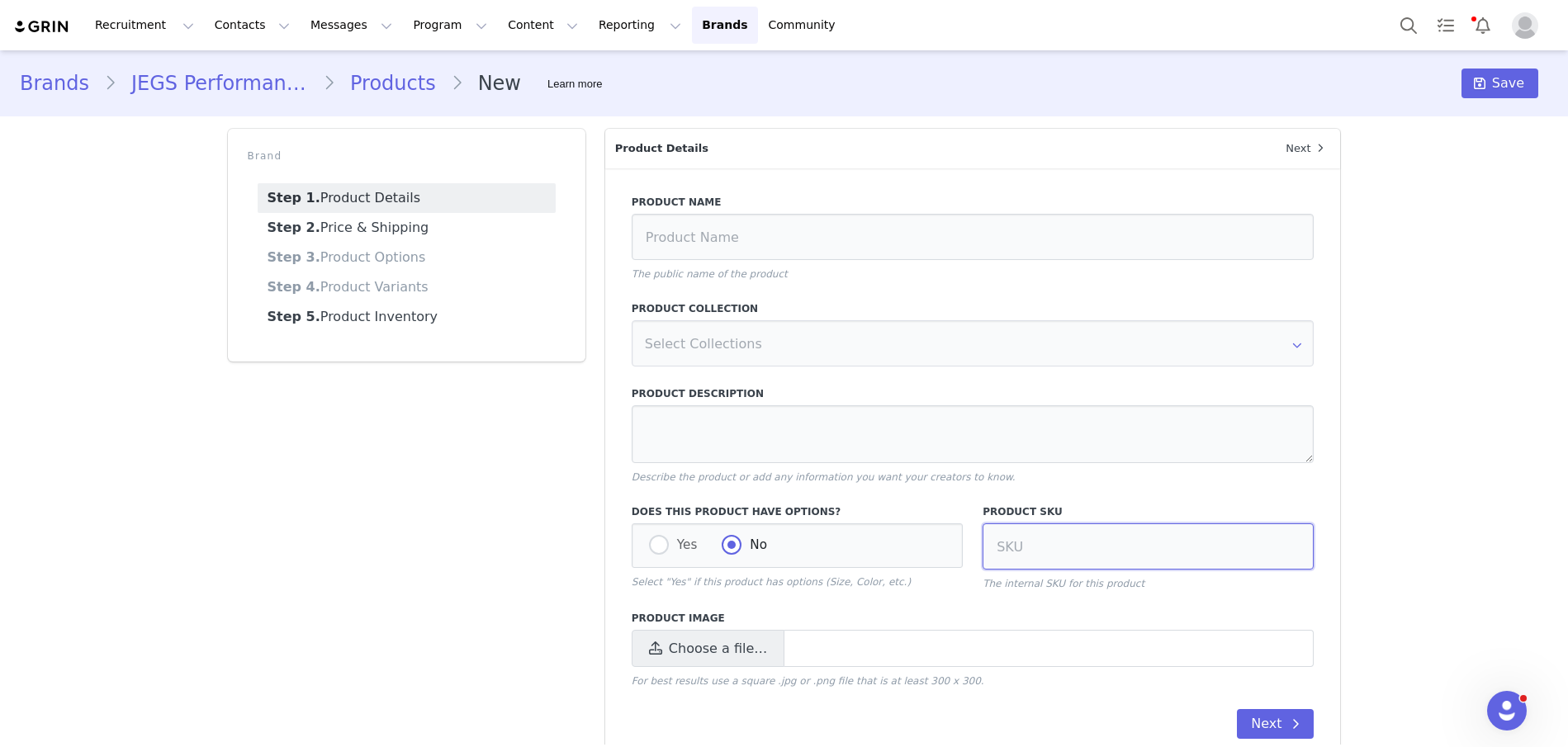
click at [1055, 558] on input at bounding box center [1148, 546] width 331 height 46
type input "555-10659"
click at [751, 243] on input at bounding box center [972, 236] width 683 height 46
paste input "Woven Braided Wire Wrap Chassis Kit"
type input "Woven Braided Wire Wrap Chassis Kit"
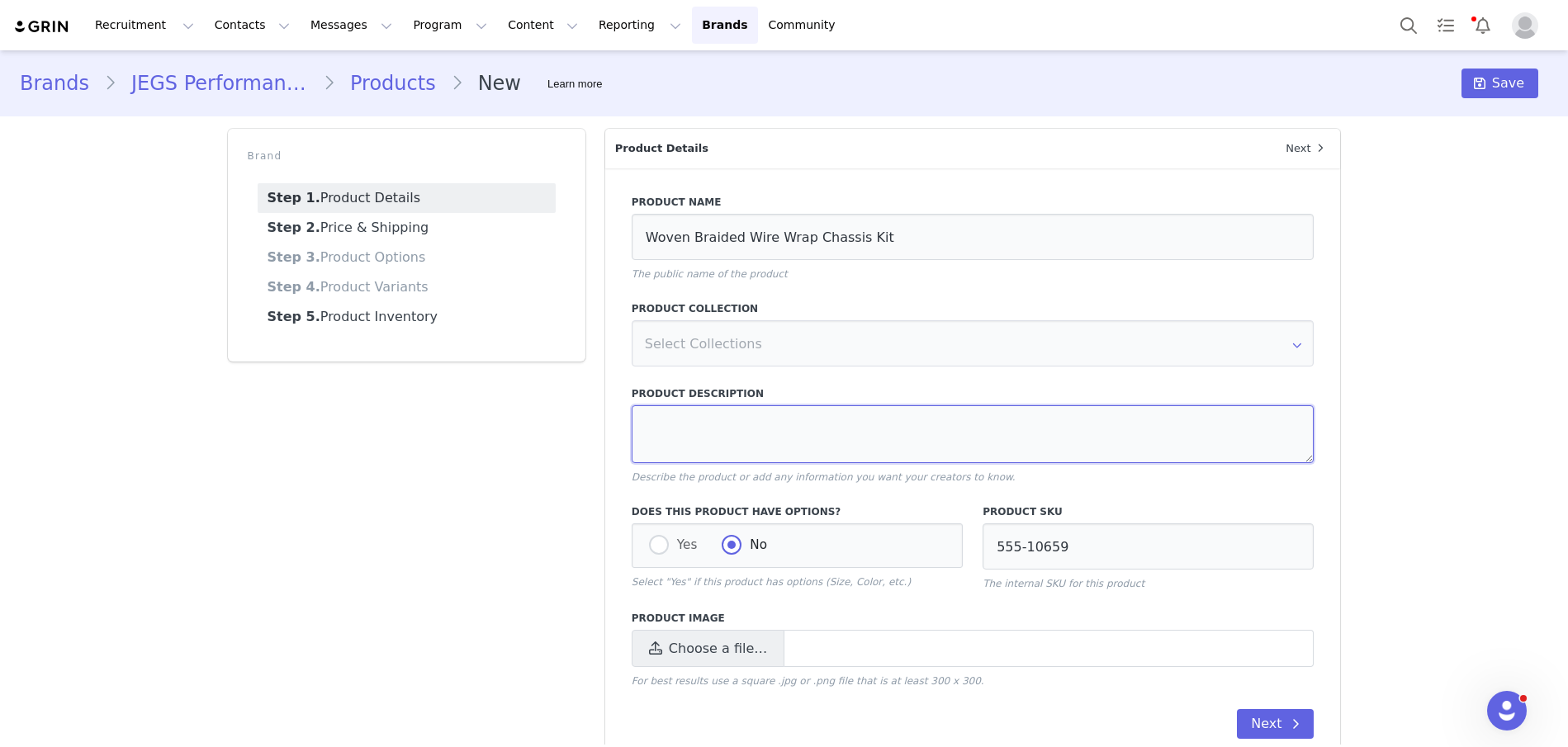
click at [698, 424] on textarea at bounding box center [972, 433] width 683 height 57
paste textarea "1/8 in. x 1 in. Woven Braid Wire Wrap 1/4 in. x 1/2 in. Heat Shrink 4 in. Nylon…"
type textarea "1/8 in. x 1 in. Woven Braid Wire Wrap 1/4 in. x 1/2 in. Heat Shrink 4 in. Nylon…"
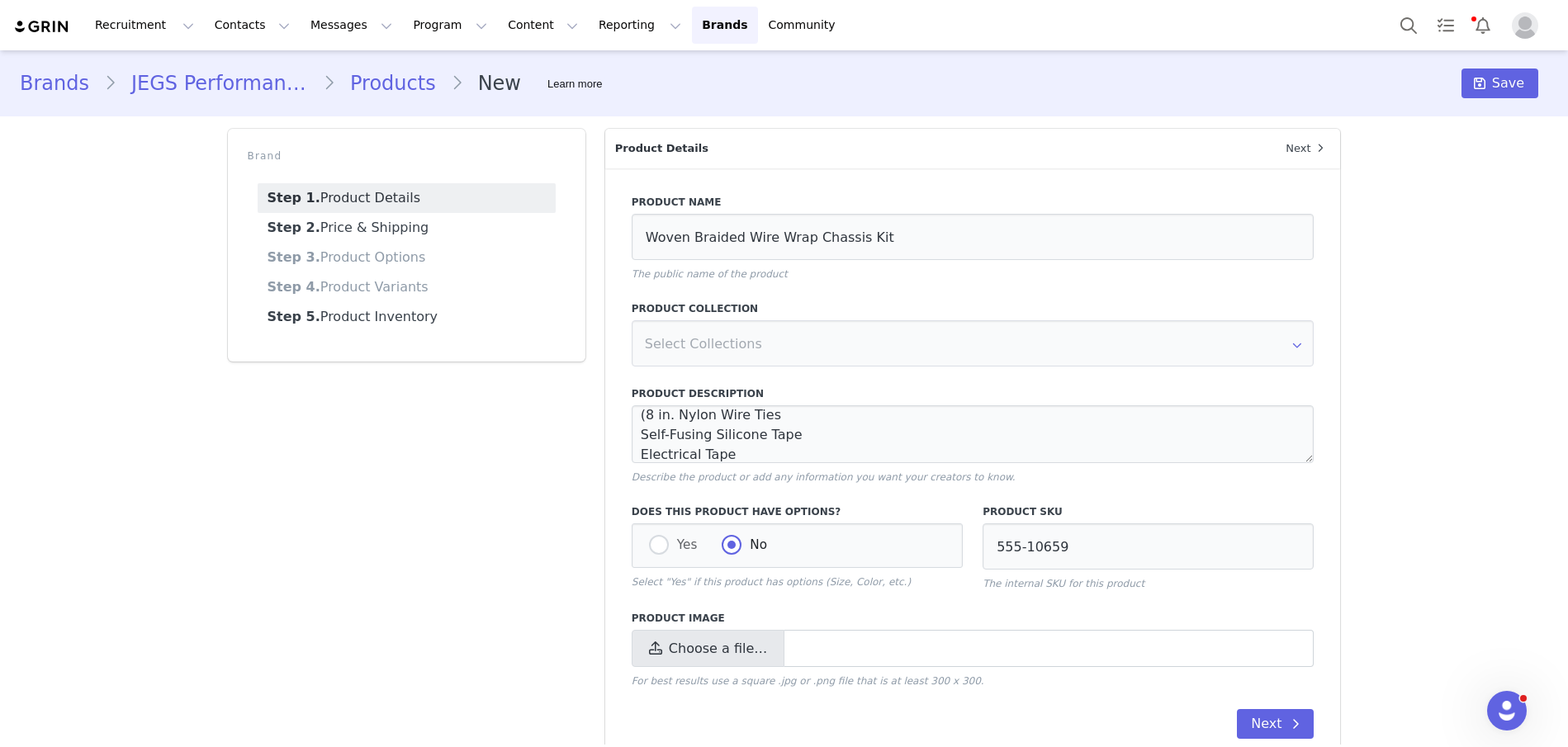
click at [655, 645] on icon at bounding box center [656, 649] width 13 height 15
click at [655, 645] on input "Choose a file…" at bounding box center [972, 648] width 683 height 37
type input "C:\fakepath\555-10659.jpg"
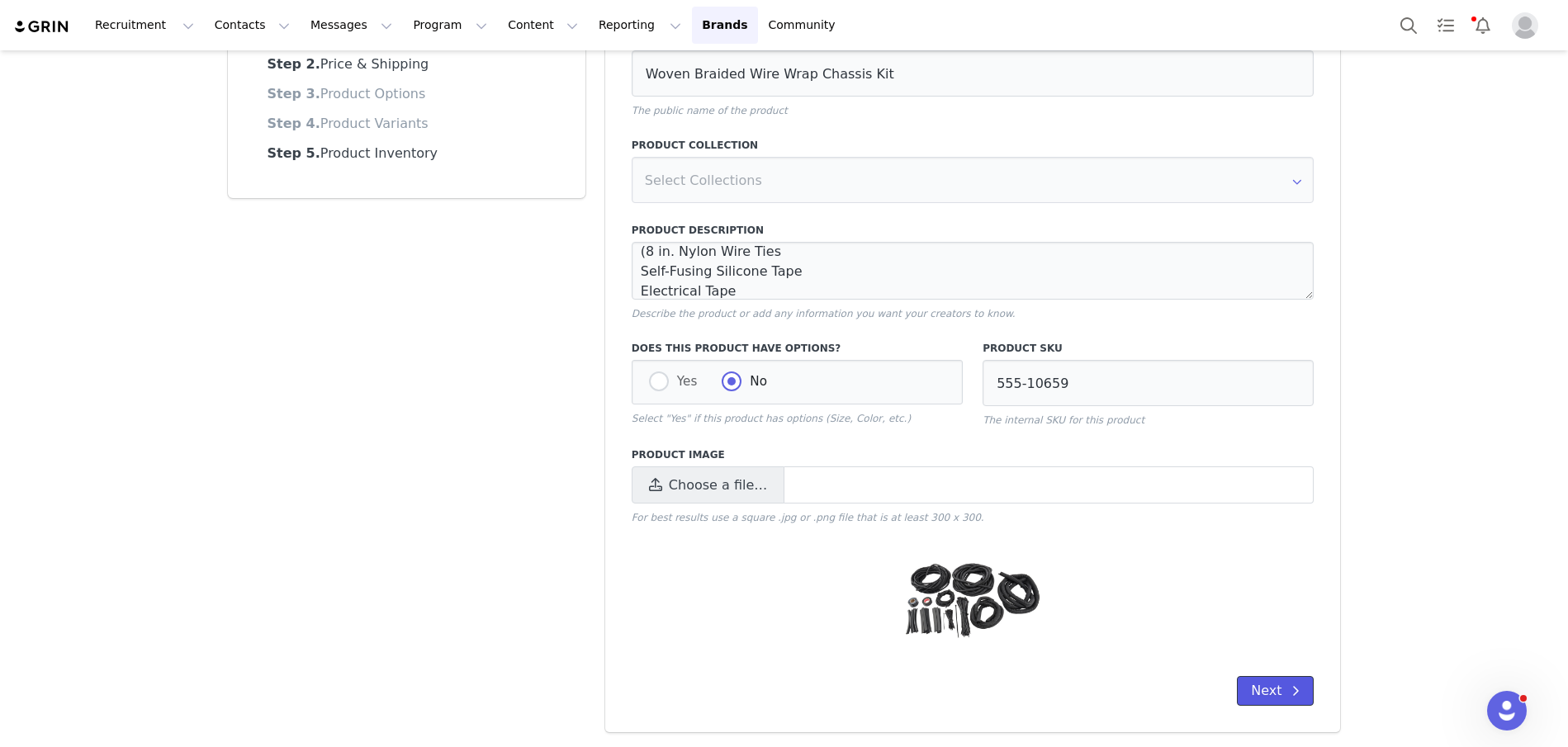
click at [1261, 682] on button "Next" at bounding box center [1275, 691] width 76 height 30
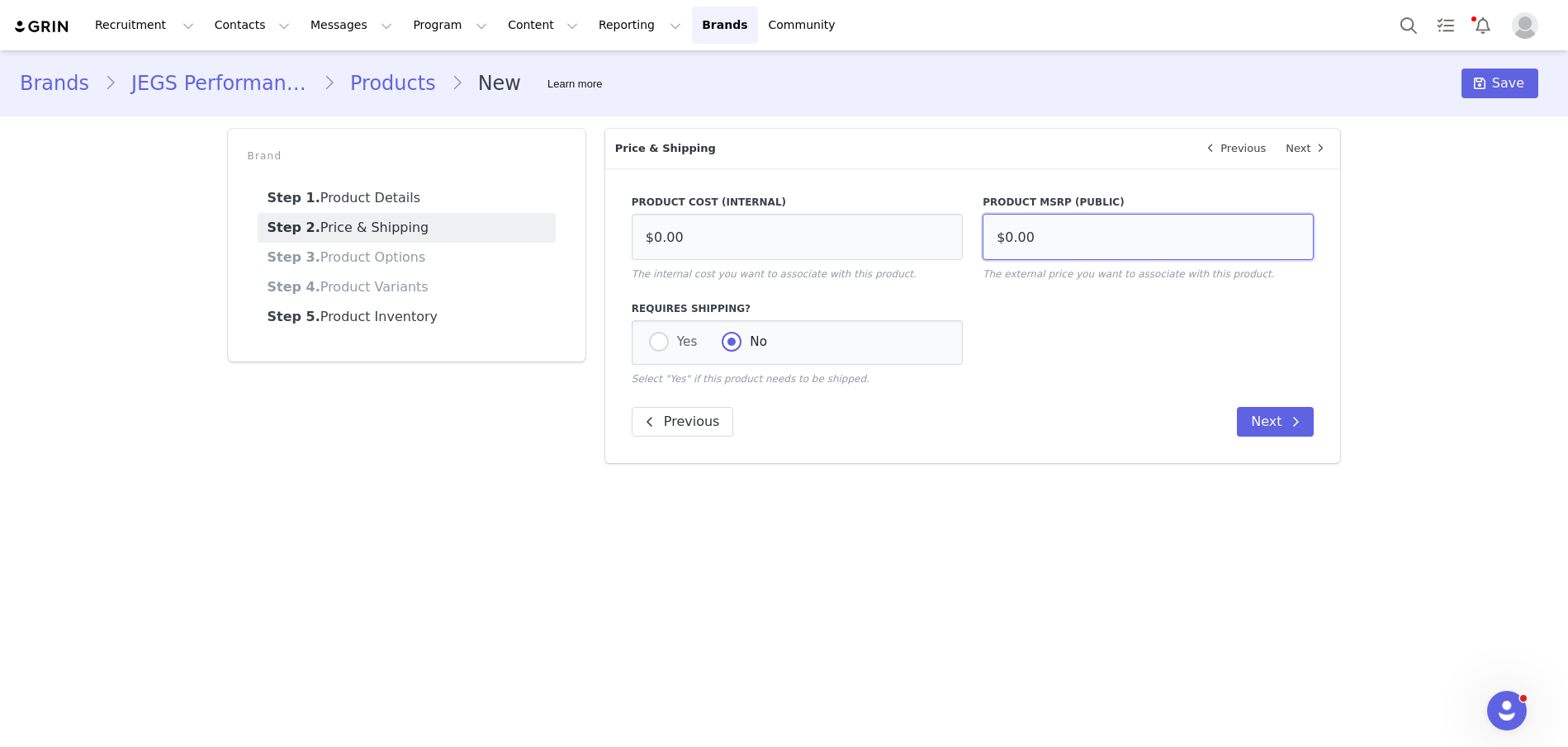
click at [1078, 231] on input "$0.00" at bounding box center [1148, 236] width 331 height 46
type input "$191.99"
click at [732, 256] on input "$0.00" at bounding box center [796, 236] width 331 height 46
type input "$68.02"
click at [1522, 74] on span "Save" at bounding box center [1508, 83] width 32 height 20
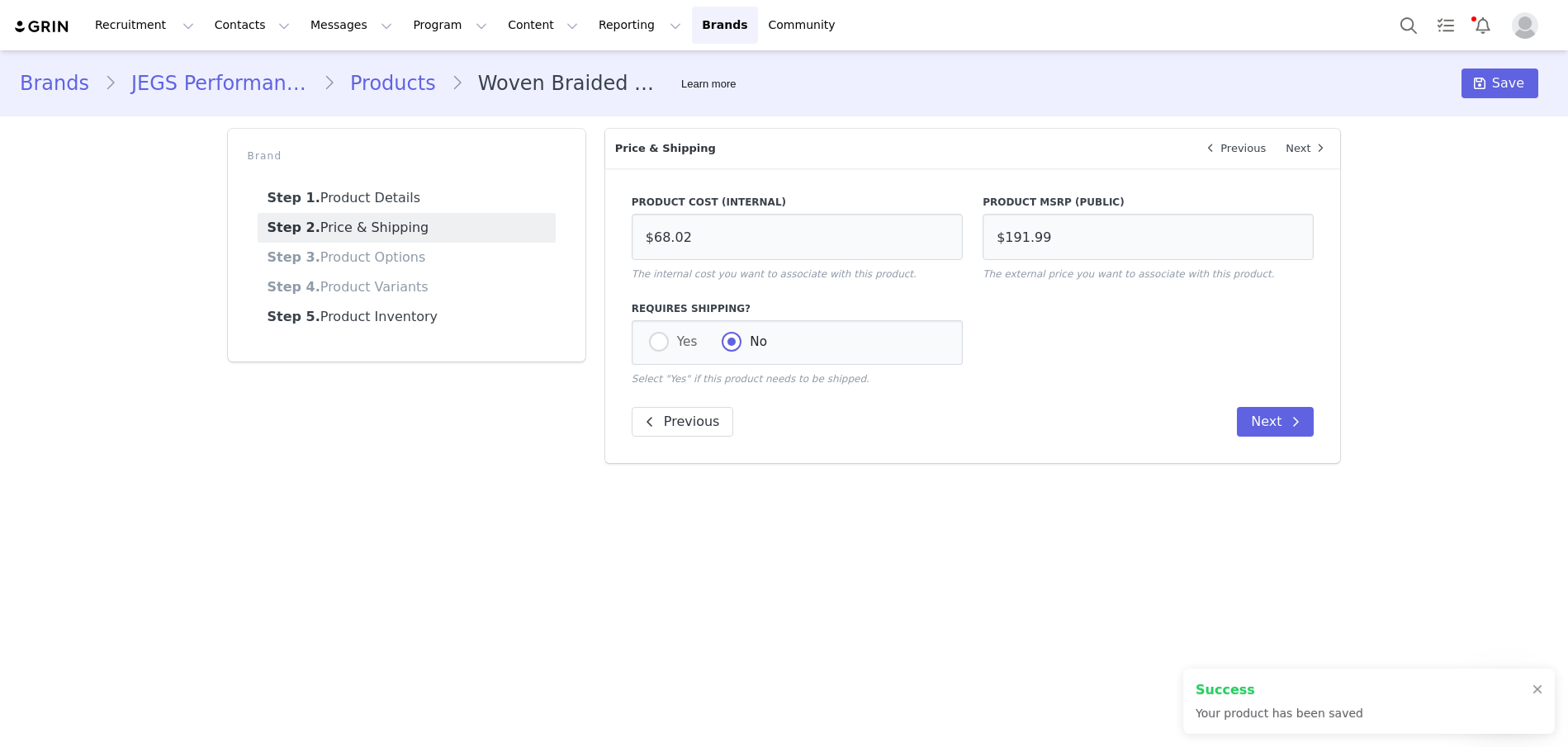
click at [380, 74] on link "Products" at bounding box center [393, 84] width 116 height 30
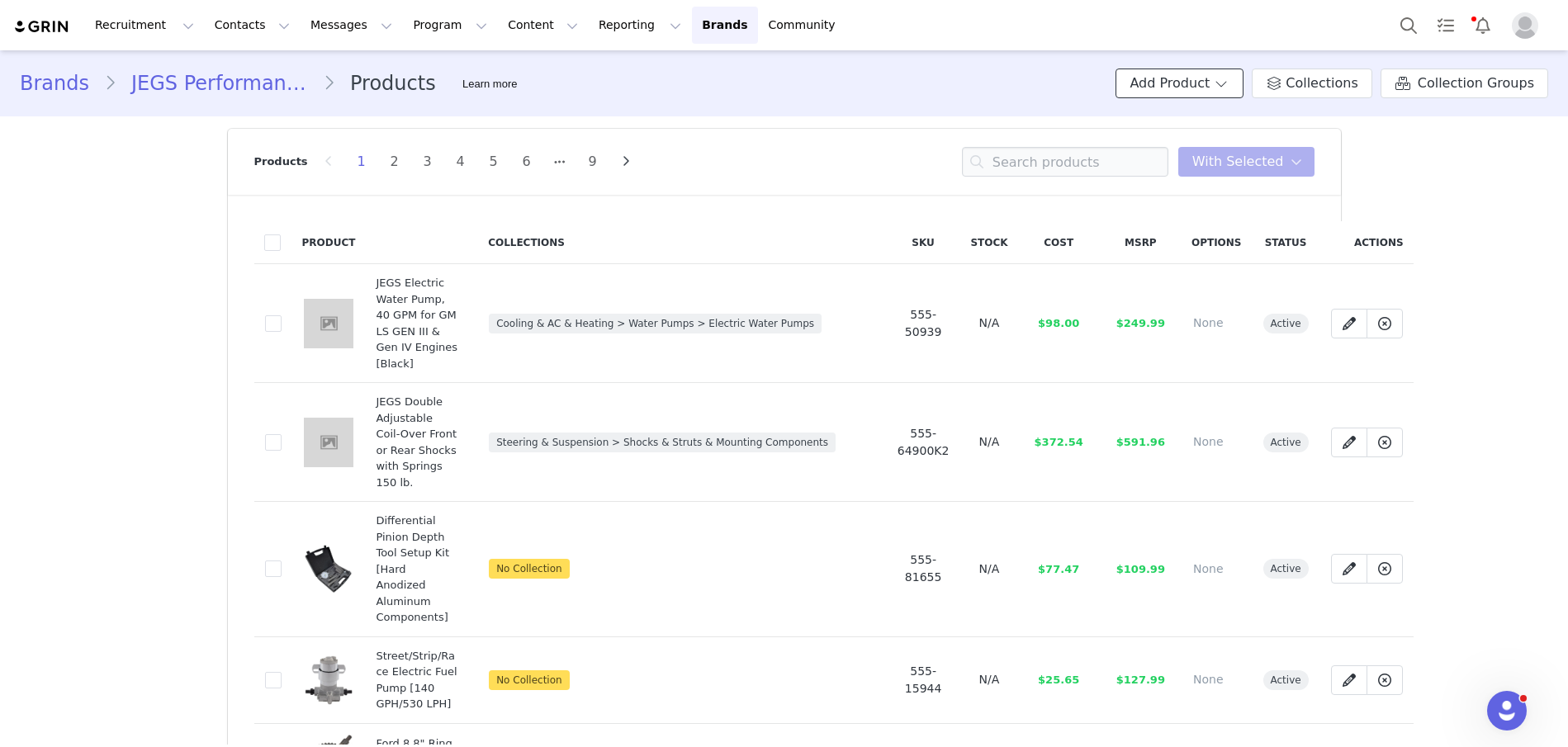
click at [1156, 83] on button "Add Product" at bounding box center [1180, 84] width 128 height 30
click at [1184, 117] on span "New Product" at bounding box center [1200, 119] width 73 height 13
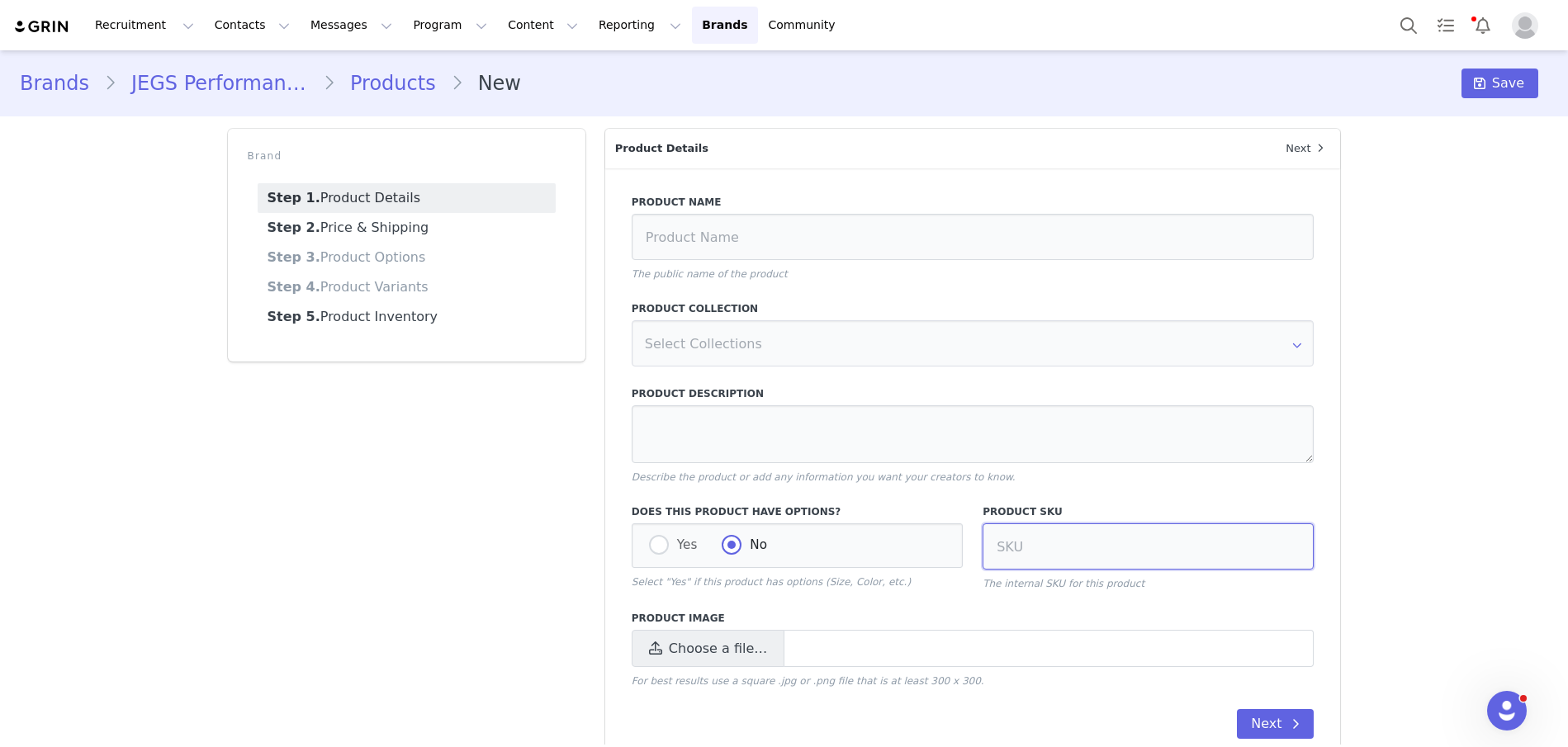
click at [1070, 554] on input at bounding box center [1148, 546] width 331 height 46
type input "555-11100"
click at [755, 234] on input at bounding box center [972, 236] width 683 height 46
paste input "Ignition Switch, 12-volt [Universal]"
type input "Ignition Switch, 12-volt [Universal]"
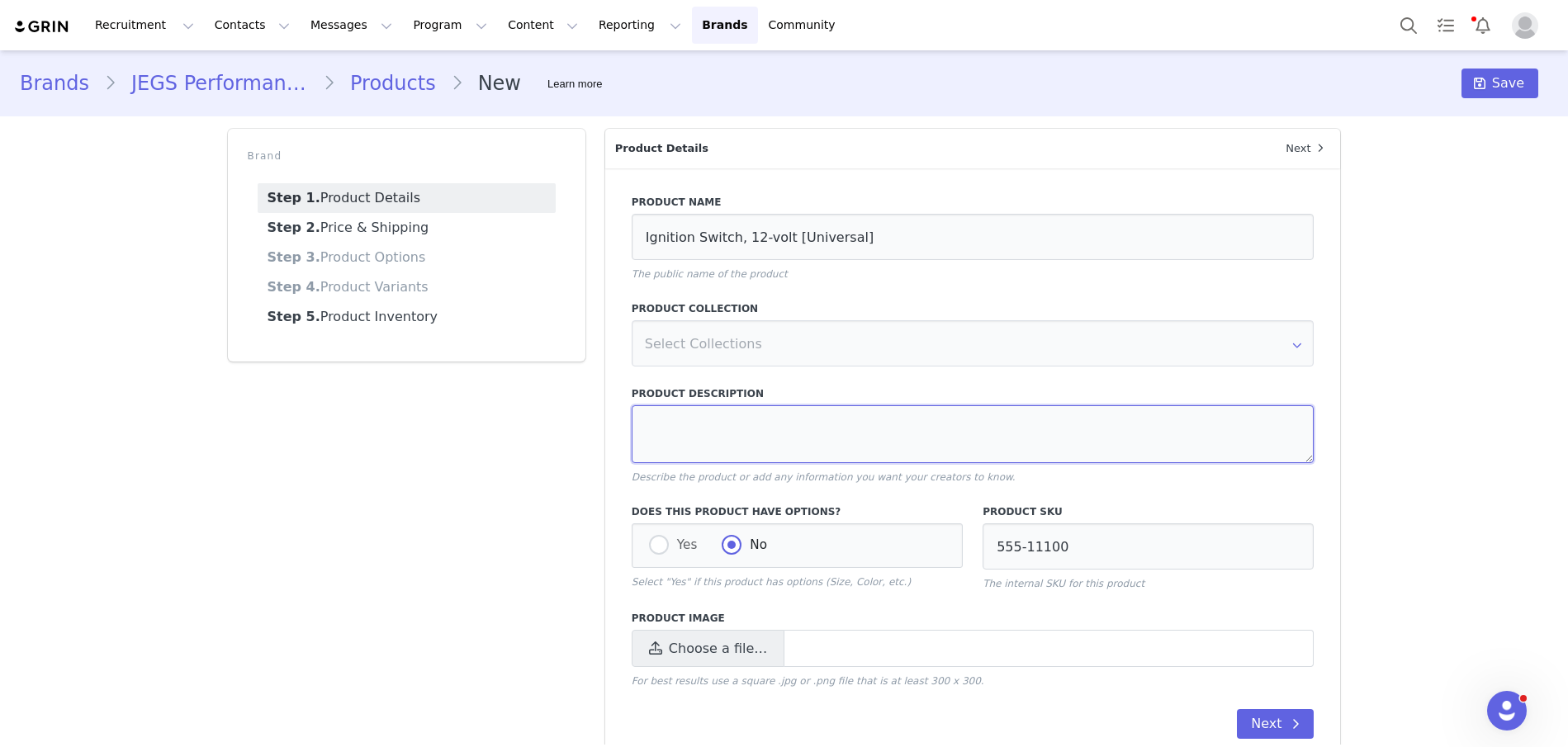
click at [712, 424] on textarea at bounding box center [972, 433] width 683 height 57
paste textarea "Universal 12-volt 30 Amp Includes 3/4 in.-24 collar for panel mounting Sold Ind…"
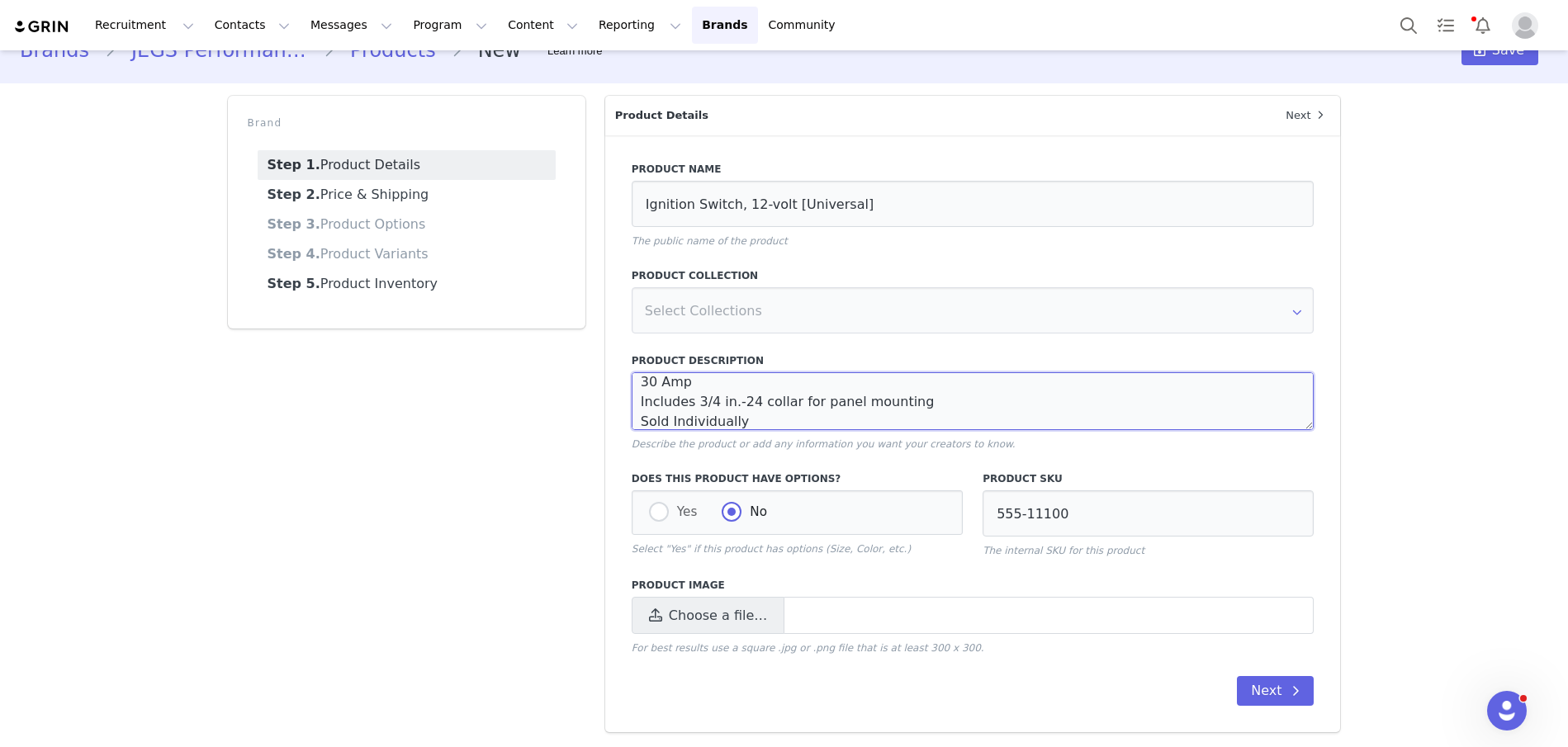
type textarea "Universal 12-volt 30 Amp Includes 3/4 in.-24 collar for panel mounting Sold Ind…"
click at [662, 594] on div "Product Image Choose a file… For best results use a square .jpg or .png file th…" at bounding box center [972, 616] width 683 height 77
click at [662, 609] on icon at bounding box center [656, 616] width 13 height 15
click at [662, 609] on input "Choose a file…" at bounding box center [972, 615] width 683 height 37
type input "C:\fakepath\555-11100.jpg"
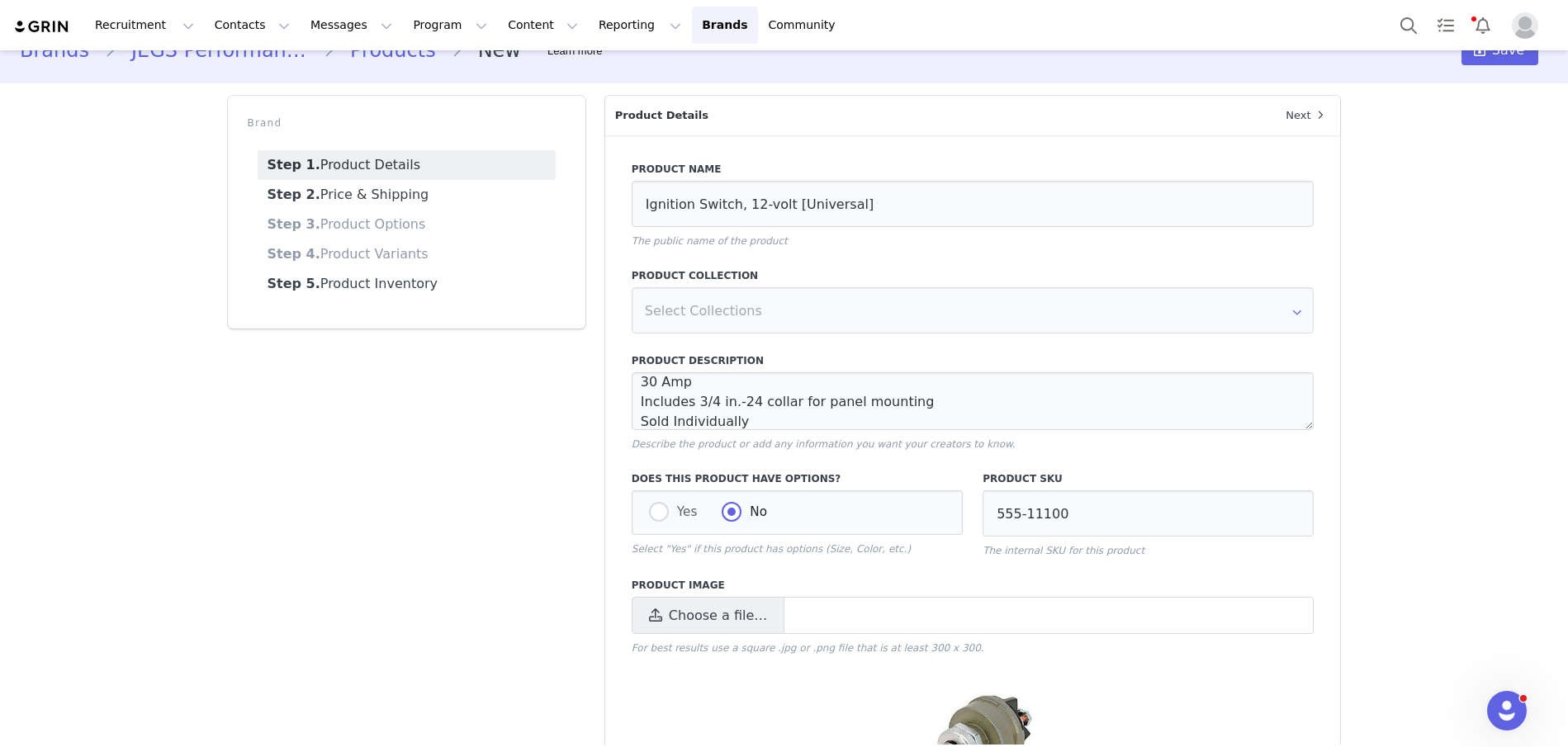
scroll to position [251, 0]
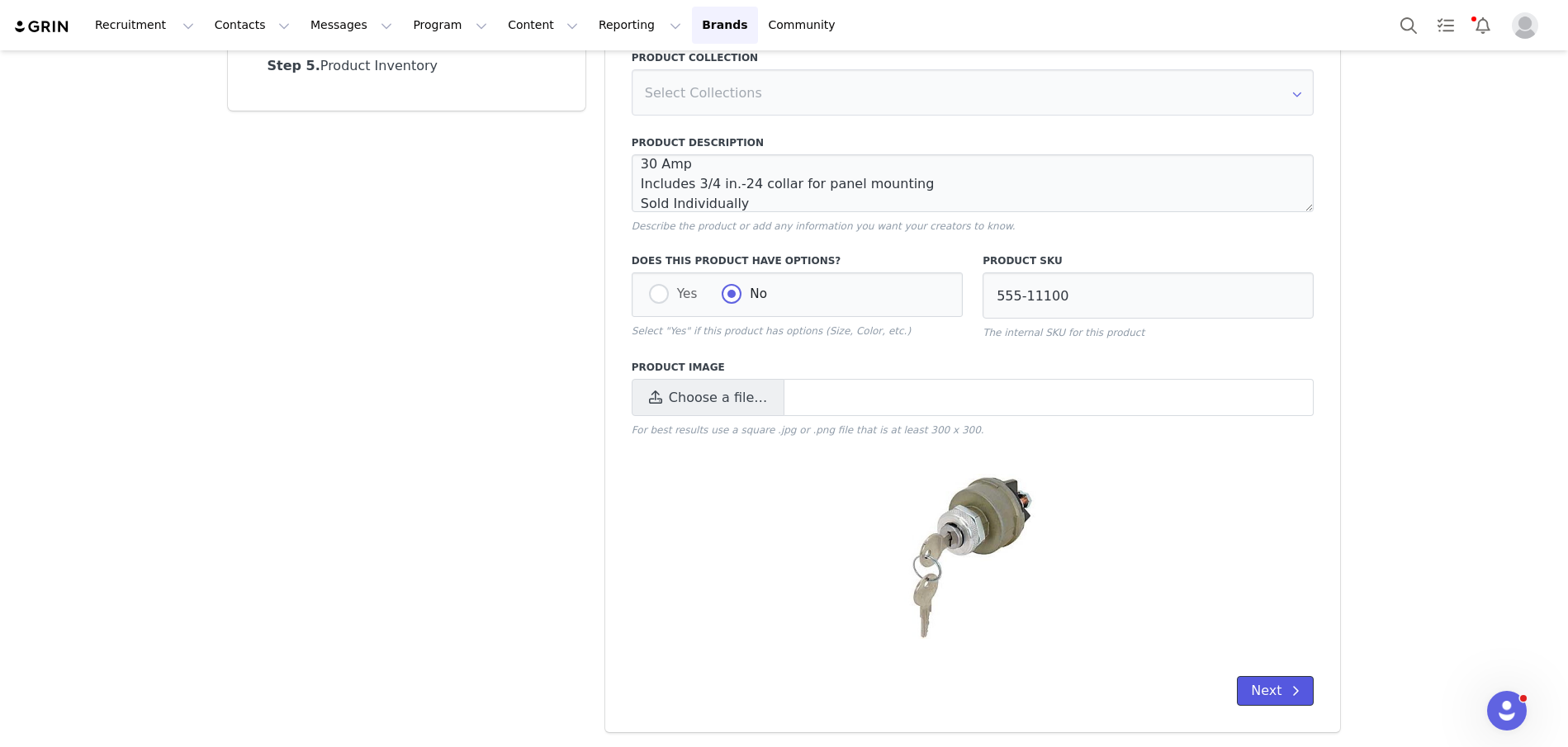
click at [1268, 684] on button "Next" at bounding box center [1275, 691] width 76 height 30
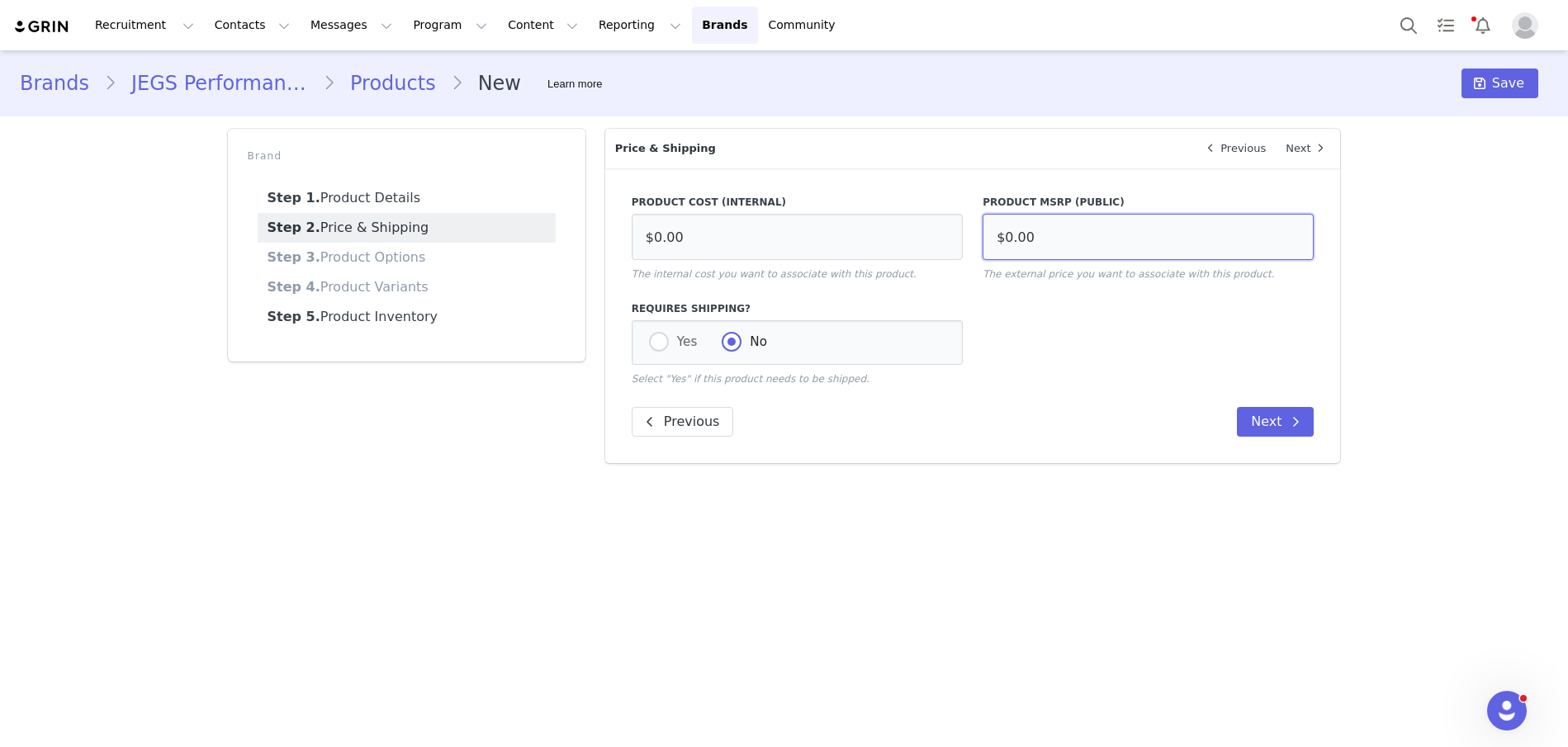
click at [1061, 232] on input "$0.00" at bounding box center [1148, 236] width 331 height 46
type input "$15.69"
click at [744, 223] on input "$0.00" at bounding box center [796, 236] width 331 height 46
click at [727, 243] on input "$0.00" at bounding box center [796, 236] width 331 height 46
type input "$5.24"
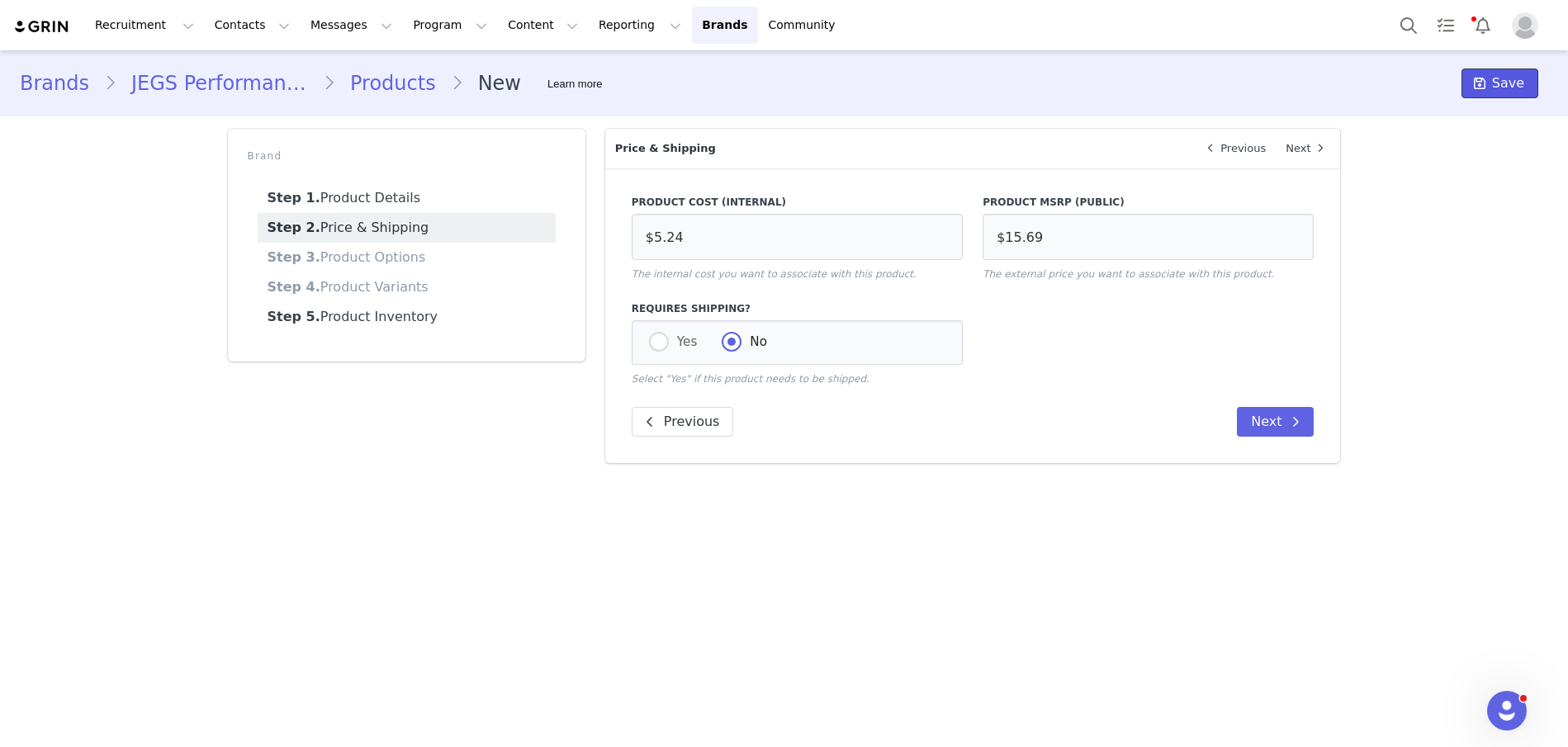
click at [1495, 92] on span "Save" at bounding box center [1508, 83] width 32 height 20
click at [377, 87] on link "Products" at bounding box center [393, 84] width 116 height 30
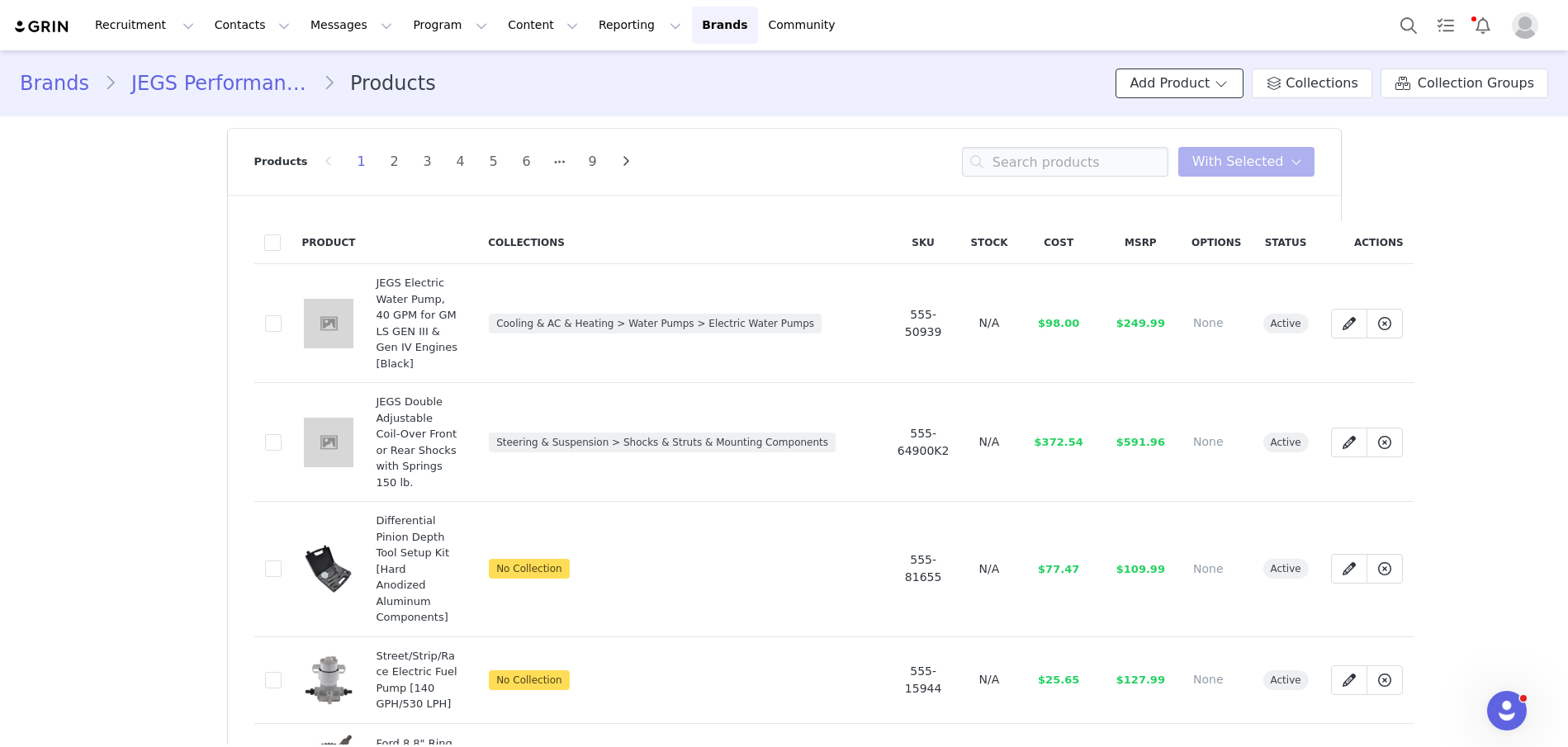
click at [1198, 70] on button "Add Product" at bounding box center [1180, 84] width 128 height 30
click at [1216, 118] on span "New Product" at bounding box center [1200, 119] width 73 height 13
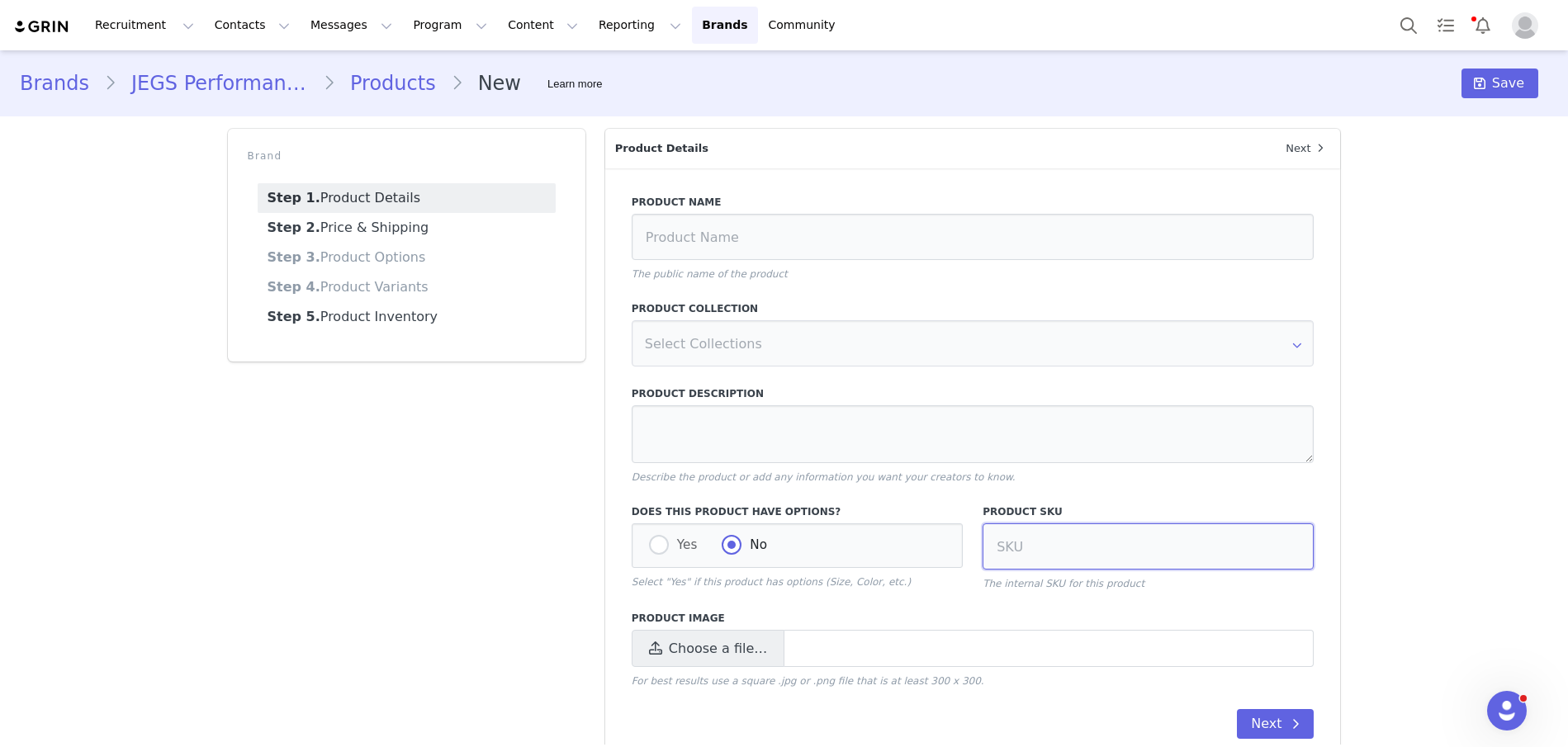
click at [1070, 544] on input at bounding box center [1148, 546] width 331 height 46
type input "555-11115"
click at [763, 232] on input at bounding box center [972, 236] width 683 height 46
paste input "Universal Windshield Wiper/Washer Switch for Dual Motor Wiper Systems"
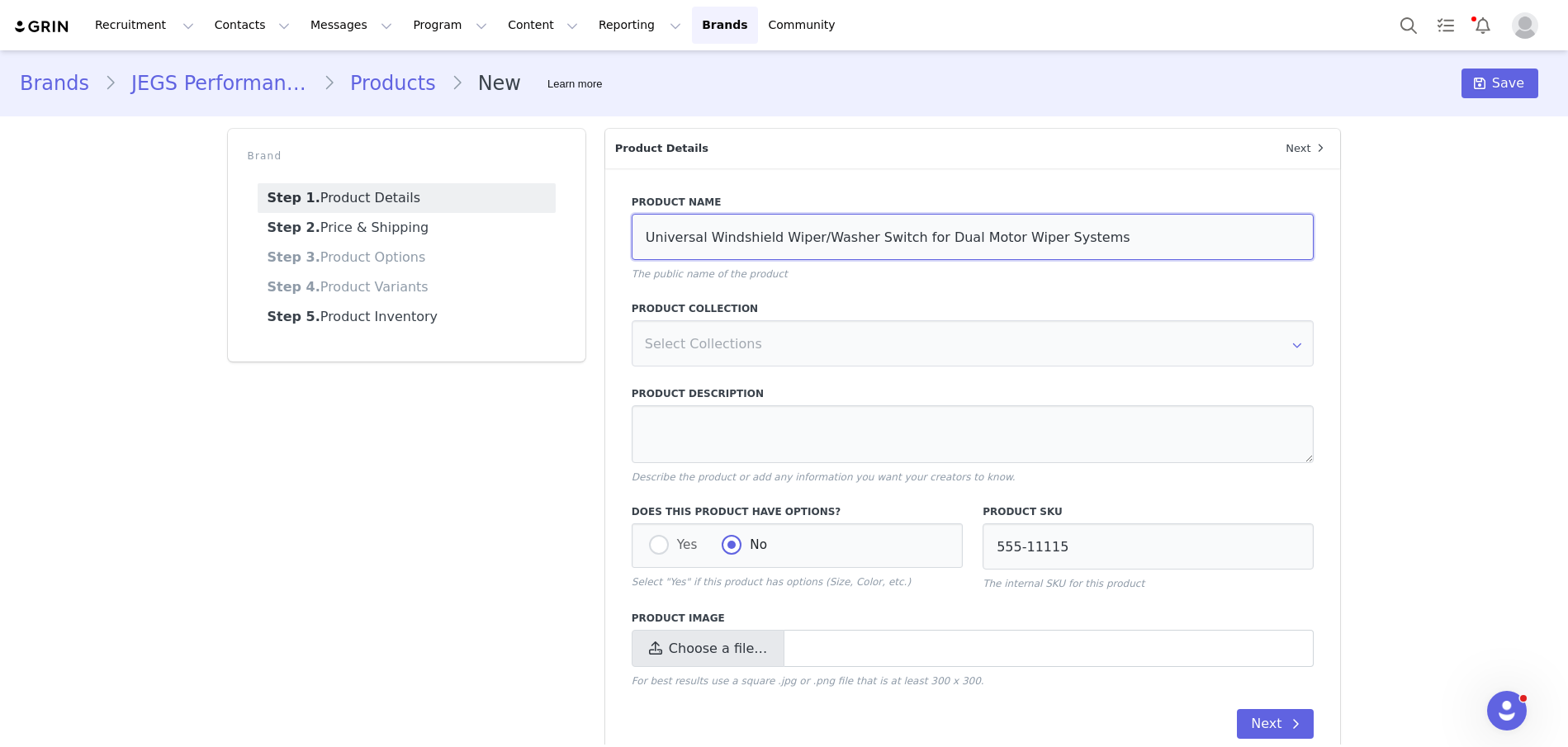
type input "Universal Windshield Wiper/Washer Switch for Dual Motor Wiper Systems"
click at [706, 650] on span "Choose a file…" at bounding box center [718, 648] width 98 height 20
click at [706, 650] on input "Choose a file…" at bounding box center [972, 648] width 683 height 37
type input "C:\fakepath\555-11115.jpg"
click at [695, 429] on textarea at bounding box center [972, 433] width 683 height 57
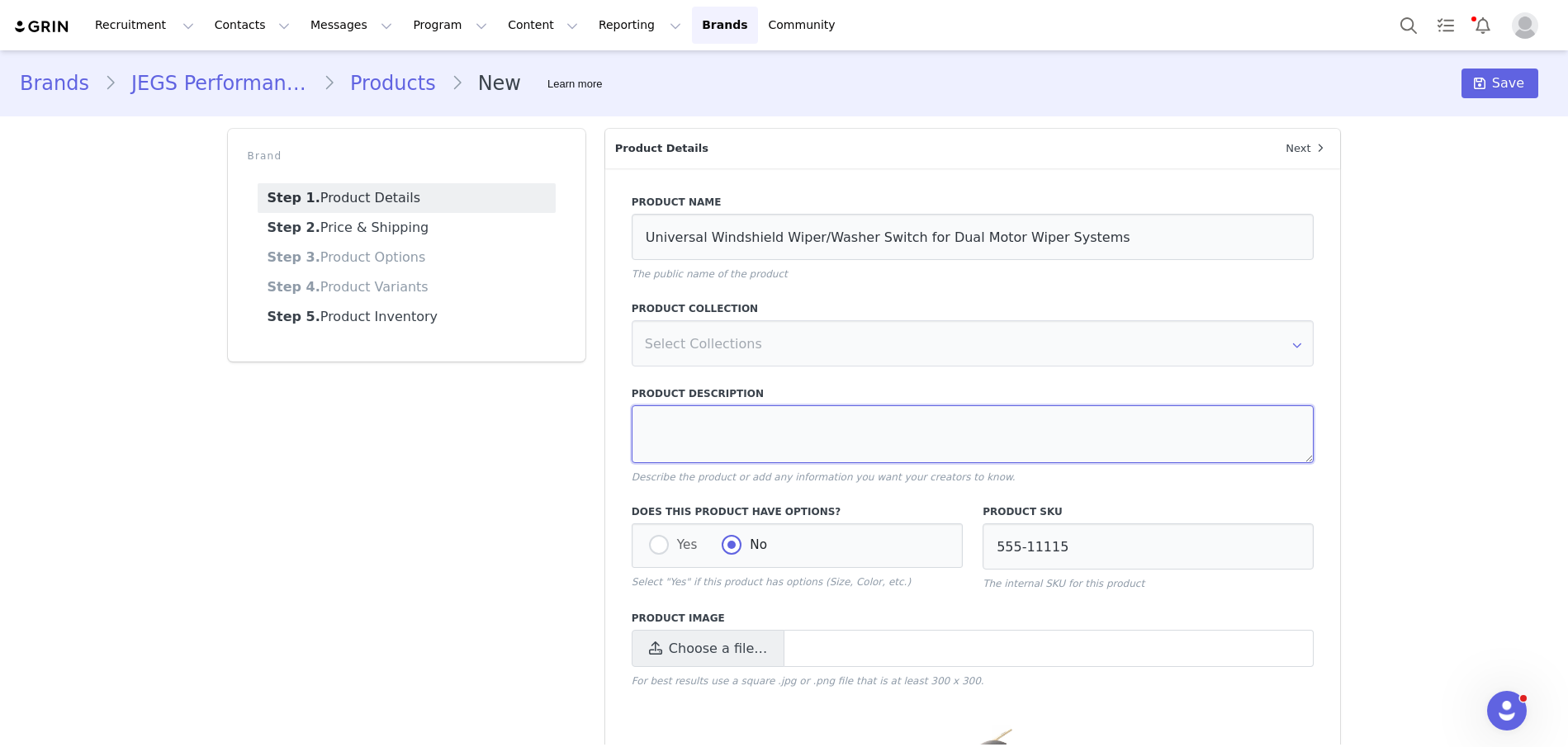
paste textarea "For Dual Motor Wiper Systems 12-volt Includes Knob Sold Individually"
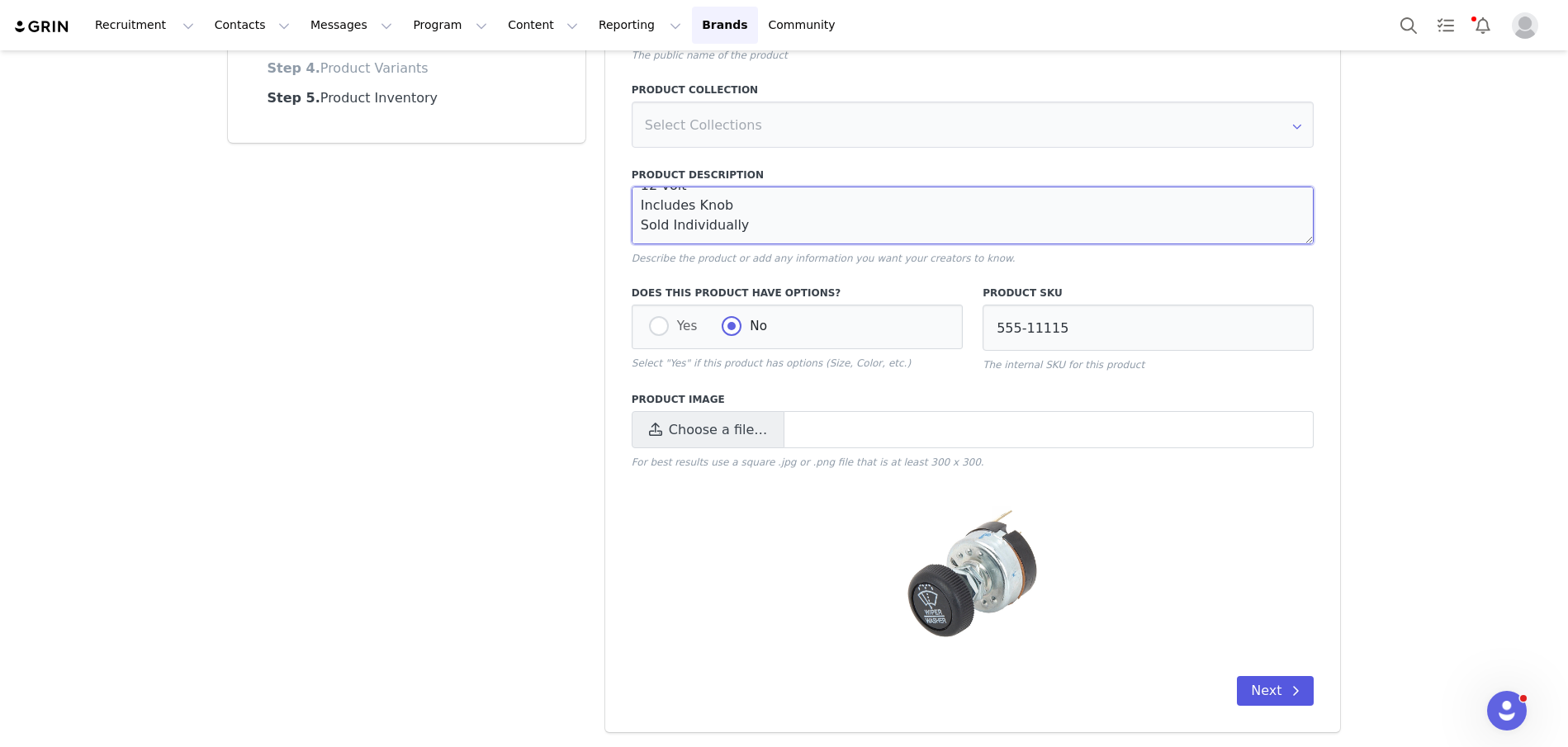
type textarea "For Dual Motor Wiper Systems 12-volt Includes Knob Sold Individually"
click at [1262, 685] on button "Next" at bounding box center [1275, 691] width 76 height 30
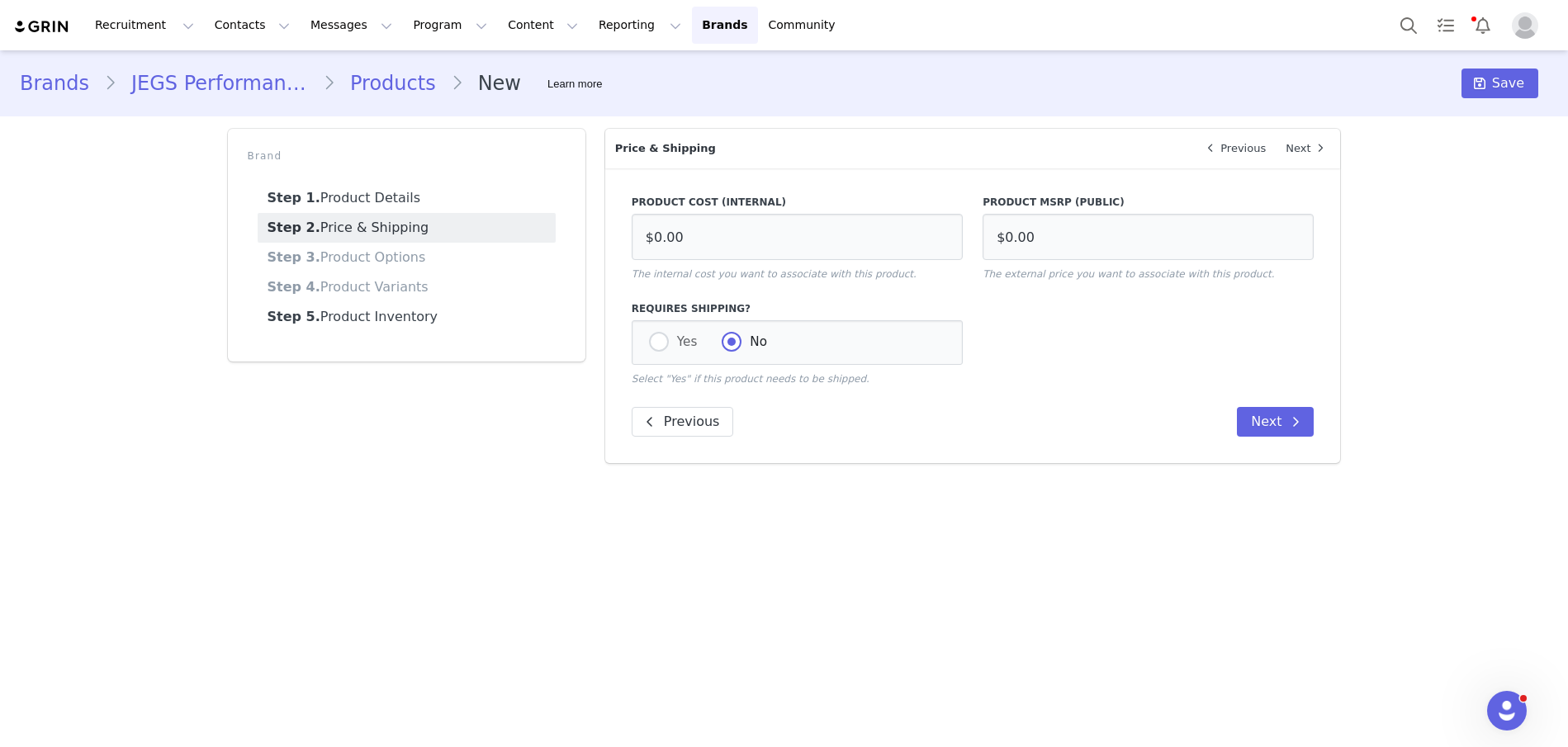
scroll to position [0, 0]
click at [1051, 235] on input "$0.00" at bounding box center [1148, 236] width 331 height 46
type input "$40.99"
click at [762, 237] on input "$0.00" at bounding box center [796, 236] width 331 height 46
type input "$24.56"
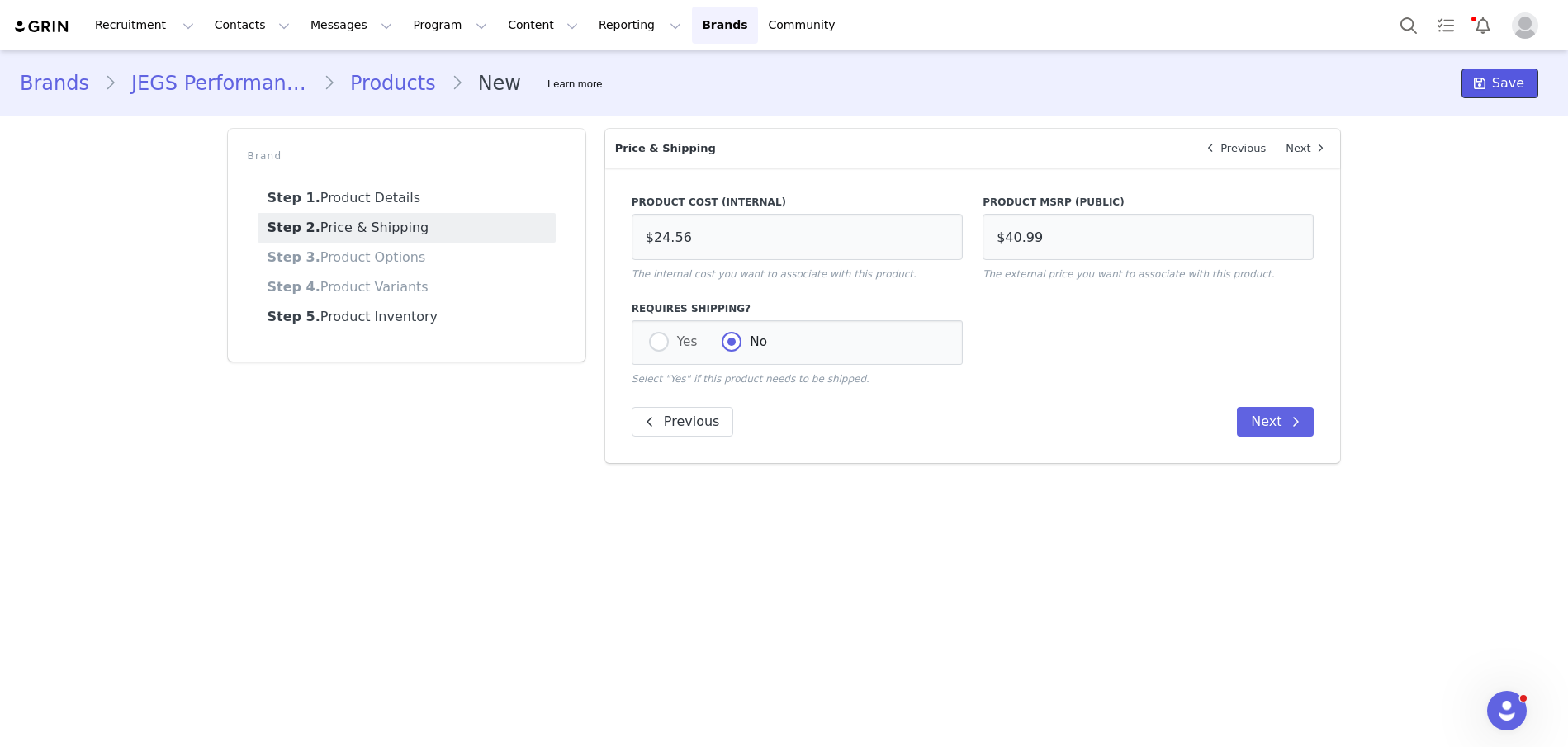
click at [1484, 87] on icon at bounding box center [1479, 83] width 11 height 13
click at [389, 80] on link "Products" at bounding box center [393, 84] width 116 height 30
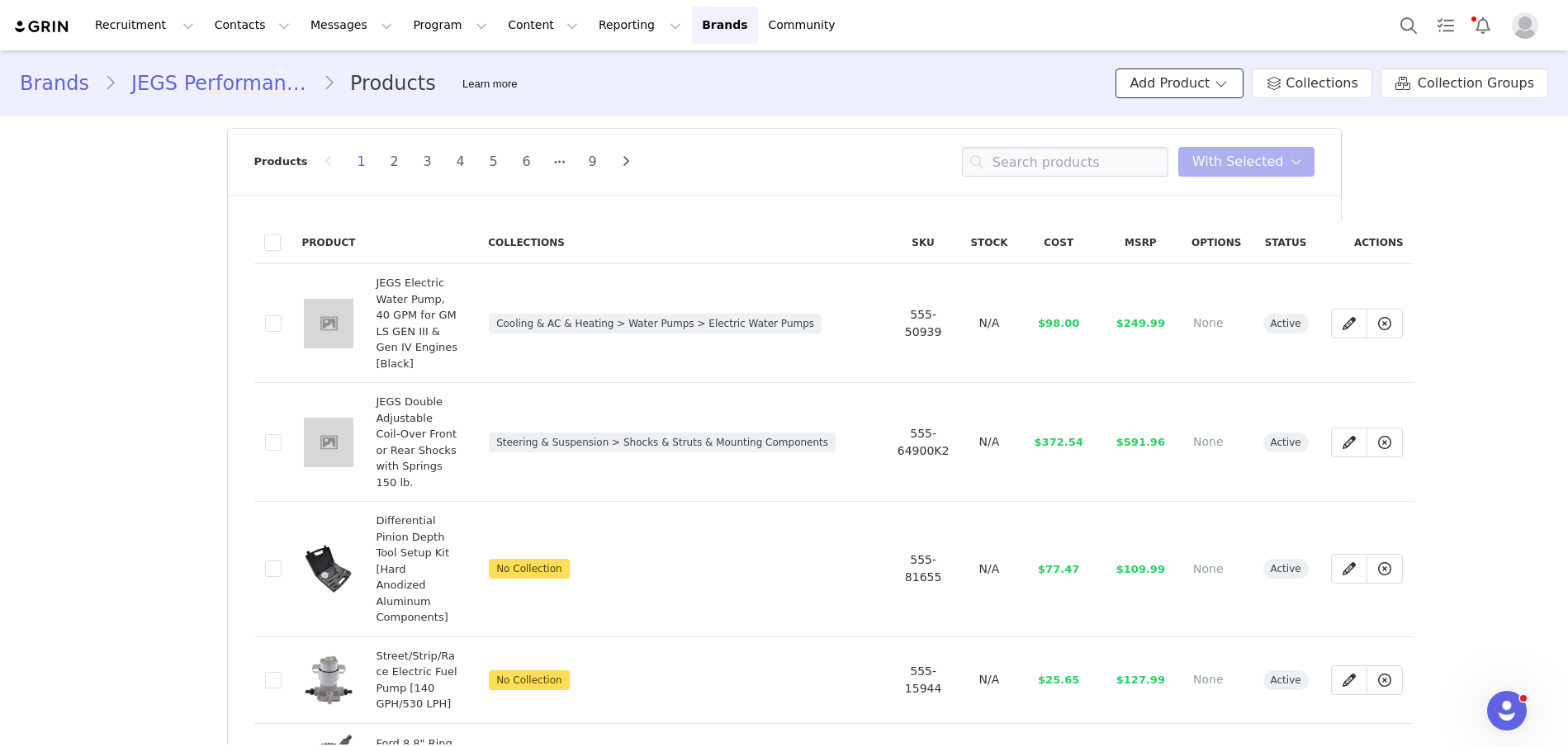
click at [1199, 76] on button "Add Product" at bounding box center [1180, 84] width 128 height 30
click at [1198, 112] on span "New Product" at bounding box center [1200, 119] width 73 height 13
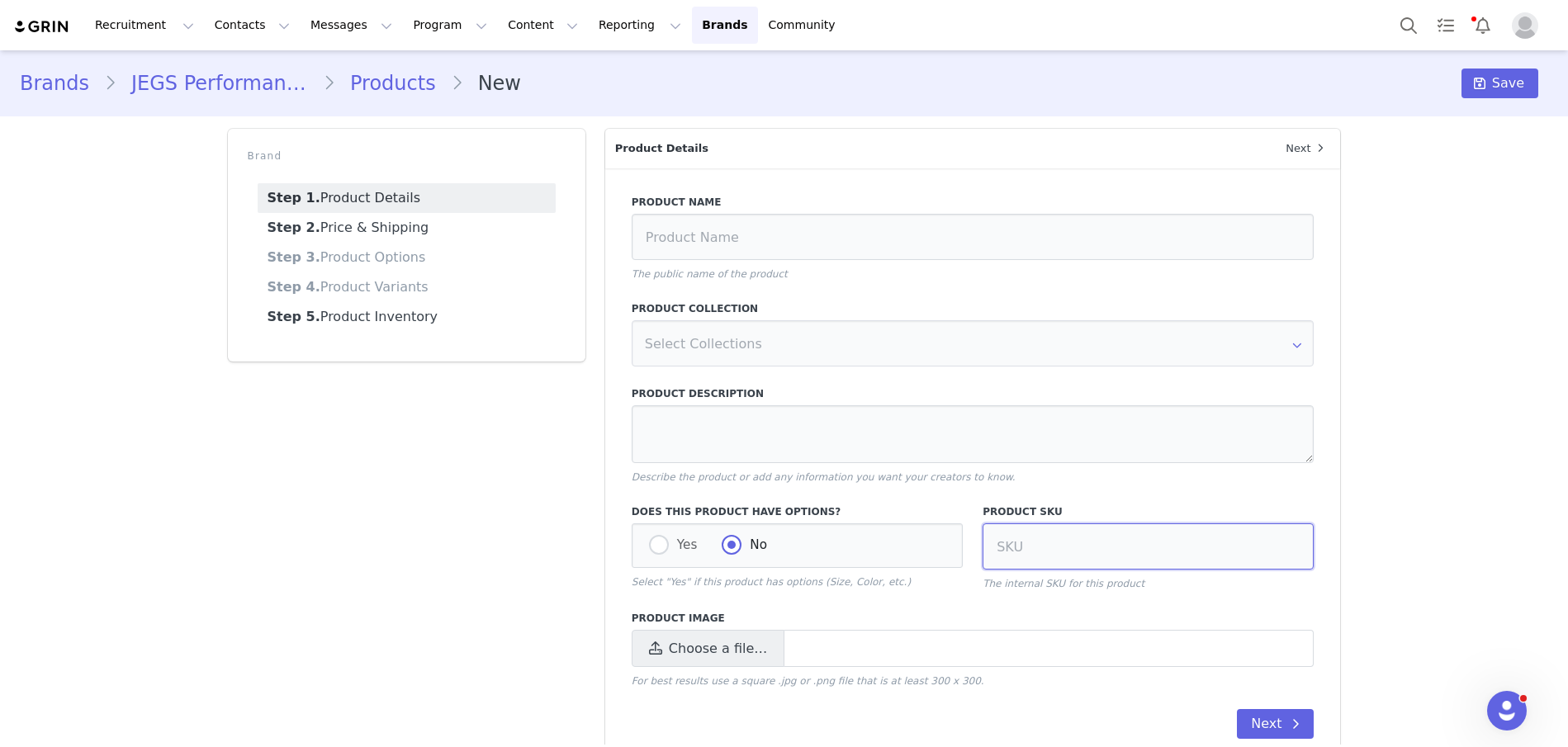
click at [1160, 537] on input at bounding box center [1148, 546] width 331 height 46
type input "555-11110"
click at [689, 650] on span "Choose a file…" at bounding box center [718, 648] width 98 height 20
click at [689, 650] on input "Choose a file…" at bounding box center [972, 648] width 683 height 37
type input "C:\fakepath\555-11110.jpg"
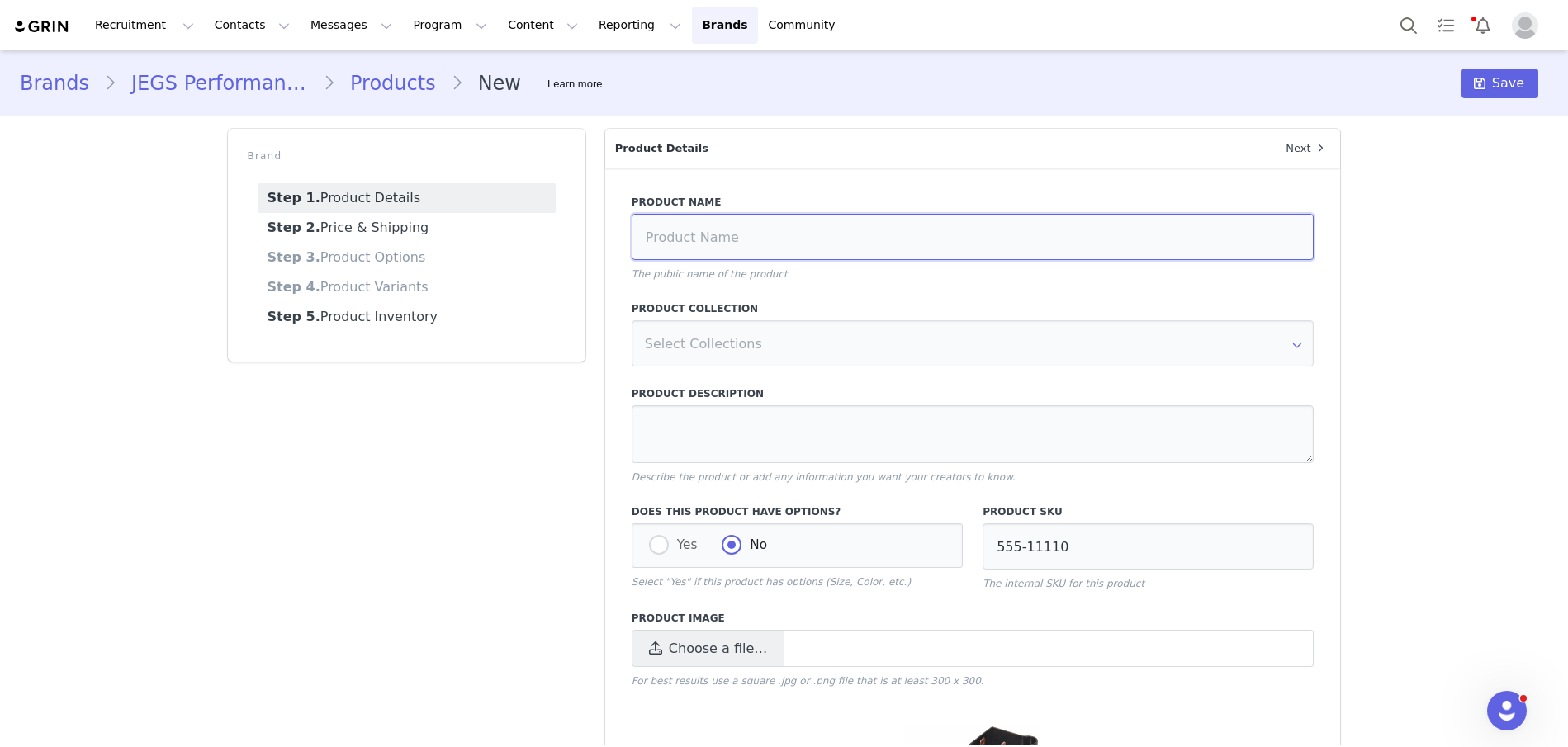
click at [706, 233] on input at bounding box center [972, 236] width 683 height 46
paste input "Headlight Switch GM Style with Dimmer [Universal]"
type input "Headlight Switch GM Style with Dimmer [Universal]"
click at [647, 401] on div "Product Description Describe the product or add any information you want your c…" at bounding box center [972, 435] width 683 height 98
click at [647, 402] on div "Product Description Describe the product or add any information you want your c…" at bounding box center [972, 435] width 683 height 98
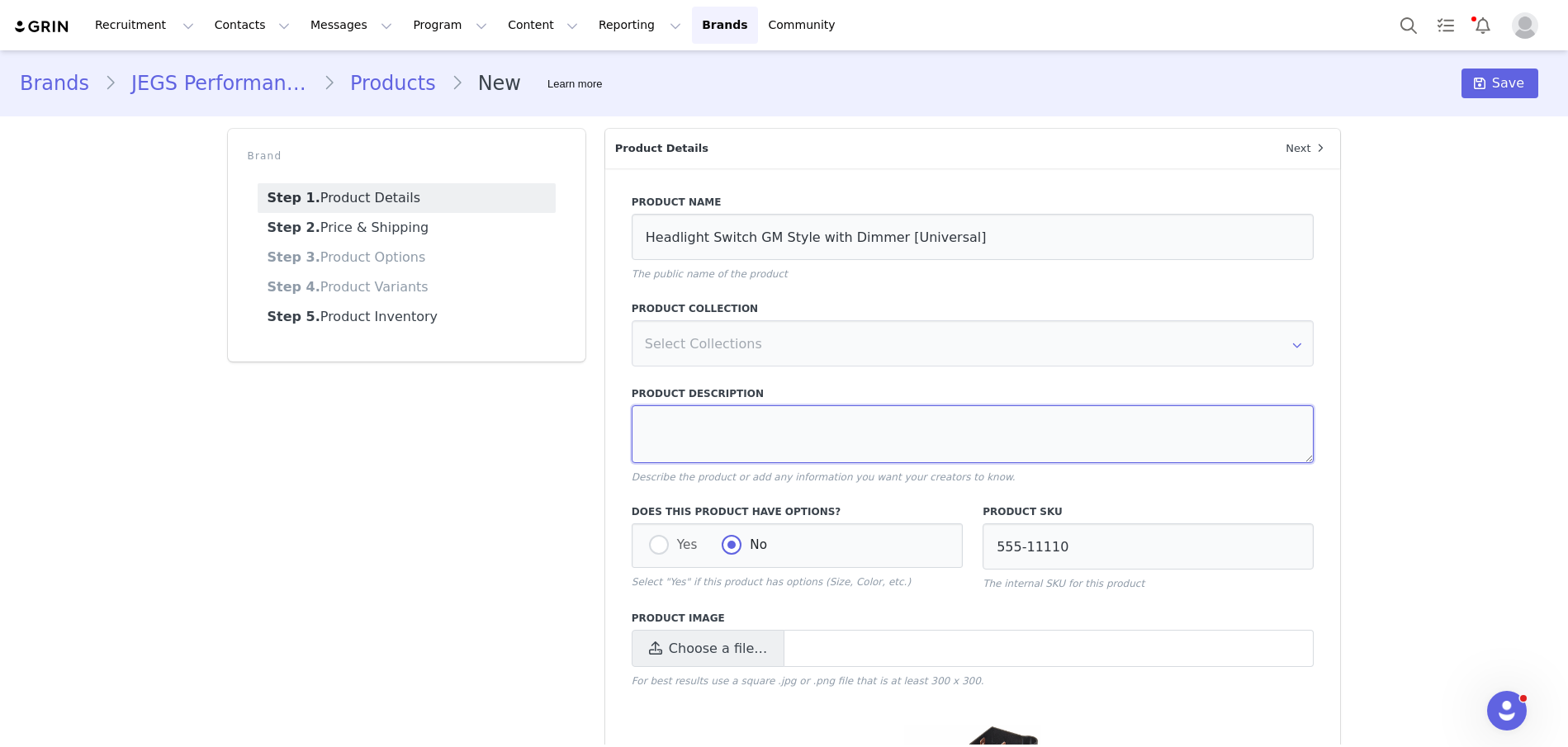
click at [667, 414] on textarea at bounding box center [972, 433] width 683 height 57
paste textarea "GM Universal Style with Dimmer 12V "Dimmer" Feature for Dash Lights Dome Light …"
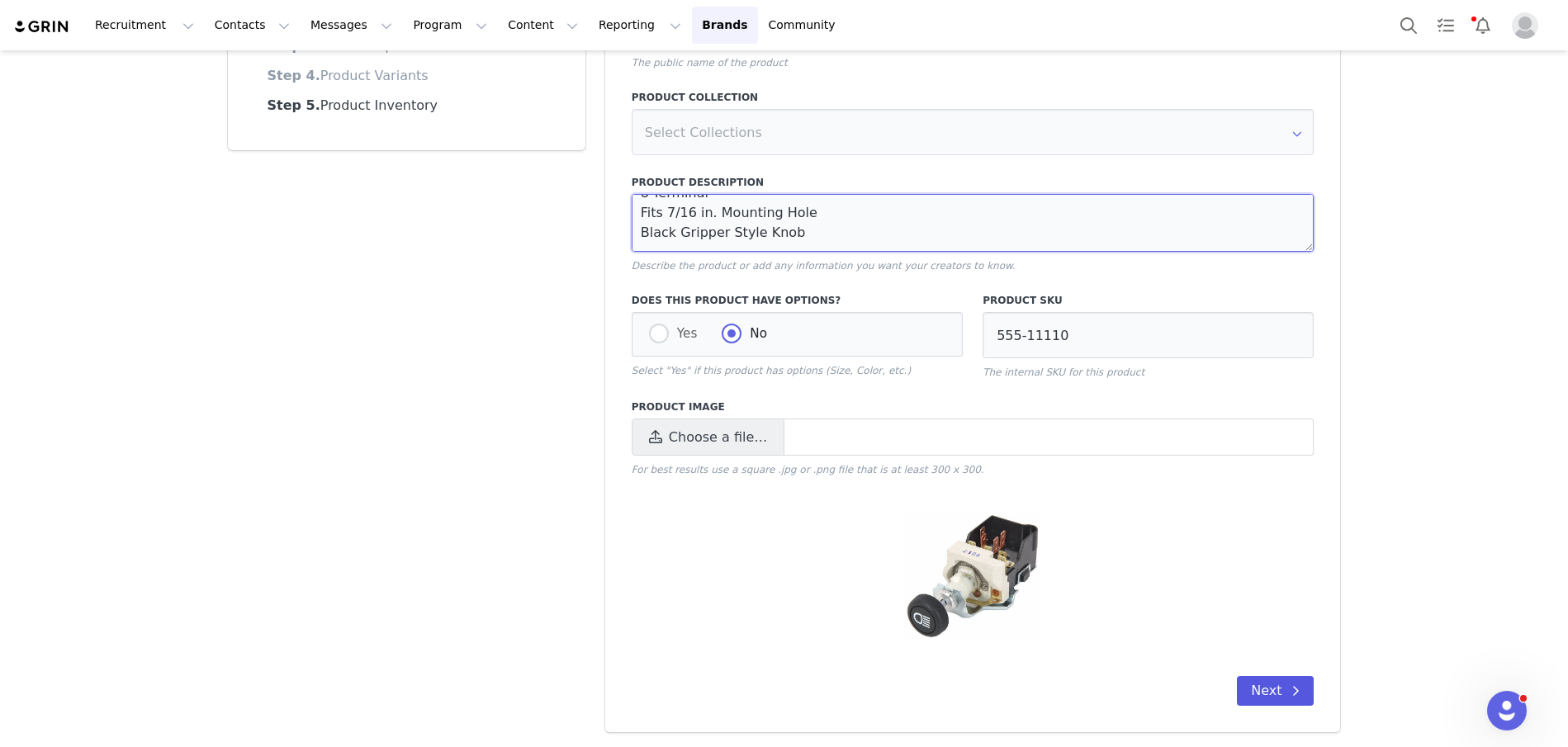
type textarea "GM Universal Style with Dimmer 12V "Dimmer" Feature for Dash Lights Dome Light …"
click at [1271, 691] on button "Next" at bounding box center [1275, 691] width 76 height 30
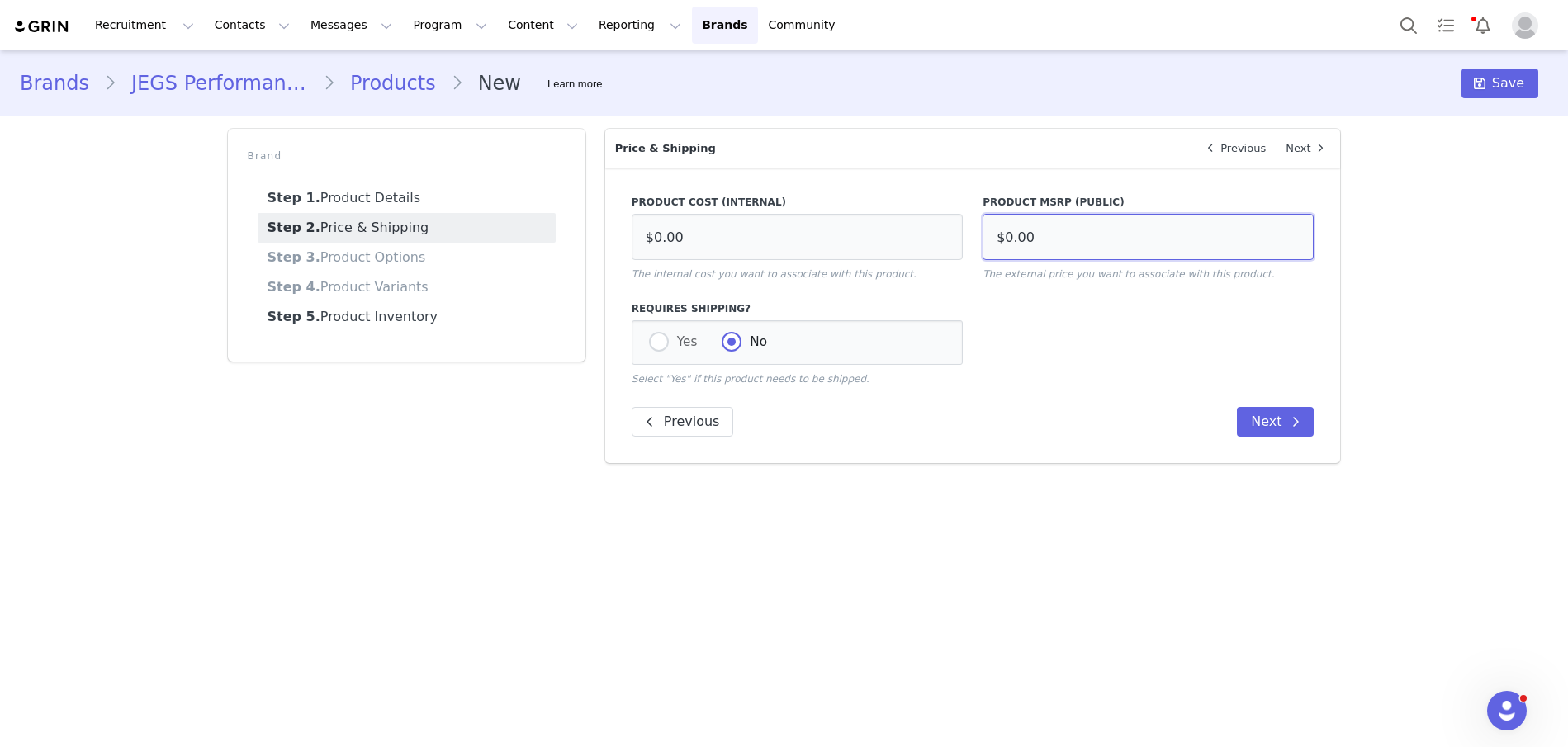
click at [1077, 236] on input "$0.00" at bounding box center [1148, 236] width 331 height 46
type input "$38.99"
click at [809, 237] on input "$0.00" at bounding box center [796, 236] width 331 height 46
type input "$23.43"
click at [1480, 83] on icon at bounding box center [1479, 83] width 11 height 13
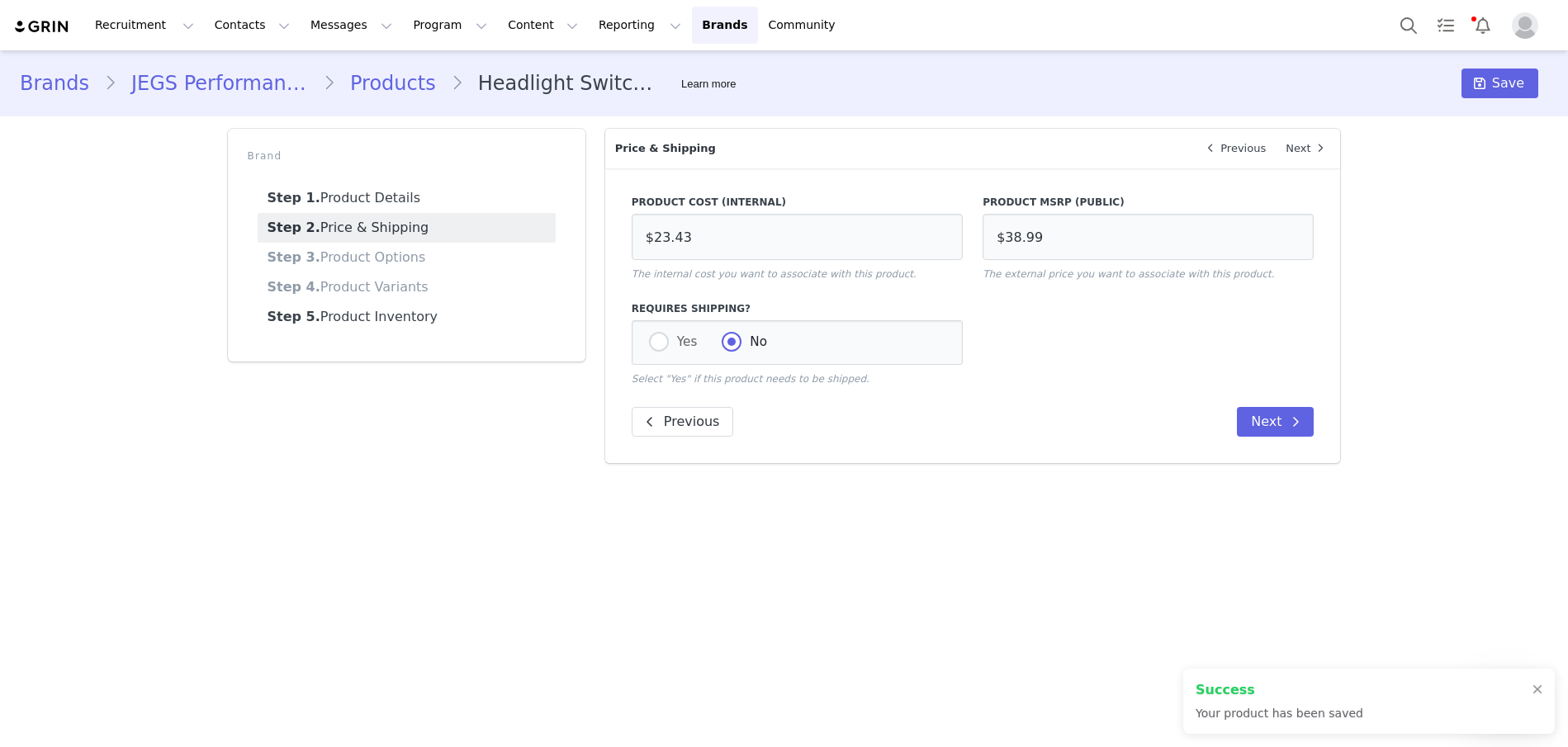
click at [361, 76] on link "Products" at bounding box center [393, 84] width 116 height 30
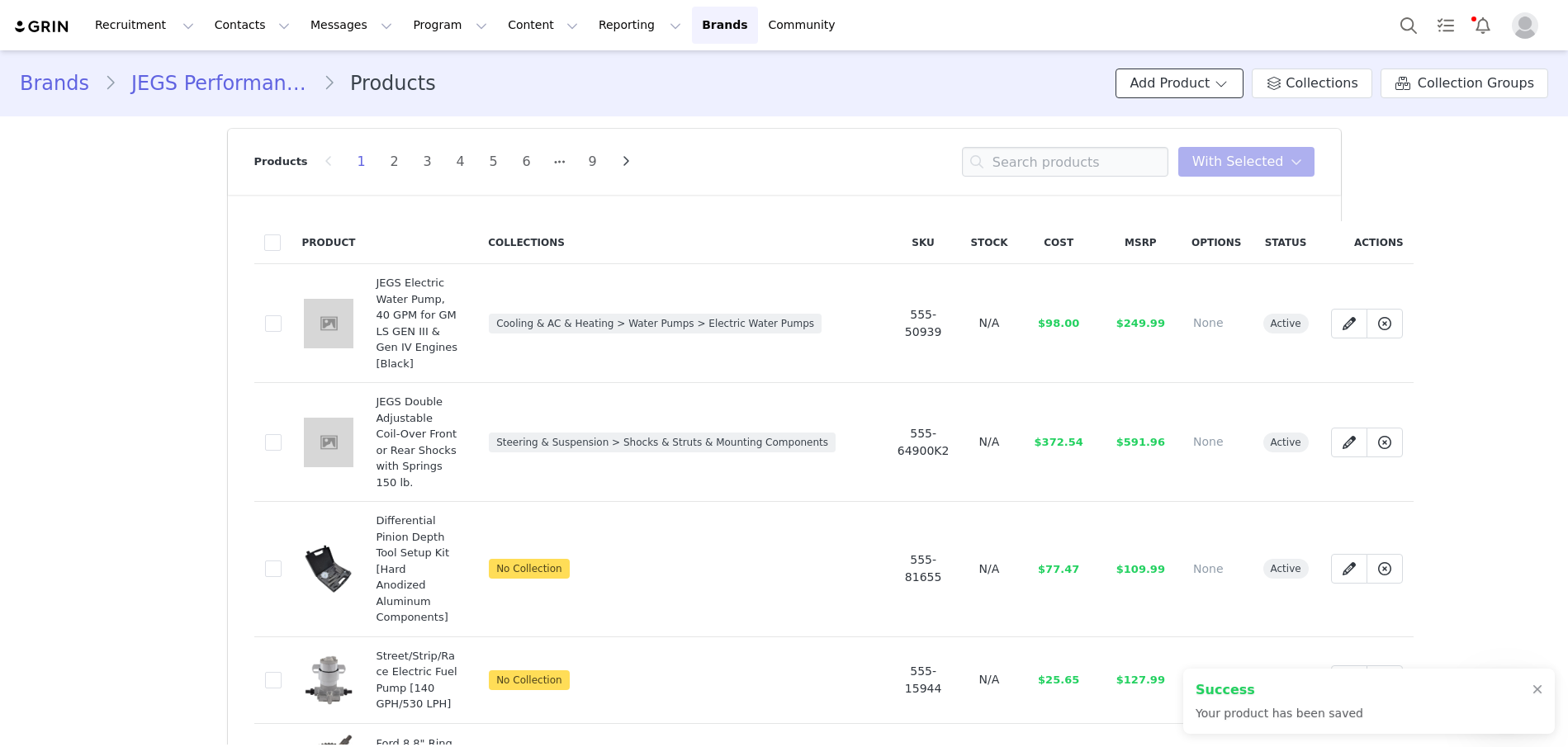
click at [1184, 79] on button "Add Product" at bounding box center [1180, 84] width 128 height 30
click at [1211, 118] on span "New Product" at bounding box center [1200, 119] width 73 height 13
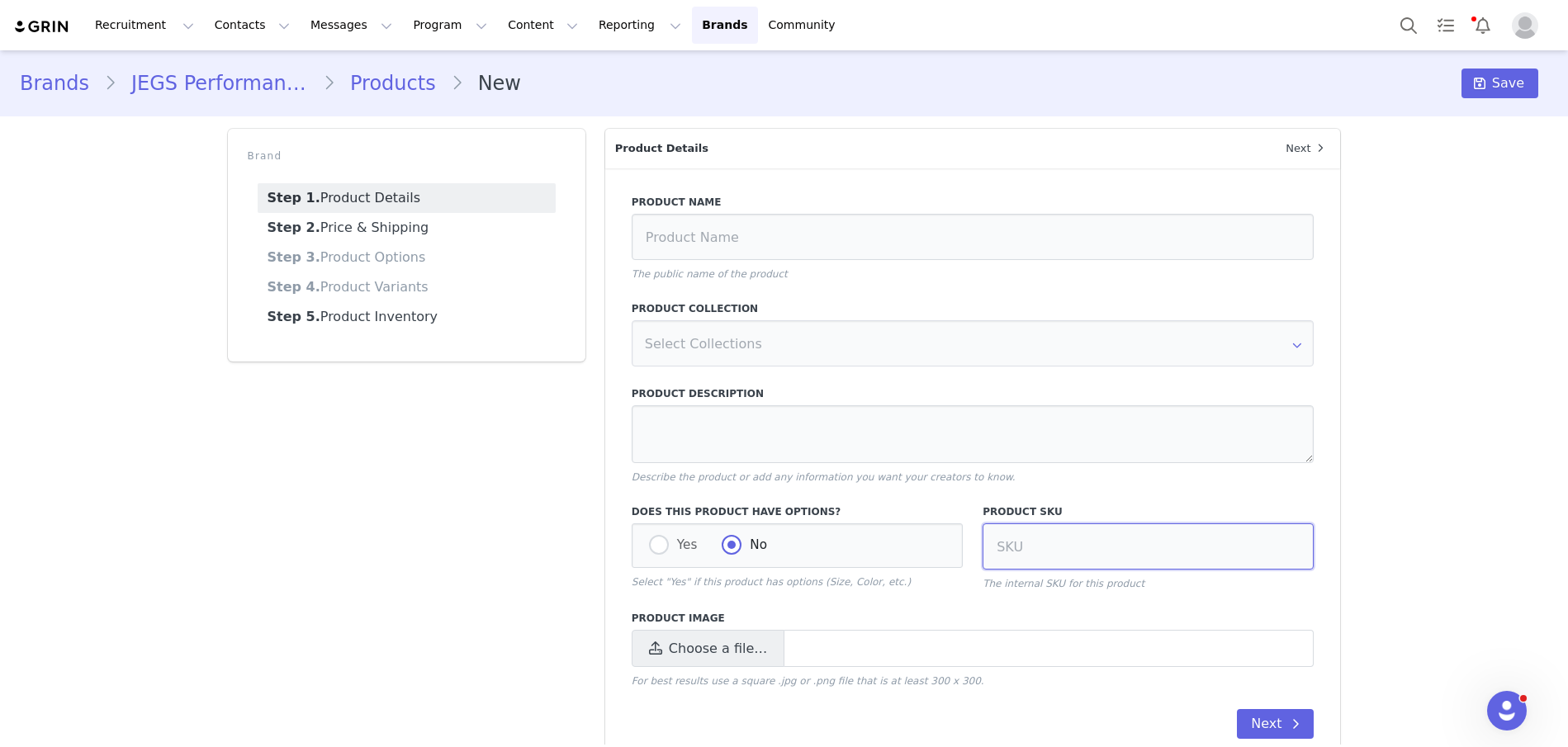
click at [1037, 544] on input at bounding box center [1148, 546] width 331 height 46
type input "555-10510"
click at [811, 248] on input at bounding box center [972, 236] width 683 height 46
paste input "High-Output Alternator Wiring Kit"
type input "High-Output Alternator Wiring Kit"
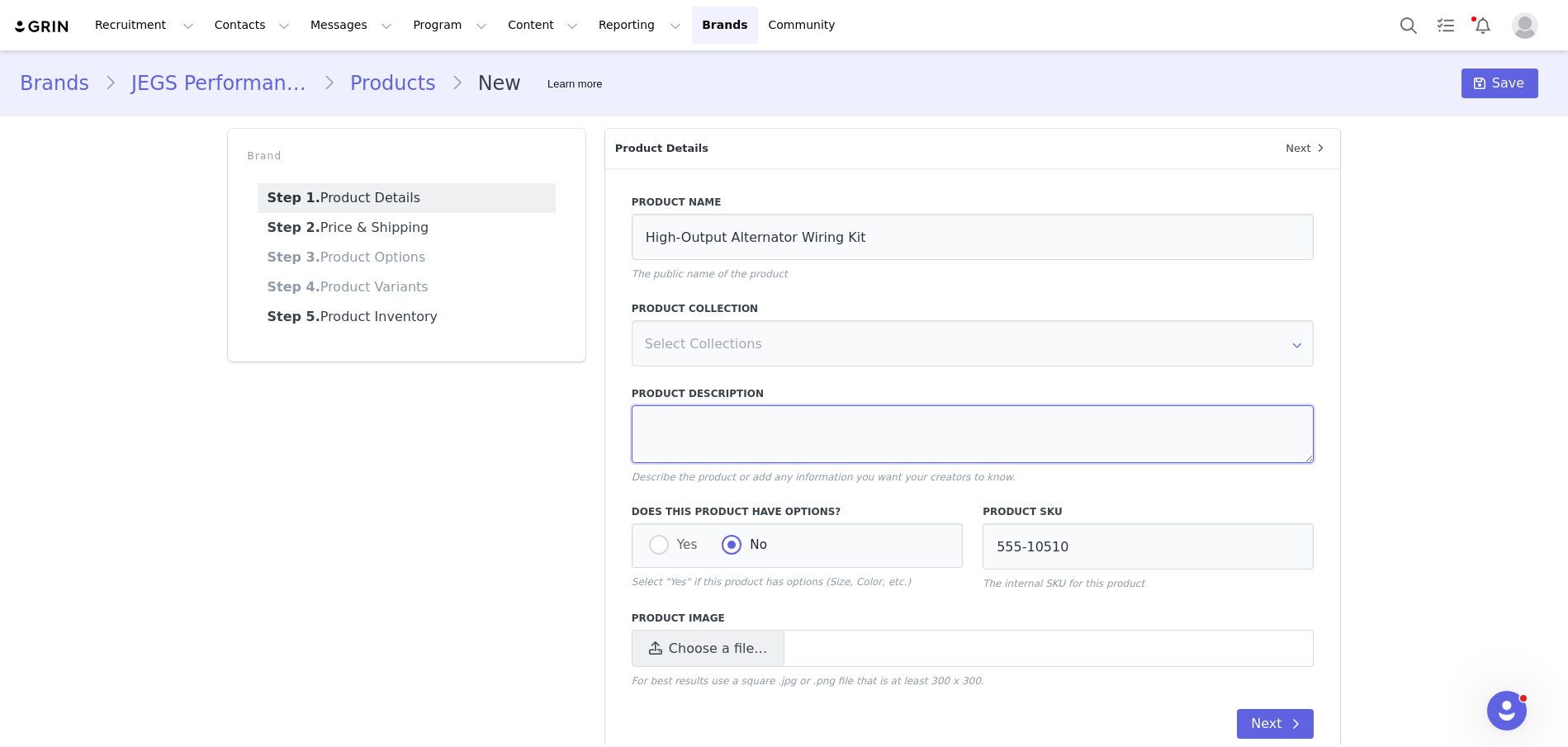
click at [656, 422] on textarea at bounding box center [972, 433] width 683 height 57
paste textarea "(3 ft.) 8 Gauge Wire (6 ft.) 10 Gauge Wire Connectors"
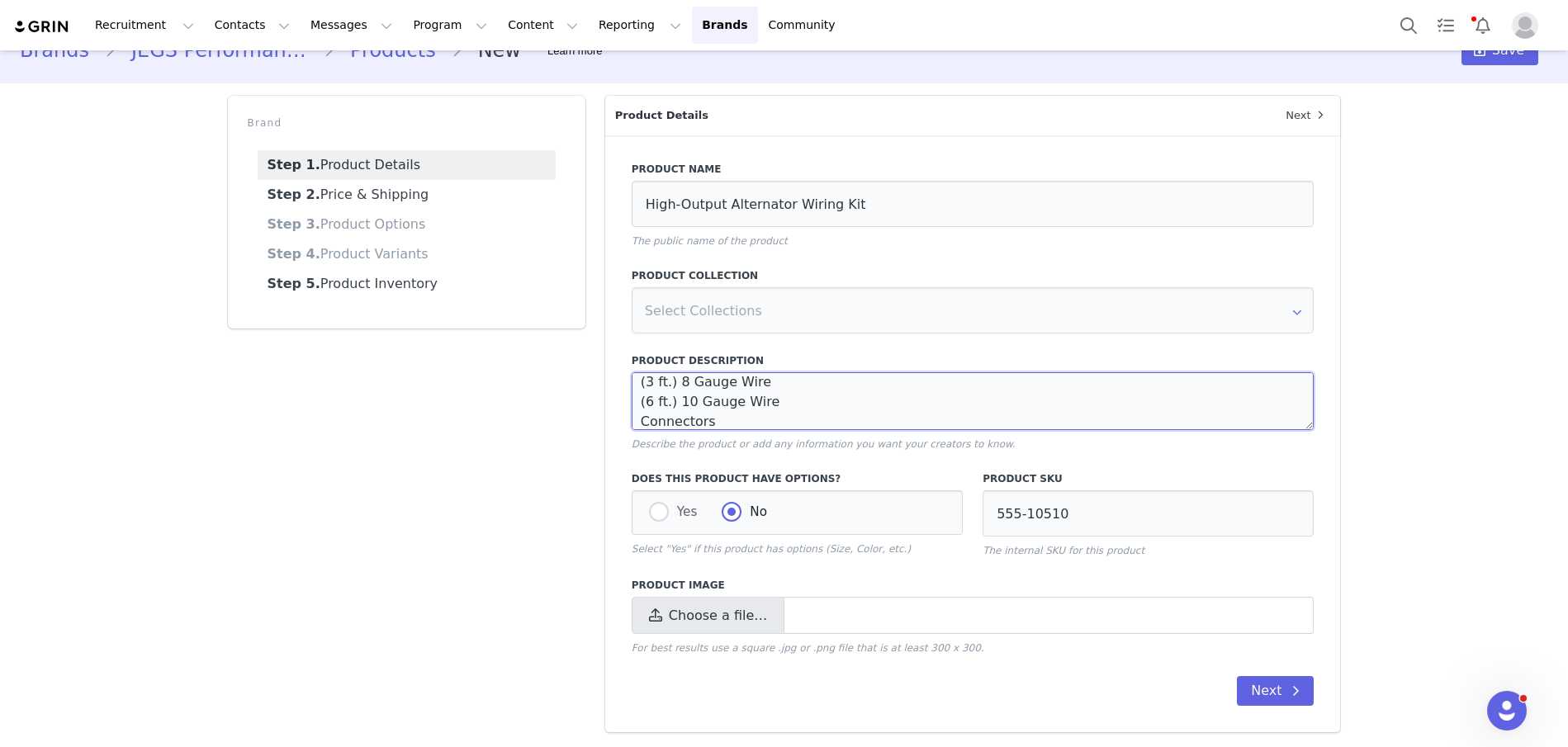
type textarea "(3 ft.) 8 Gauge Wire (6 ft.) 10 Gauge Wire Connectors"
click at [684, 597] on span "Choose a file…" at bounding box center [708, 615] width 153 height 37
click at [684, 597] on input "Choose a file…" at bounding box center [972, 615] width 683 height 37
type input "C:\fakepath\555-10510.jpg"
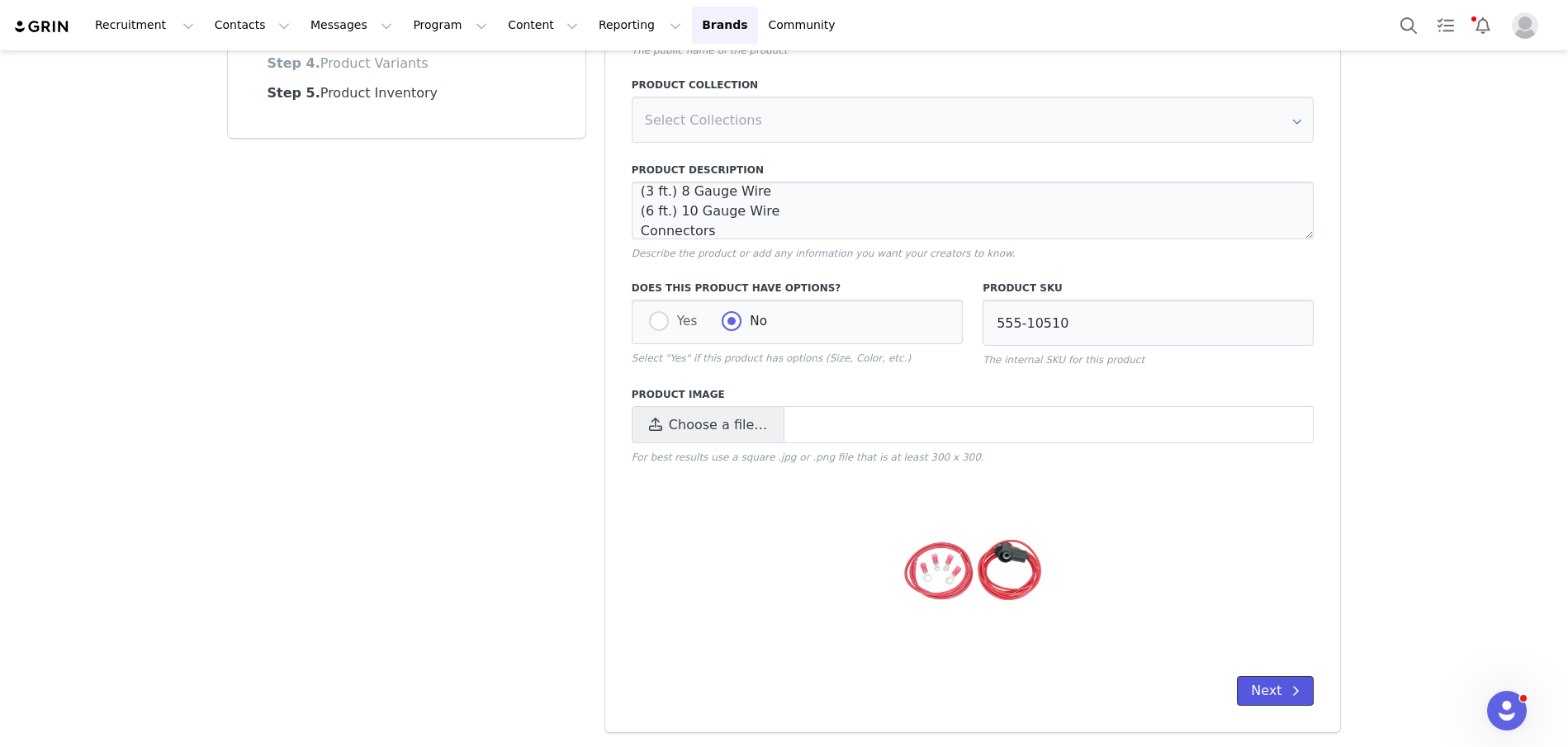
click at [1274, 692] on button "Next" at bounding box center [1275, 691] width 76 height 30
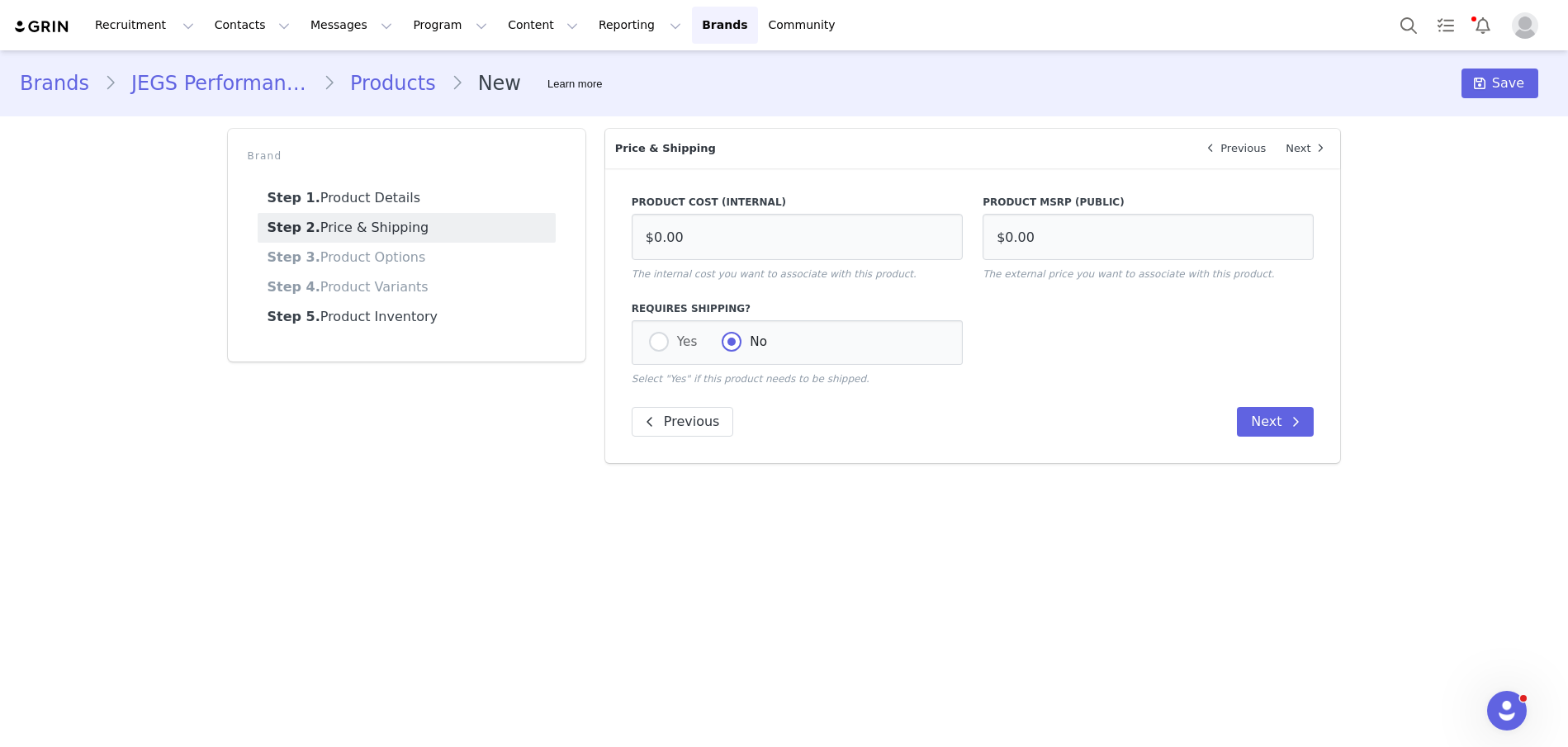
scroll to position [0, 0]
click at [1084, 237] on input "$0.00" at bounding box center [1148, 236] width 331 height 46
type input "$32.99"
click at [776, 239] on input "$0.00" at bounding box center [796, 236] width 331 height 46
type input "$21.54"
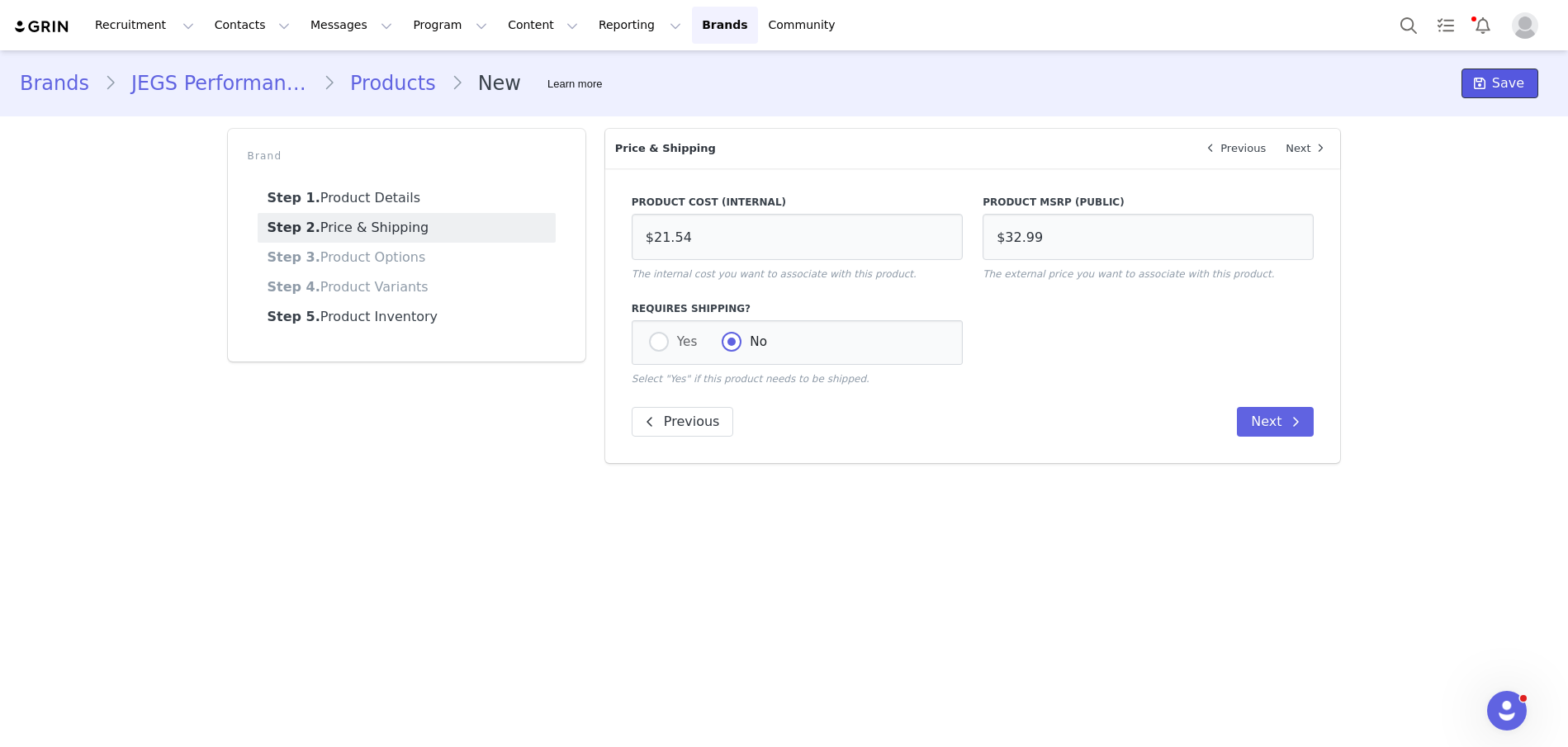
click at [1498, 78] on span "Save" at bounding box center [1508, 83] width 32 height 20
click at [372, 84] on link "Products" at bounding box center [393, 84] width 116 height 30
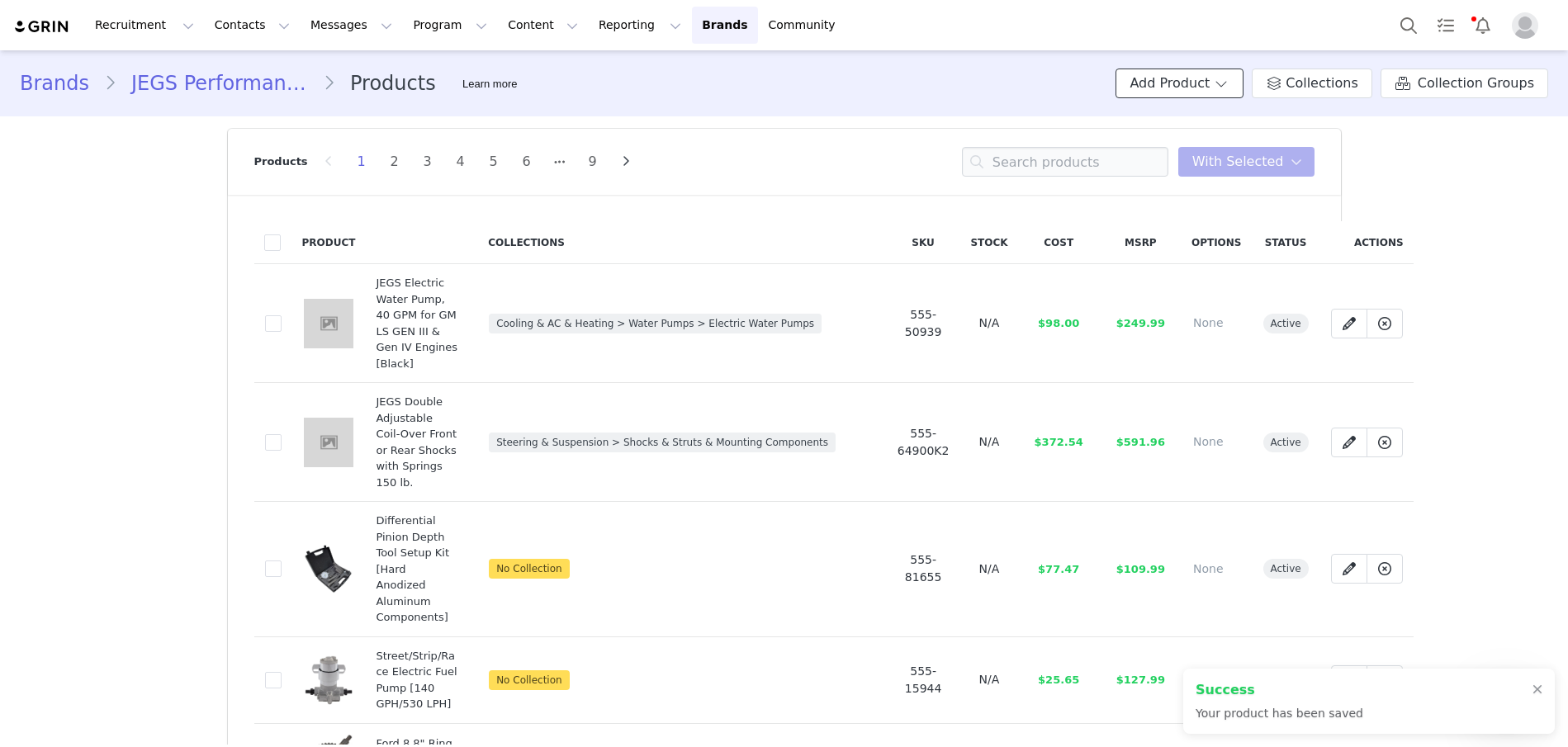
click at [1166, 89] on button "Add Product" at bounding box center [1180, 84] width 128 height 30
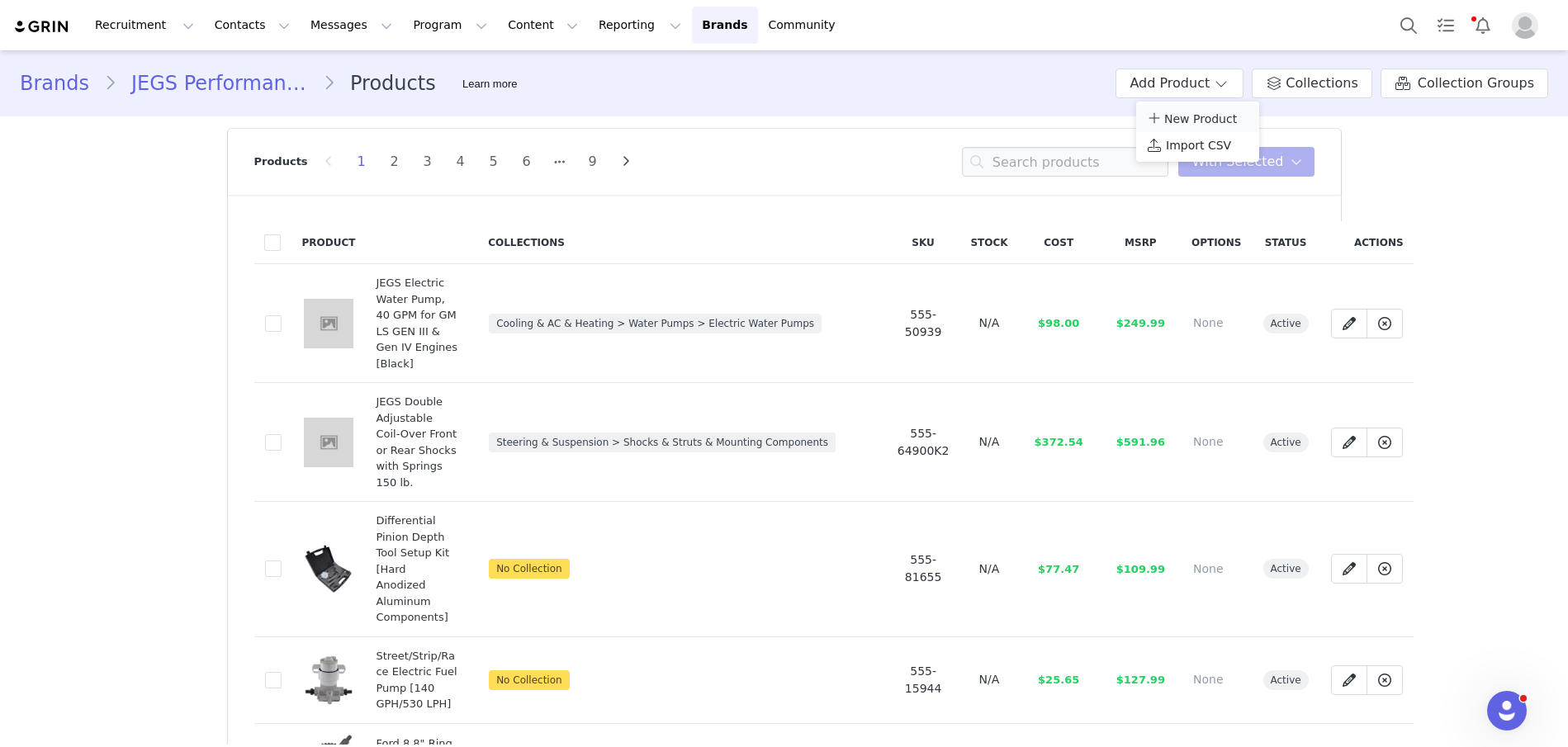
click at [1169, 120] on span "New Product" at bounding box center [1200, 119] width 73 height 13
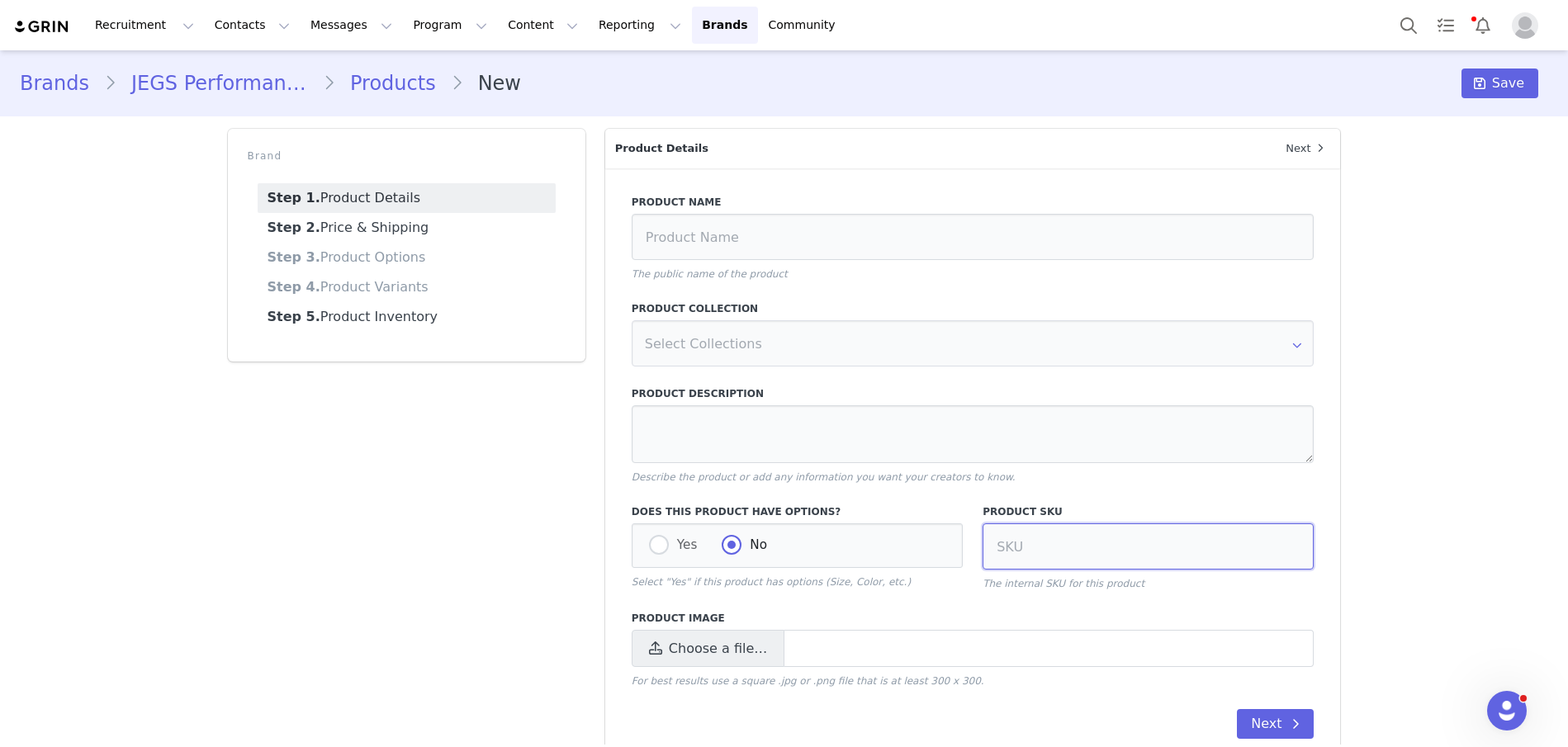
click at [1013, 549] on input at bounding box center [1148, 546] width 331 height 46
type input "555-11125"
click at [662, 649] on icon at bounding box center [656, 649] width 13 height 15
click at [662, 649] on input "Choose a file…" at bounding box center [972, 648] width 683 height 37
type input "C:\fakepath\555-11125.jpg"
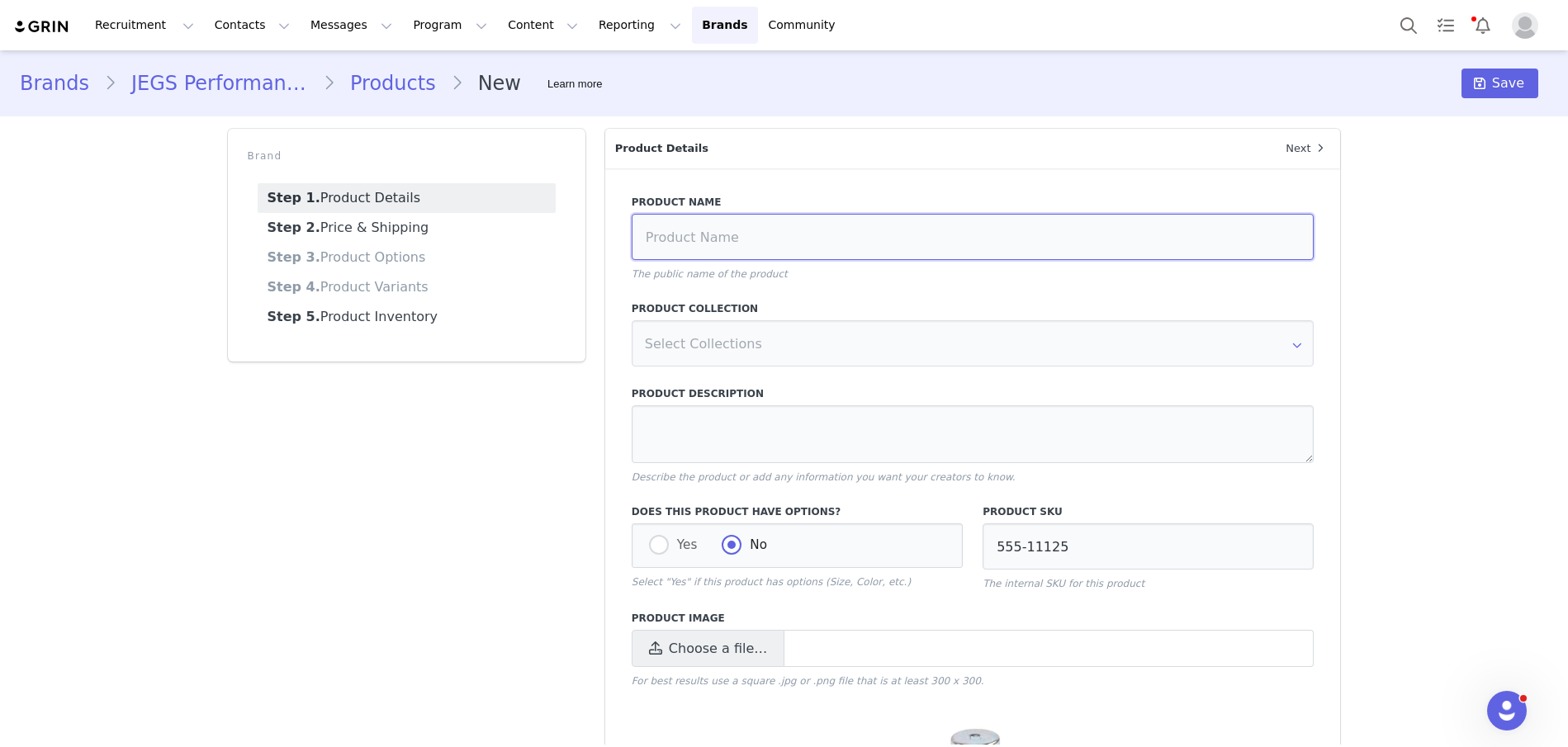
click at [680, 234] on input at bounding box center [972, 236] width 683 height 46
paste input "Headlight Dimmer Switch, floor Mounted for GM Models [Universal]"
type input "Headlight Dimmer Switch, floor Mounted for GM Models [Universal]"
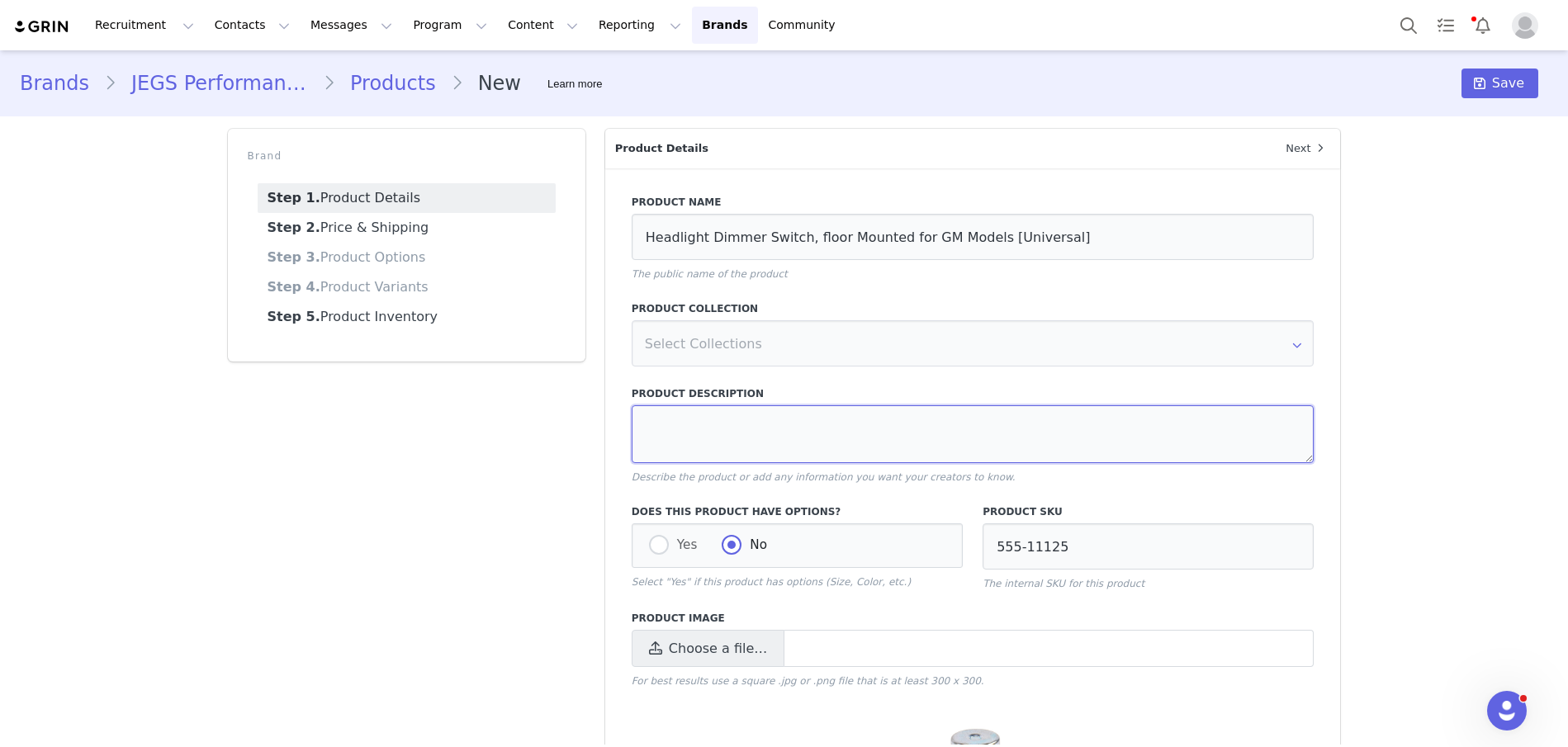
click at [666, 419] on textarea at bounding box center [972, 433] width 683 height 57
paste textarea "GM Style Floor Mount 12VDC 3-Blade Terminal Connections Mounts via Two 7/32 in.…"
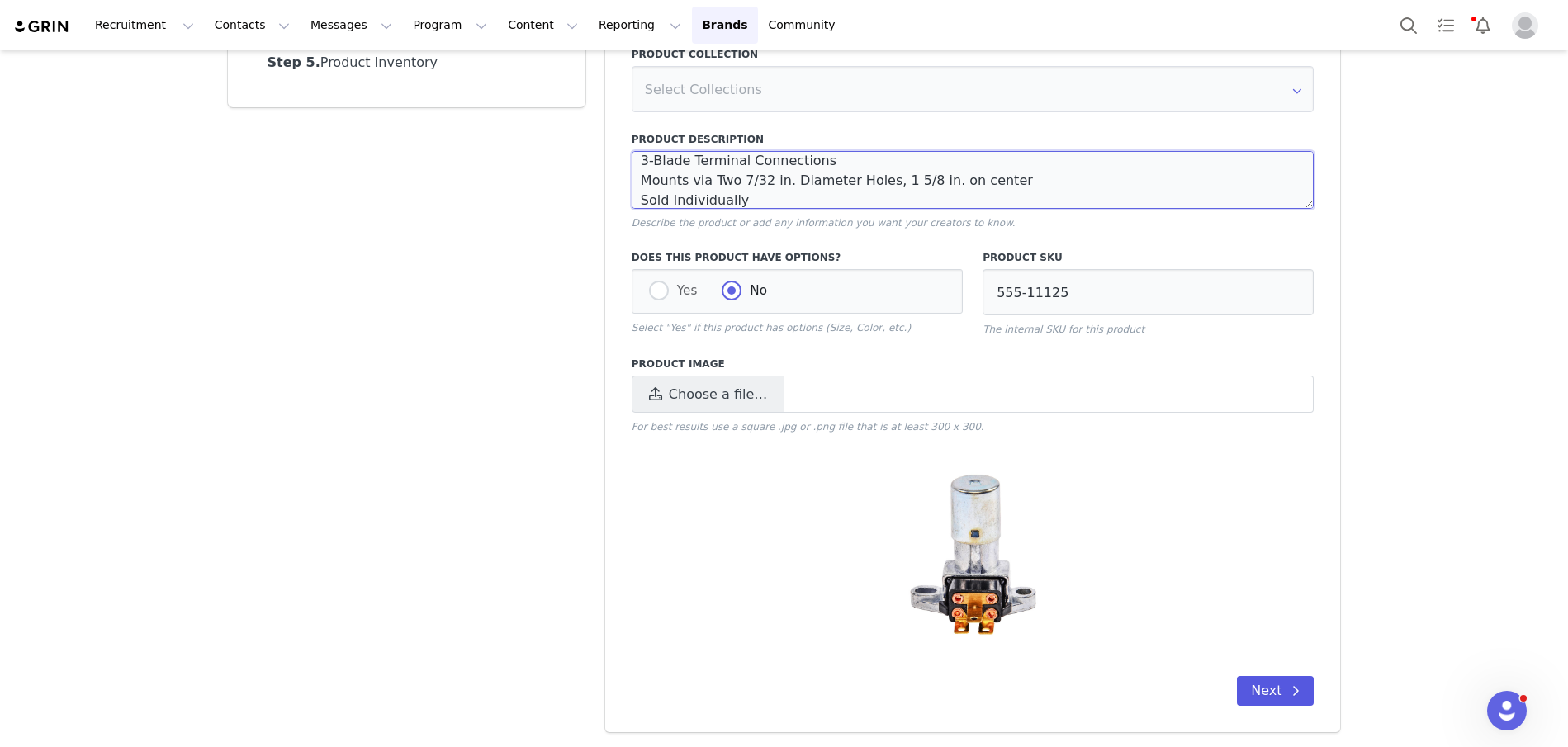
type textarea "GM Style Floor Mount 12VDC 3-Blade Terminal Connections Mounts via Two 7/32 in.…"
click at [1271, 682] on button "Next" at bounding box center [1275, 691] width 76 height 30
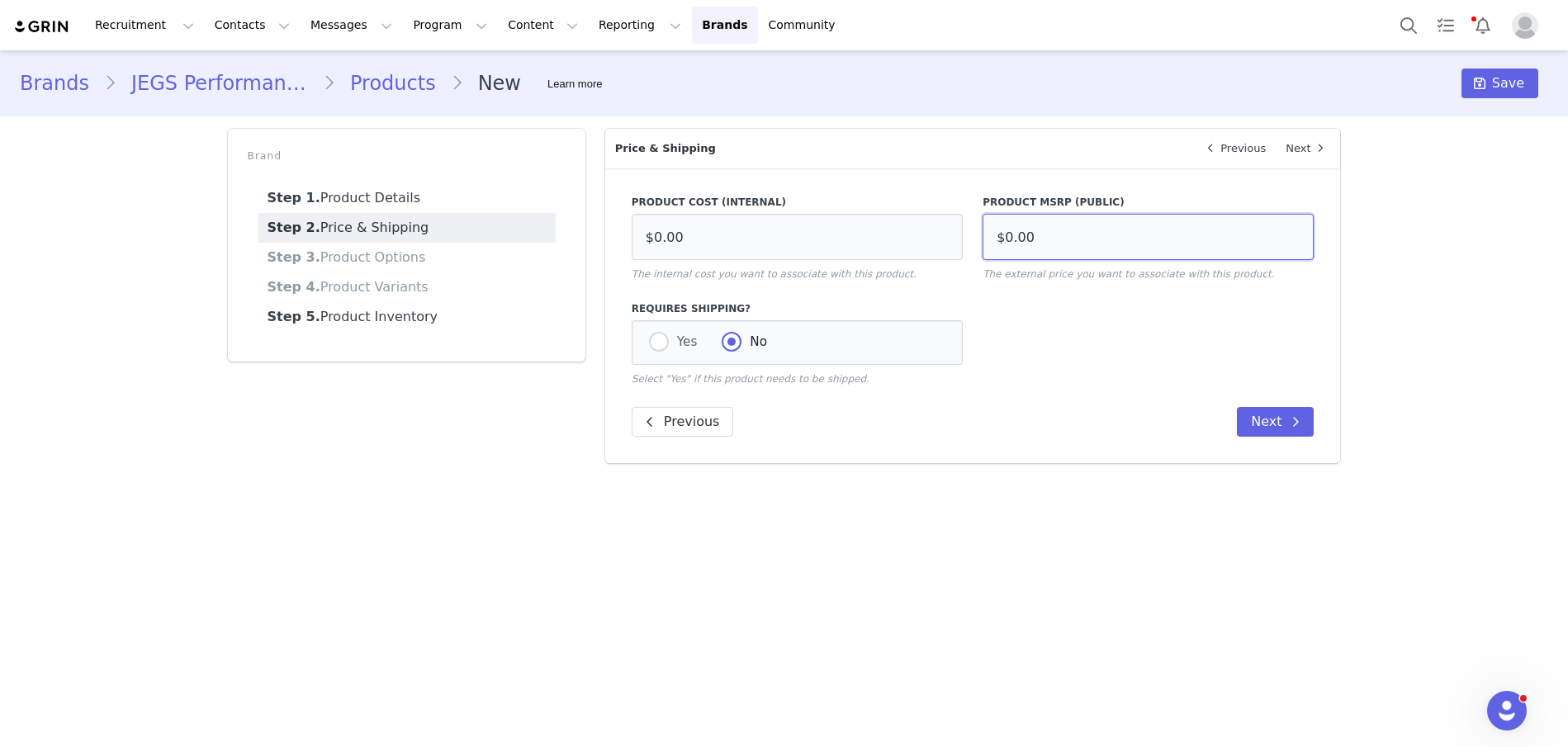
click at [1094, 227] on input "$0.00" at bounding box center [1148, 236] width 331 height 46
click at [1095, 239] on input "$0.00" at bounding box center [1148, 236] width 331 height 46
type input "$6.99"
click at [759, 241] on input "$0.00" at bounding box center [796, 236] width 331 height 46
type input "$3.35"
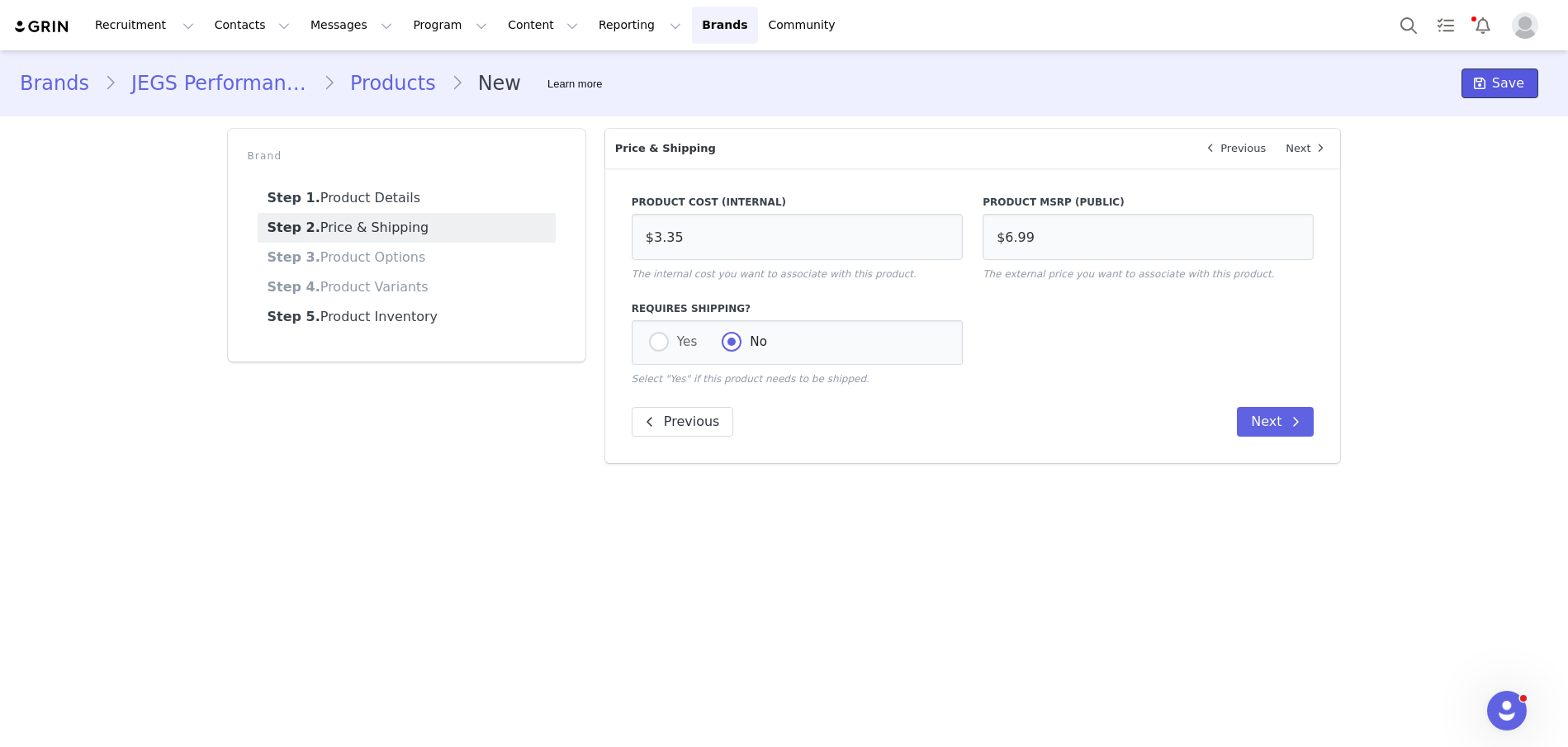
click at [1514, 83] on span "Save" at bounding box center [1508, 83] width 32 height 20
click at [363, 70] on link "Products" at bounding box center [393, 84] width 116 height 30
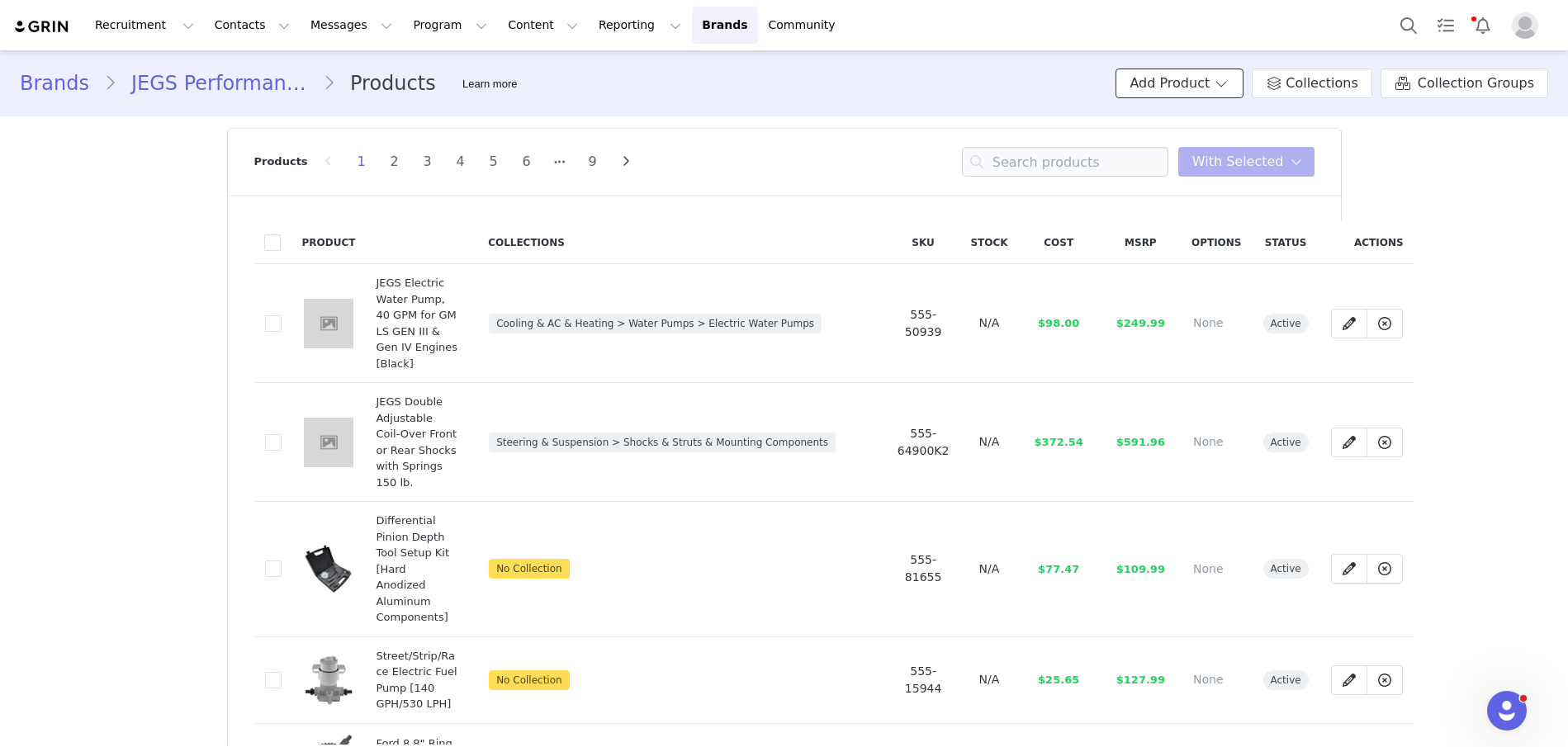
click at [1194, 97] on button "Add Product" at bounding box center [1180, 84] width 128 height 30
click at [1202, 123] on span "New Product" at bounding box center [1200, 119] width 73 height 13
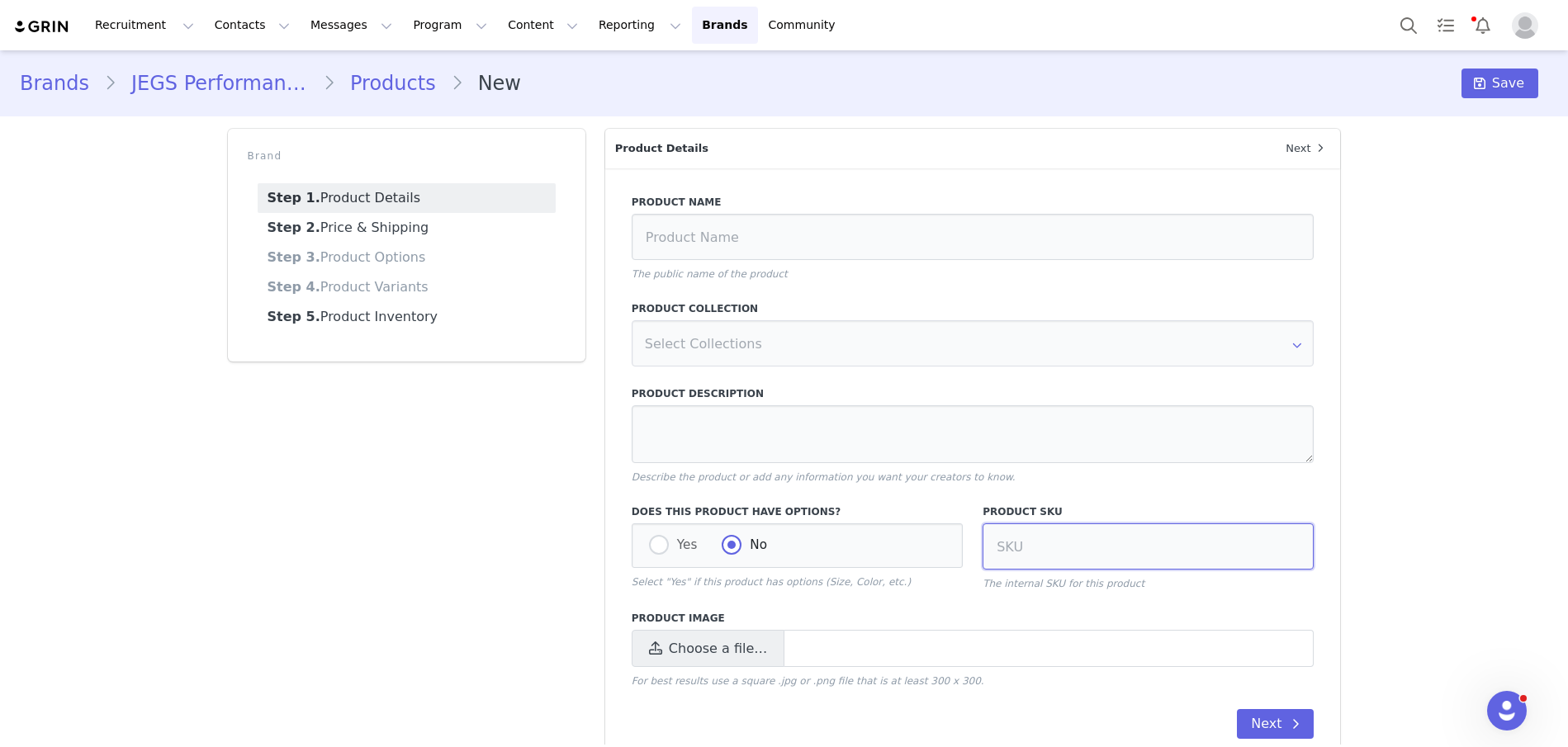
click at [1078, 535] on input at bounding box center [1148, 546] width 331 height 46
type input "555-11105"
click at [696, 242] on input at bounding box center [972, 236] width 683 height 46
click at [725, 235] on input at bounding box center [972, 236] width 683 height 46
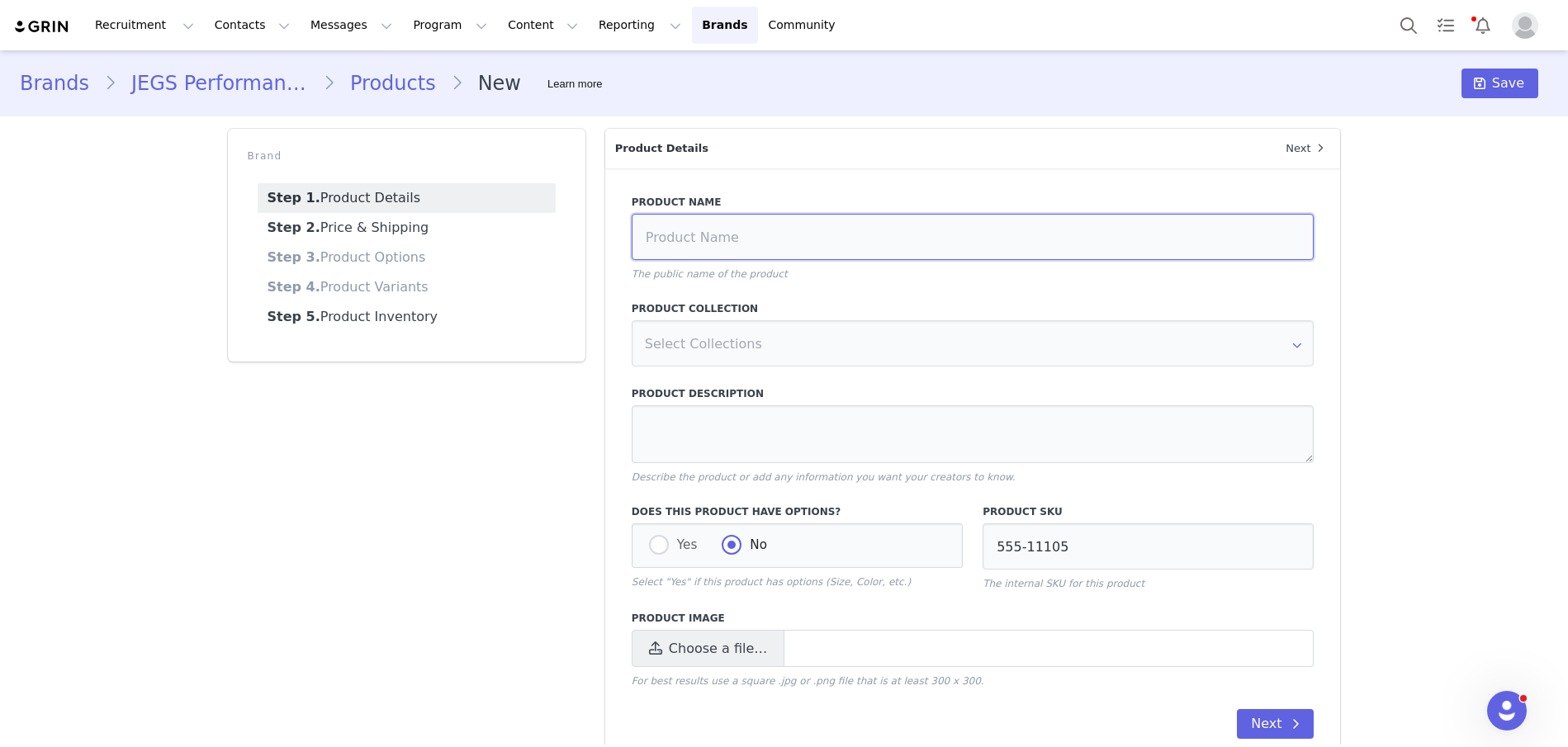
paste input "Turn Signal & 4-Way Switch Chrome Plastic"
type input "Turn Signal & 4-Way Switch Chrome Plastic"
click at [678, 418] on textarea at bounding box center [972, 433] width 683 height 57
paste textarea "Chrome Plastic Indicator Light on Housing Heavy Duty with Hazard Switch"
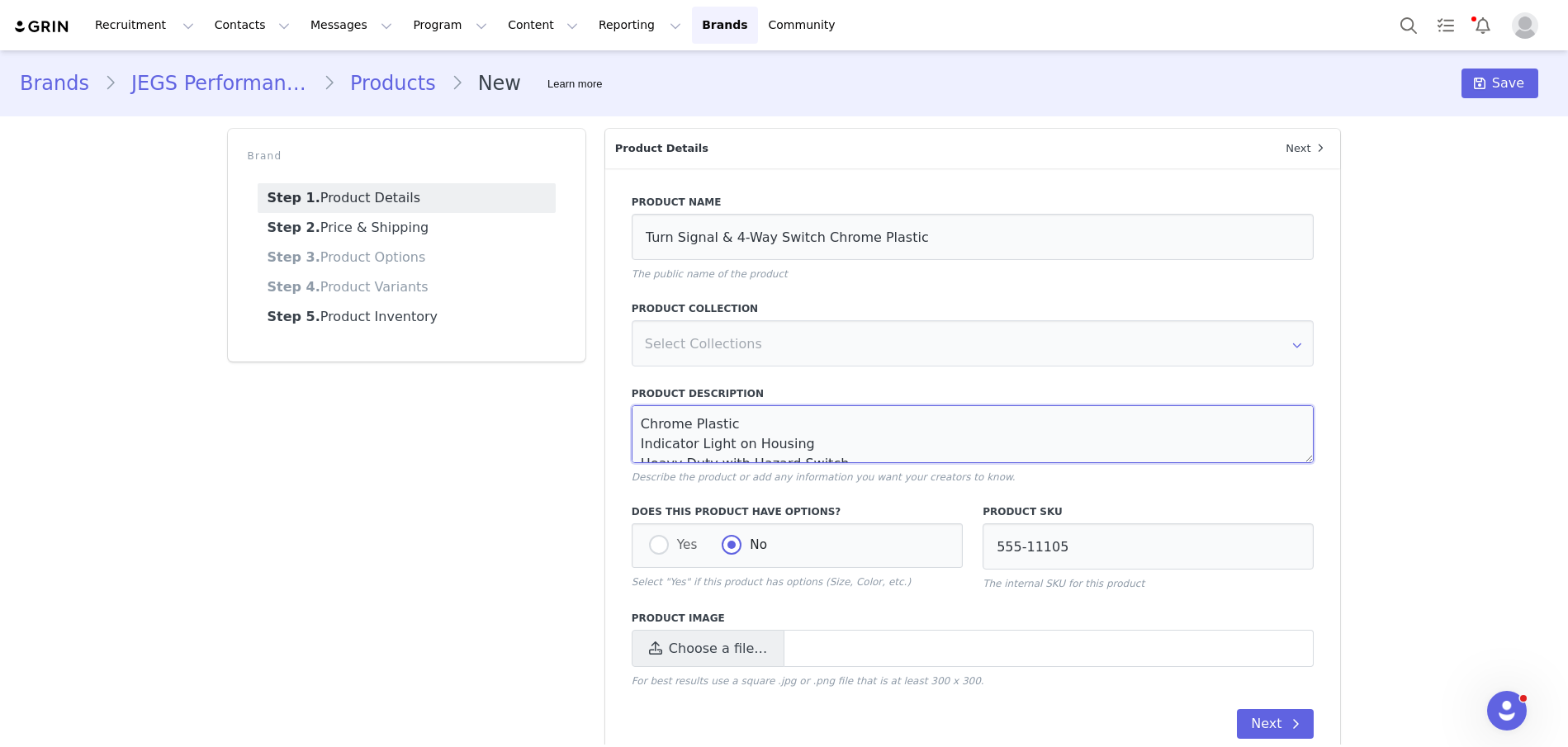
scroll to position [9, 0]
type textarea "Chrome Plastic Indicator Light on Housing Heavy Duty with Hazard Switch"
click at [705, 644] on span "Choose a file…" at bounding box center [718, 648] width 98 height 20
click at [705, 644] on input "Choose a file…" at bounding box center [972, 648] width 683 height 37
type input "C:\fakepath\555-11105.jpg"
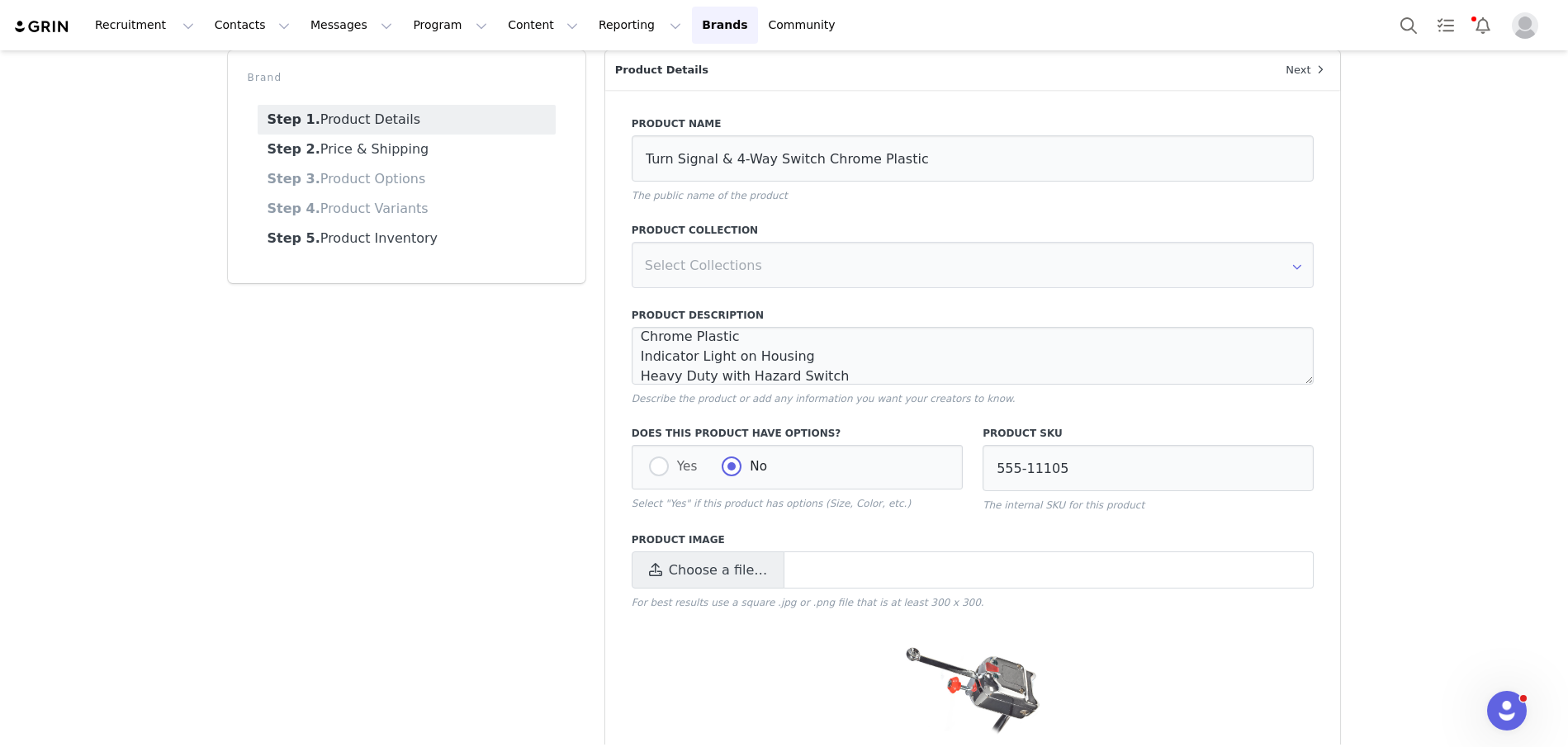
scroll to position [177, 0]
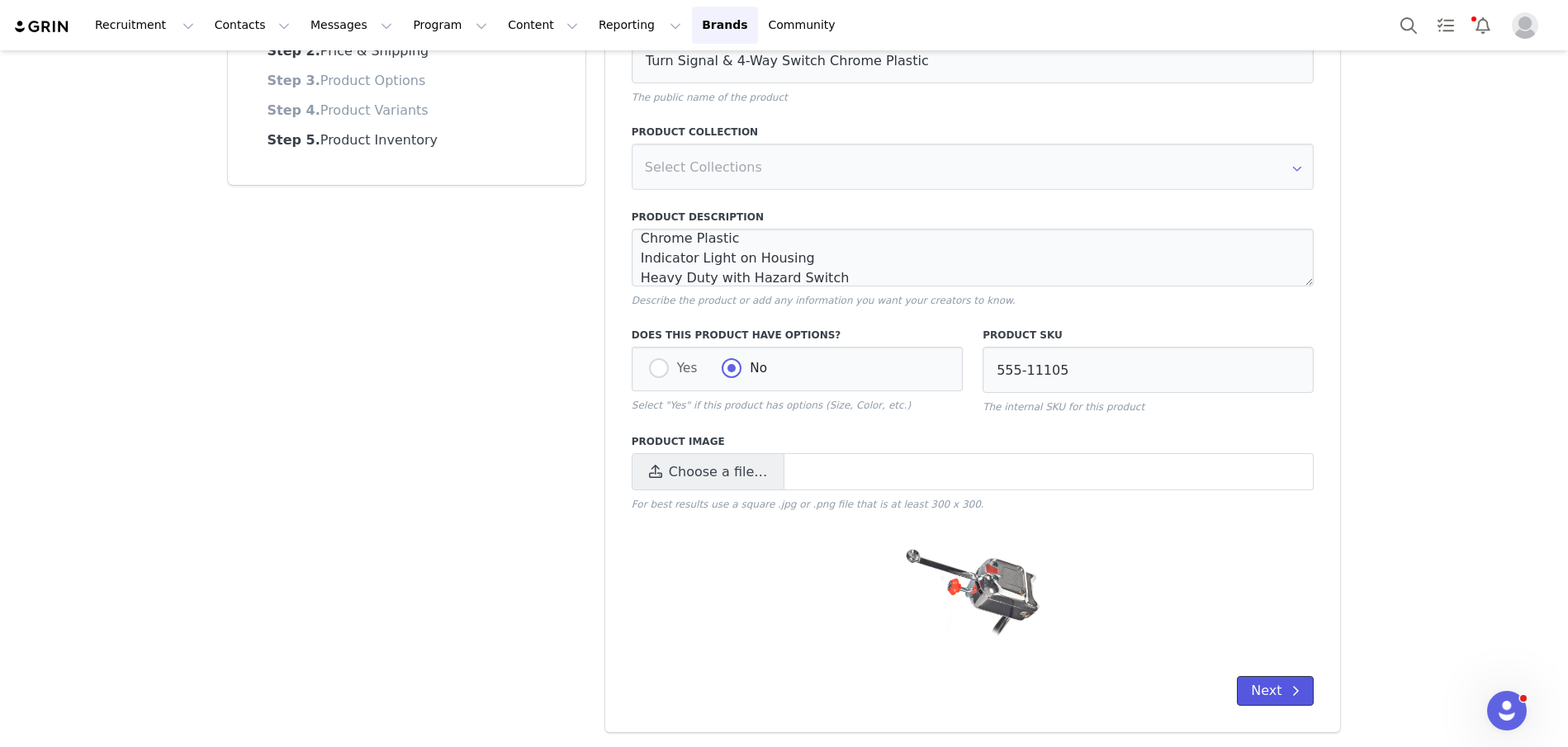
click at [1248, 694] on button "Next" at bounding box center [1275, 691] width 76 height 30
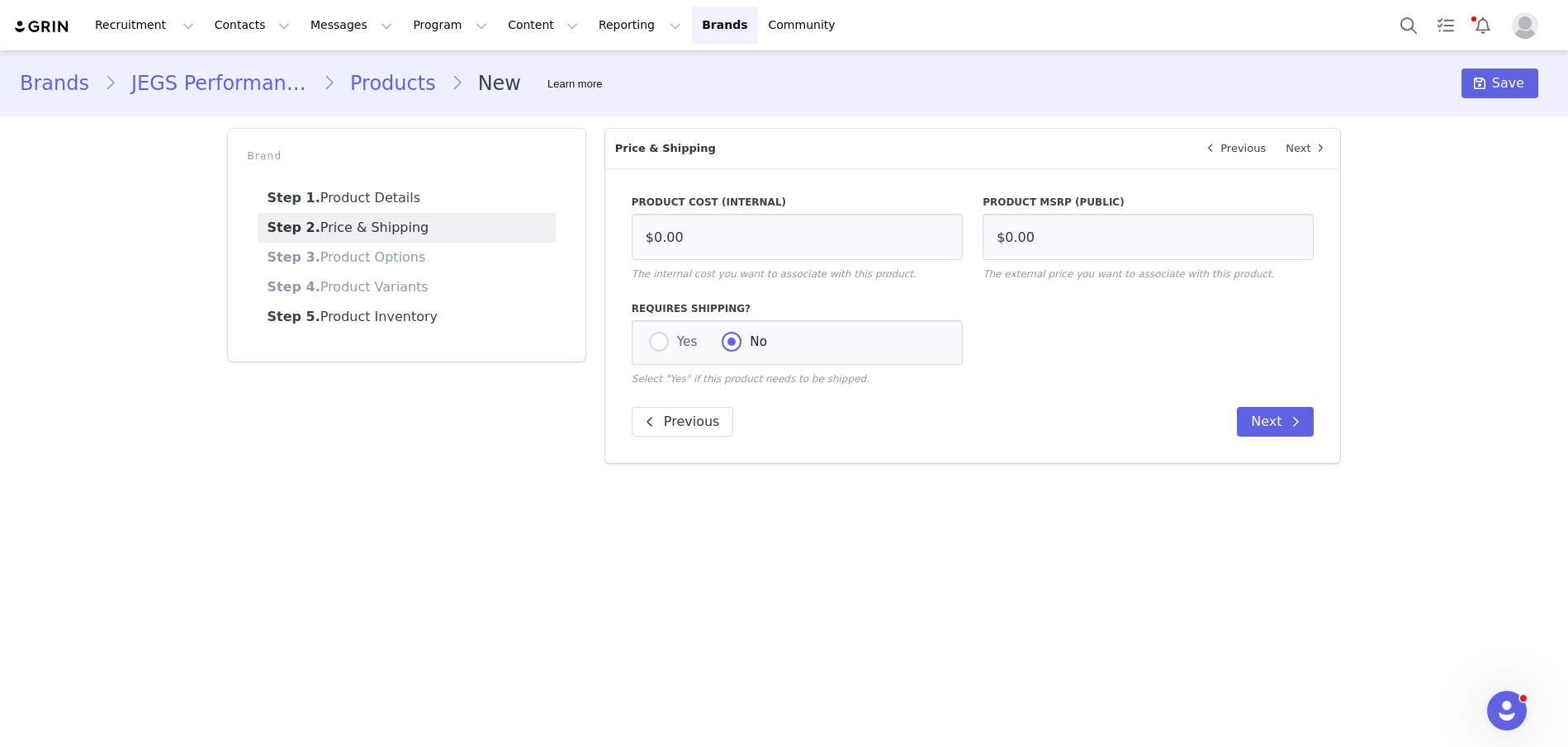
scroll to position [0, 0]
click at [1070, 235] on input "$0.00" at bounding box center [1148, 236] width 331 height 46
type input "$48.99"
click at [792, 229] on input "$0.00" at bounding box center [796, 236] width 331 height 46
type input "$28.45"
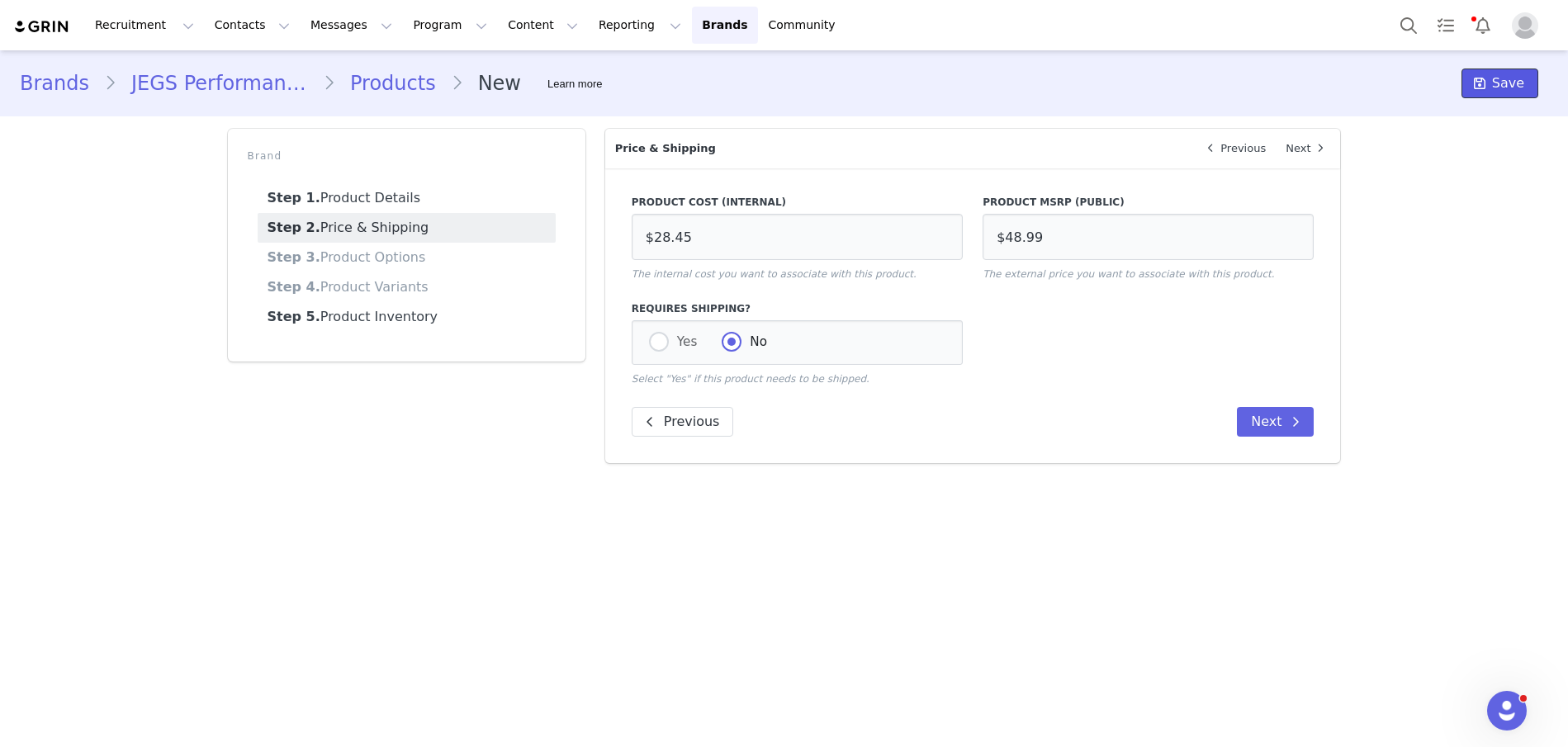
click at [1484, 89] on icon at bounding box center [1479, 83] width 11 height 13
click at [372, 79] on link "Products" at bounding box center [393, 84] width 116 height 30
